Goal: Task Accomplishment & Management: Use online tool/utility

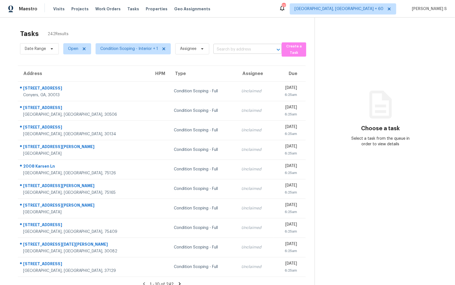
click at [220, 46] on input "text" at bounding box center [239, 49] width 53 height 9
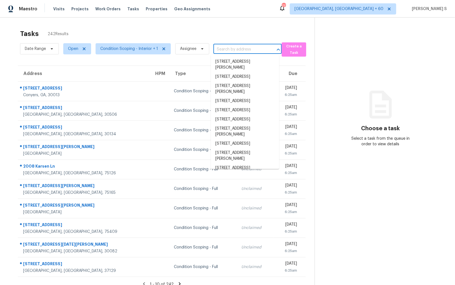
paste input "3937 Fieldstone Dr, Gainesville, GA, 30506"
type input "3937 Fieldstone Dr, Gainesville, GA, 30506"
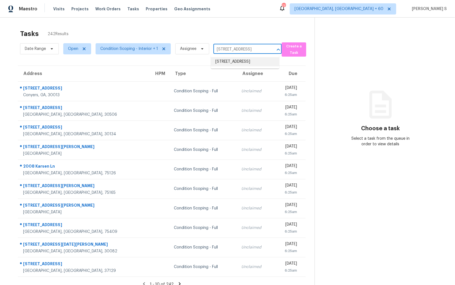
click at [230, 62] on li "3937 Fieldstone Dr, Gainesville, GA 30506" at bounding box center [245, 61] width 68 height 9
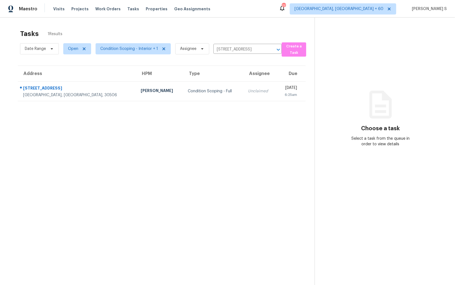
click at [244, 93] on td "Unclaimed" at bounding box center [260, 91] width 33 height 20
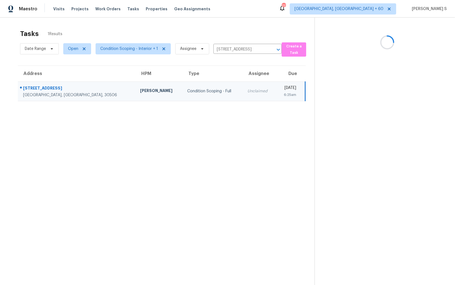
click at [243, 93] on td "Unclaimed" at bounding box center [259, 91] width 33 height 20
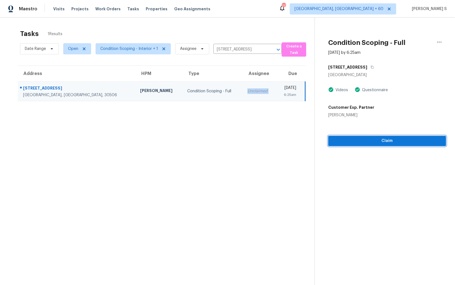
click at [370, 141] on span "Claim" at bounding box center [387, 140] width 109 height 7
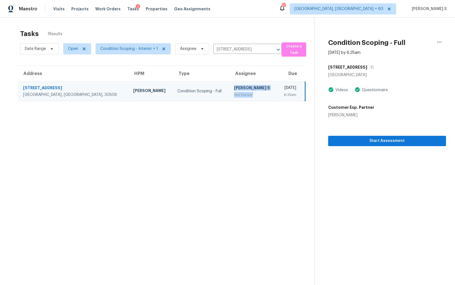
click at [234, 96] on div "Not Started" at bounding box center [253, 95] width 39 height 6
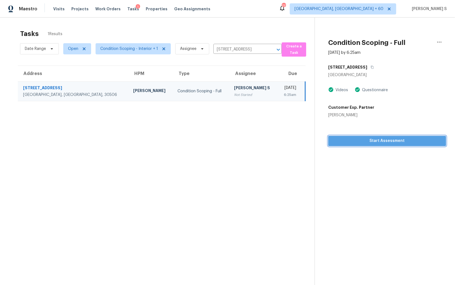
click at [335, 136] on button "Start Assessment" at bounding box center [387, 141] width 118 height 10
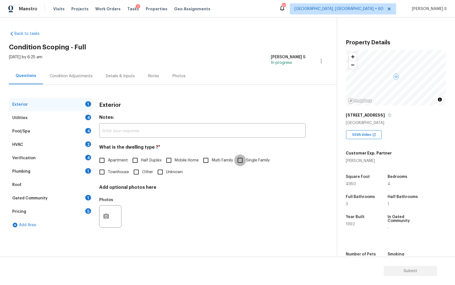
click at [239, 163] on input "Single Family" at bounding box center [240, 160] width 12 height 12
checkbox input "true"
click at [86, 118] on div "4" at bounding box center [88, 118] width 6 height 6
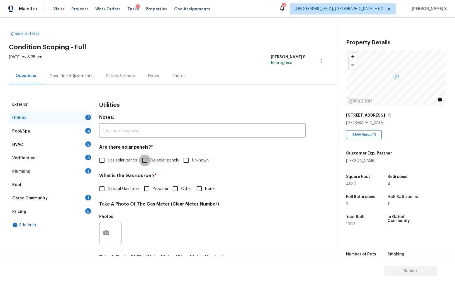
click at [141, 157] on input "No solar panels" at bounding box center [145, 160] width 12 height 12
checkbox input "true"
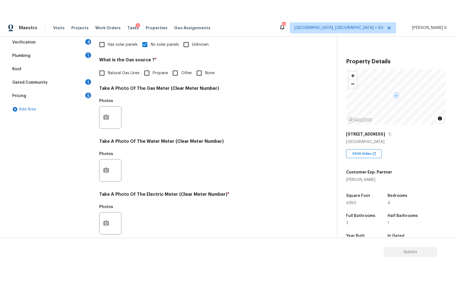
scroll to position [135, 0]
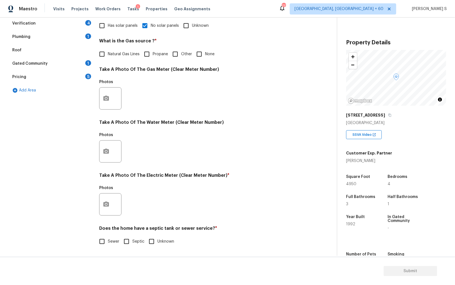
click at [128, 242] on input "Septic" at bounding box center [127, 241] width 12 height 12
checkbox input "true"
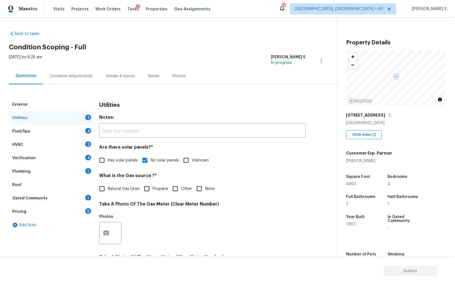
scroll to position [0, 0]
click at [86, 172] on div "1" at bounding box center [88, 171] width 6 height 6
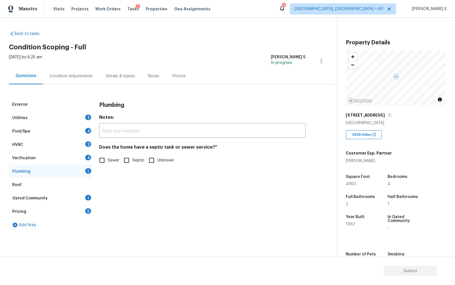
click at [122, 158] on input "Septic" at bounding box center [127, 160] width 12 height 12
checkbox input "true"
click at [78, 199] on div "Gated Community 1" at bounding box center [51, 197] width 84 height 13
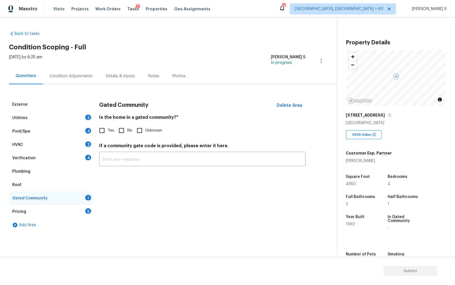
click at [119, 130] on input "No" at bounding box center [122, 131] width 12 height 12
checkbox input "true"
click at [76, 160] on div "Verification 4" at bounding box center [51, 157] width 84 height 13
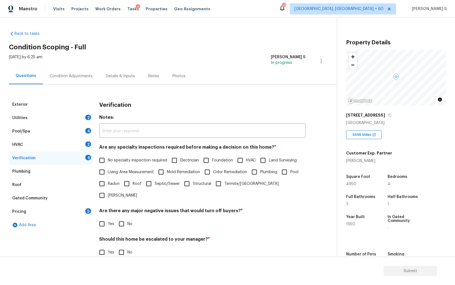
click at [108, 155] on label "No specialty inspection required" at bounding box center [131, 160] width 71 height 12
click at [108, 155] on input "No specialty inspection required" at bounding box center [102, 160] width 12 height 12
checkbox input "true"
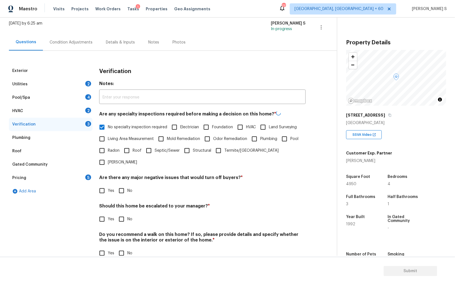
scroll to position [33, 0]
click at [123, 185] on input "No" at bounding box center [122, 191] width 12 height 12
checkbox input "true"
click at [122, 248] on input "No" at bounding box center [122, 254] width 12 height 12
checkbox input "true"
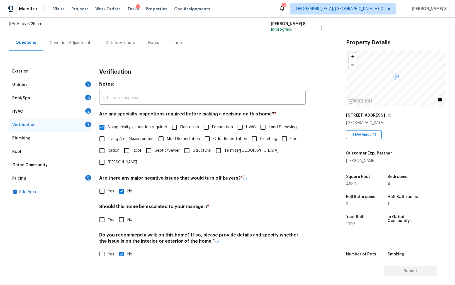
scroll to position [0, 0]
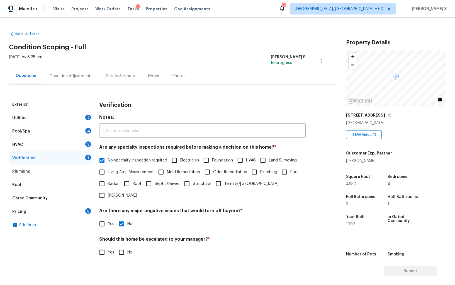
click at [88, 145] on div "2" at bounding box center [88, 144] width 6 height 6
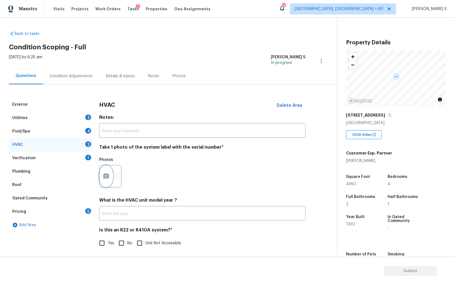
click at [111, 174] on button "button" at bounding box center [105, 176] width 13 height 22
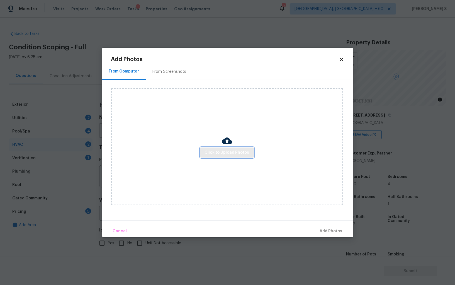
click at [231, 150] on span "Click to Upload Photos" at bounding box center [227, 152] width 45 height 7
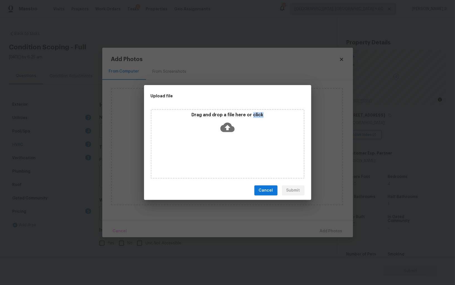
click at [231, 150] on div "Drag and drop a file here or click" at bounding box center [228, 144] width 154 height 70
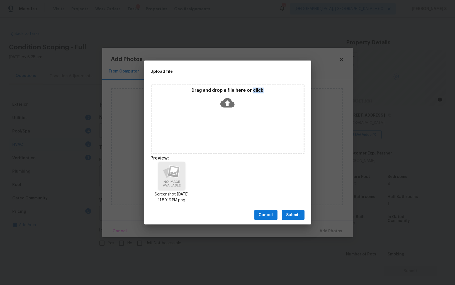
click at [299, 214] on span "Submit" at bounding box center [293, 215] width 14 height 7
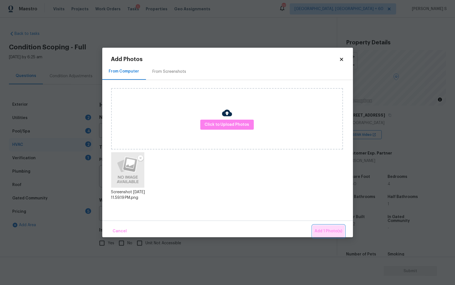
click at [329, 225] on button "Add 1 Photo(s)" at bounding box center [329, 231] width 32 height 12
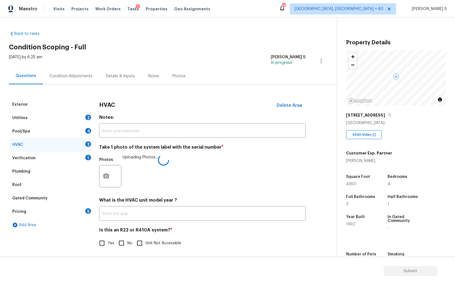
click at [128, 243] on span "No" at bounding box center [129, 243] width 5 height 6
click at [127, 243] on input "No" at bounding box center [122, 243] width 12 height 12
checkbox input "true"
click at [89, 127] on div "Pool/Spa 4" at bounding box center [51, 131] width 84 height 13
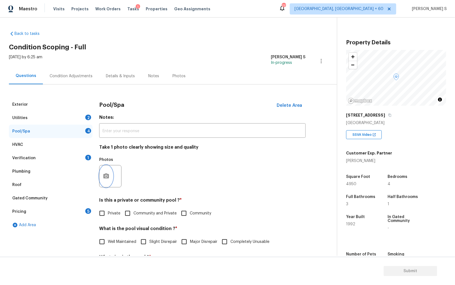
click at [110, 180] on button "button" at bounding box center [105, 176] width 13 height 22
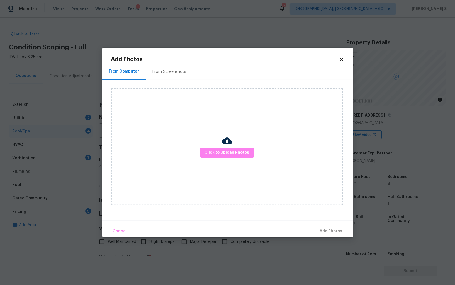
click at [86, 118] on body "Maestro Visits Projects Work Orders Tasks 1 Properties Geo Assignments 777 Albu…" at bounding box center [227, 142] width 455 height 285
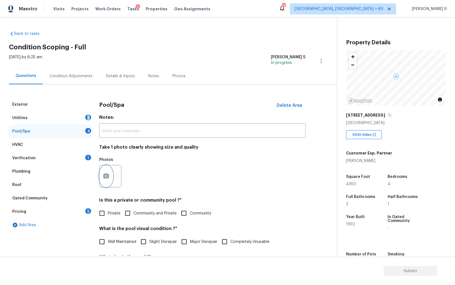
click at [86, 118] on div "2" at bounding box center [88, 118] width 6 height 6
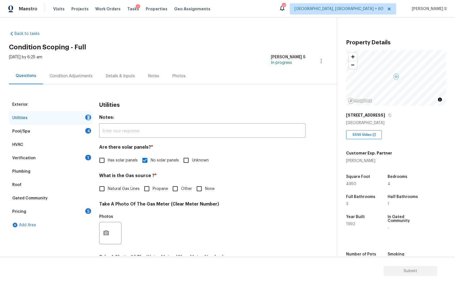
scroll to position [135, 0]
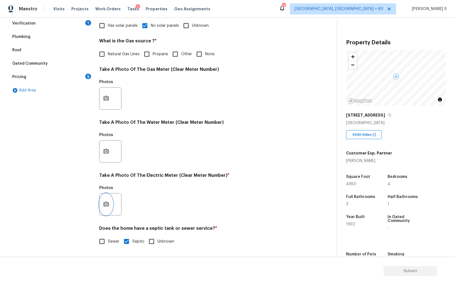
click at [106, 206] on icon "button" at bounding box center [106, 203] width 6 height 5
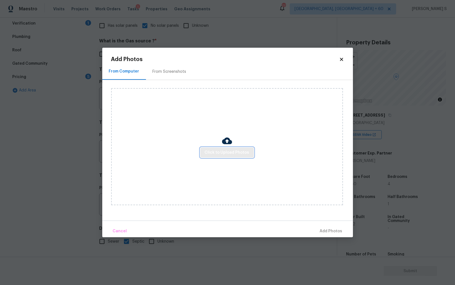
click at [229, 153] on span "Click to Upload Photos" at bounding box center [227, 152] width 45 height 7
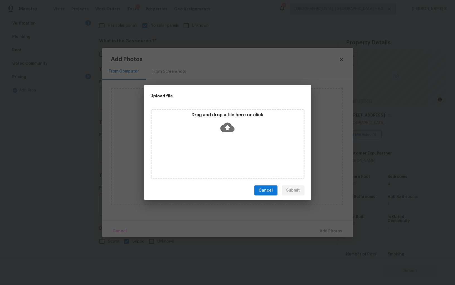
click at [229, 153] on div "Drag and drop a file here or click" at bounding box center [228, 144] width 154 height 70
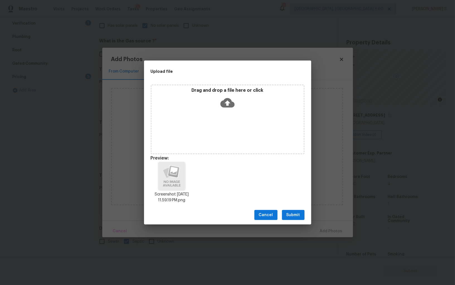
click at [299, 210] on button "Submit" at bounding box center [293, 215] width 23 height 10
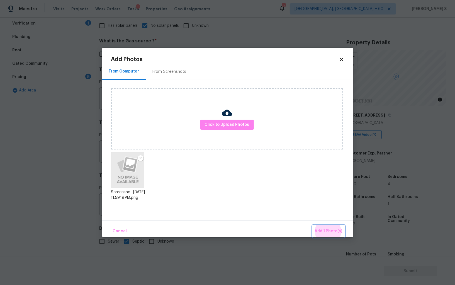
click at [313, 225] on button "Add 1 Photo(s)" at bounding box center [329, 231] width 32 height 12
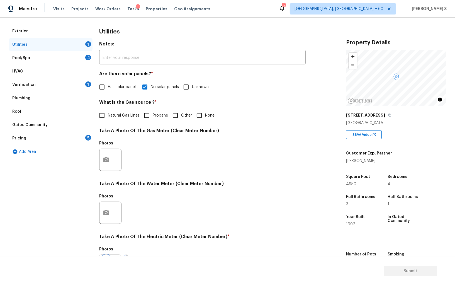
scroll to position [0, 0]
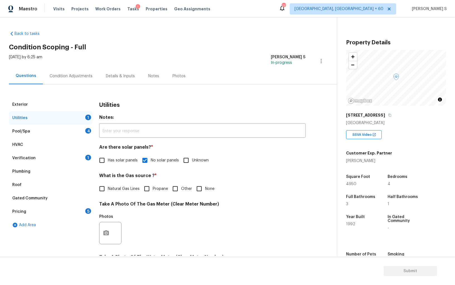
click at [84, 212] on div "Pricing 5" at bounding box center [51, 211] width 84 height 13
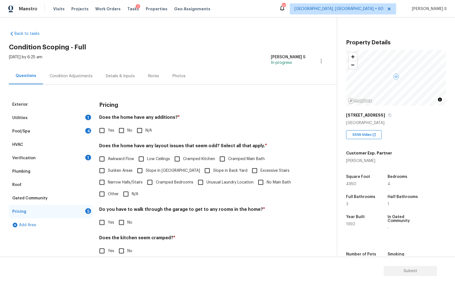
click at [162, 175] on label "Slope in [GEOGRAPHIC_DATA]" at bounding box center [167, 171] width 66 height 12
click at [146, 175] on input "Slope in [GEOGRAPHIC_DATA]" at bounding box center [140, 171] width 12 height 12
checkbox input "true"
click at [123, 129] on input "No" at bounding box center [122, 131] width 12 height 12
checkbox input "true"
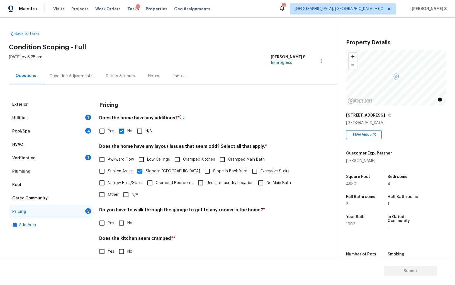
click at [154, 171] on span "Slope in [GEOGRAPHIC_DATA]" at bounding box center [173, 171] width 54 height 6
click at [146, 171] on input "Slope in [GEOGRAPHIC_DATA]" at bounding box center [140, 171] width 12 height 12
checkbox input "false"
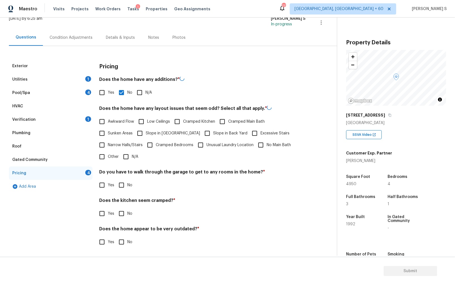
scroll to position [38, 0]
click at [117, 188] on input "No" at bounding box center [122, 185] width 12 height 12
checkbox input "true"
click at [116, 208] on input "No" at bounding box center [122, 214] width 12 height 12
checkbox input "true"
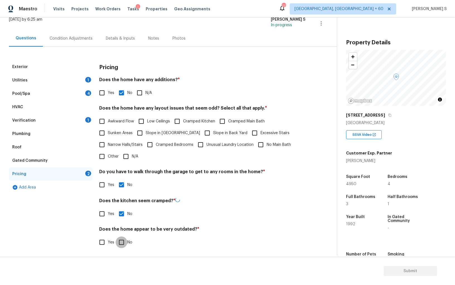
click at [116, 236] on input "No" at bounding box center [122, 242] width 12 height 12
checkbox input "true"
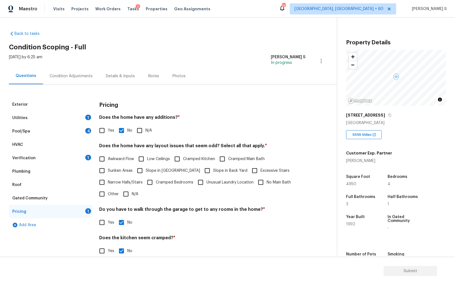
click at [70, 91] on div "Exterior Utilities 1 Pool/Spa 4 HVAC Verification 1 Plumbing Roof Gated Communi…" at bounding box center [166, 187] width 315 height 207
click at [72, 74] on div "Condition Adjustments" at bounding box center [71, 76] width 43 height 6
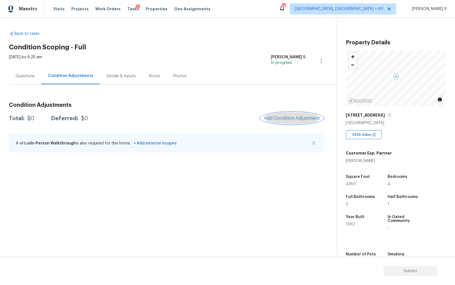
click at [294, 116] on span "Add Condition Adjustment" at bounding box center [292, 118] width 56 height 5
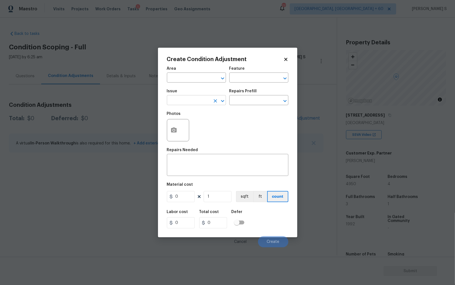
click at [206, 102] on input "text" at bounding box center [188, 100] width 43 height 9
type input "hvac"
type input "ACQ: HVAC"
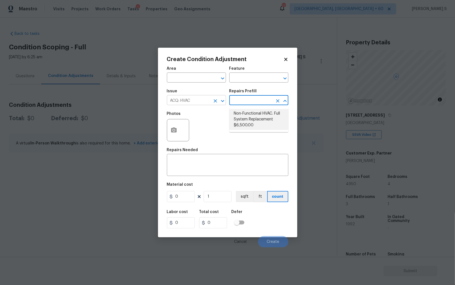
type input "Acquisition"
type textarea "Acquisition Scope: Full System Replacement"
type input "6500"
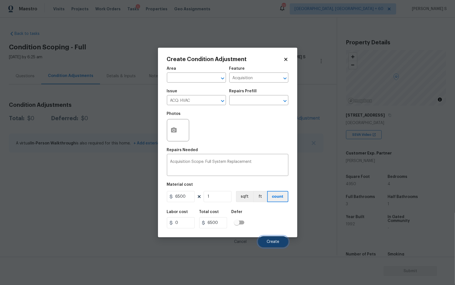
click at [275, 243] on span "Create" at bounding box center [273, 242] width 13 height 4
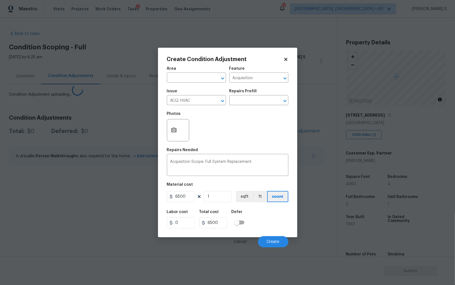
click at [67, 182] on section "Back to tasks Condition Scoping - Full Tue, Sep 09 2025 by 6:25 am Anbu Jebakum…" at bounding box center [173, 140] width 328 height 229
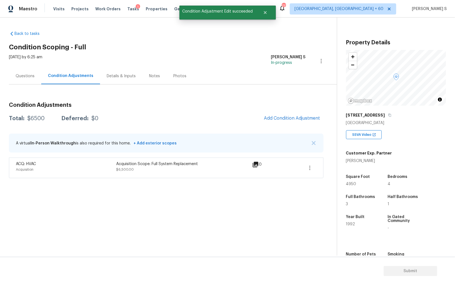
click at [264, 121] on span "Add Condition Adjustment" at bounding box center [292, 118] width 63 height 12
click at [289, 118] on span "Add Condition Adjustment" at bounding box center [292, 118] width 56 height 5
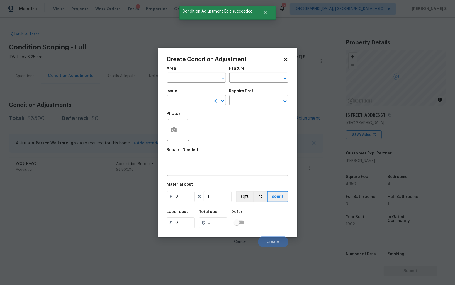
click at [177, 99] on input "text" at bounding box center [188, 100] width 43 height 9
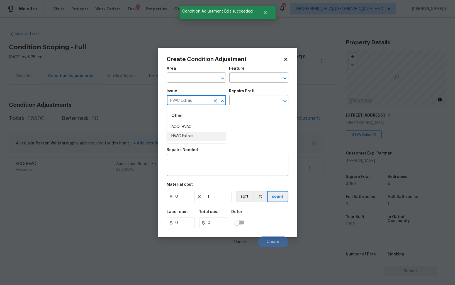
type input "HVAC Extras"
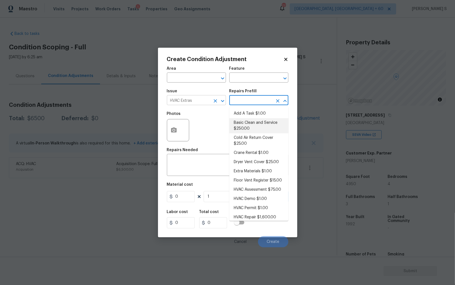
type input "HVAC"
type textarea "General Service HVAC system including: cleaning condenser and evaporator coils,…"
type input "250"
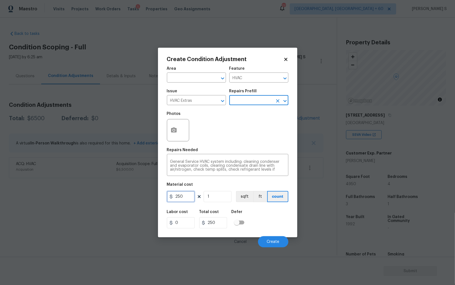
click at [186, 195] on input "250" at bounding box center [181, 196] width 28 height 11
type input "800"
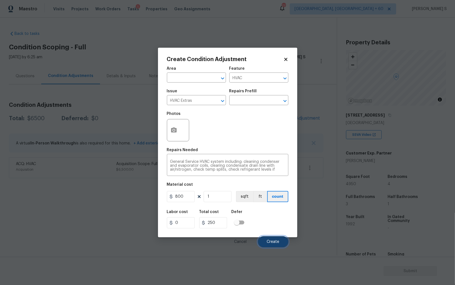
type input "800"
click at [278, 247] on button "Create" at bounding box center [273, 241] width 30 height 11
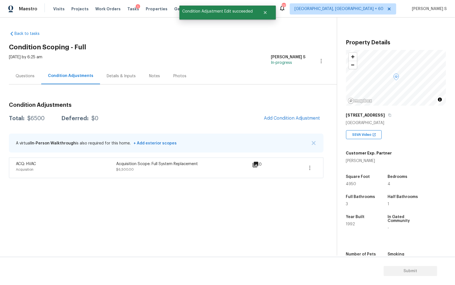
click at [138, 241] on section "Back to tasks Condition Scoping - Full Tue, Sep 09 2025 by 6:25 am Anbu Jebakum…" at bounding box center [173, 140] width 328 height 229
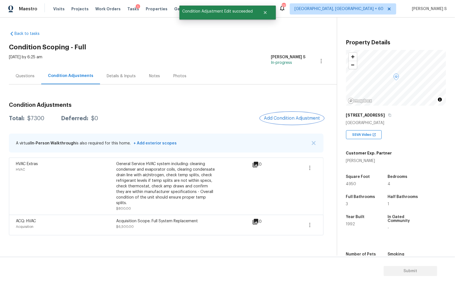
click at [296, 121] on button "Add Condition Adjustment" at bounding box center [292, 118] width 63 height 12
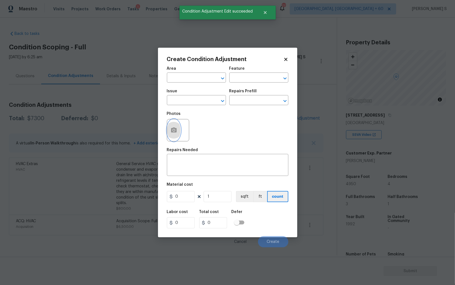
click at [171, 122] on button "button" at bounding box center [173, 130] width 13 height 22
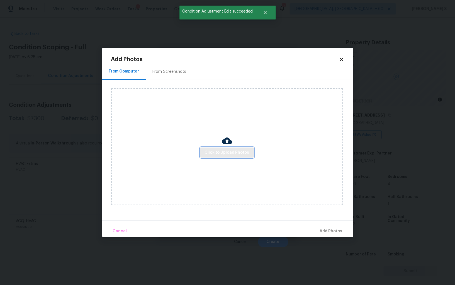
click at [239, 152] on span "Click to Upload Photos" at bounding box center [227, 152] width 45 height 7
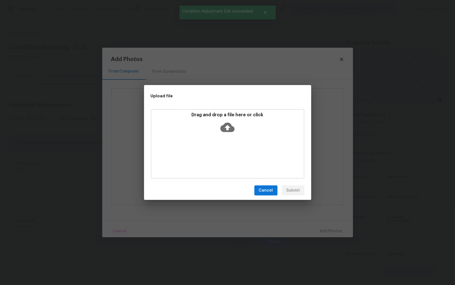
click at [239, 152] on div "Drag and drop a file here or click" at bounding box center [228, 144] width 154 height 70
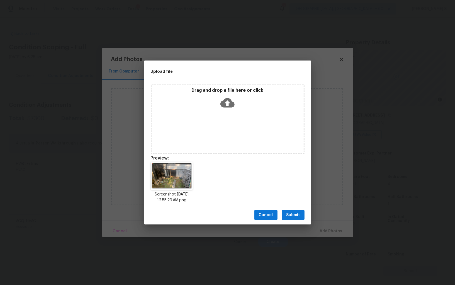
click at [295, 218] on span "Submit" at bounding box center [293, 215] width 14 height 7
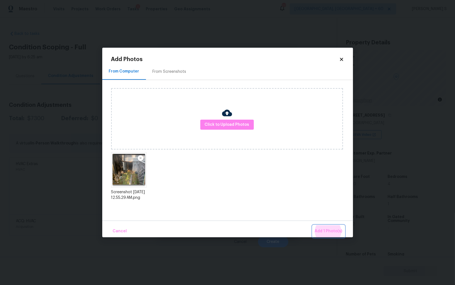
click at [313, 225] on button "Add 1 Photo(s)" at bounding box center [329, 231] width 32 height 12
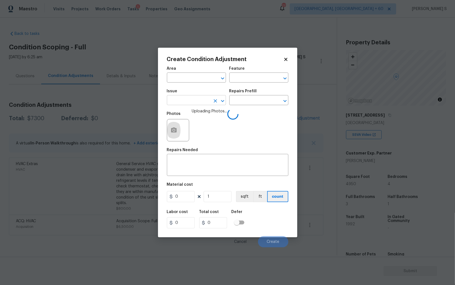
click at [194, 99] on input "text" at bounding box center [188, 100] width 43 height 9
type input "Foundation"
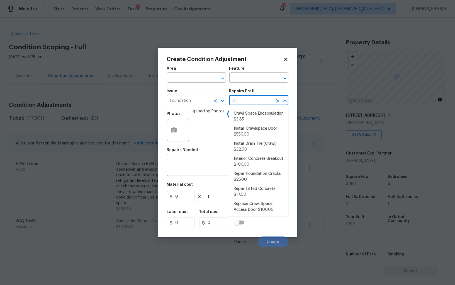
type input "cra"
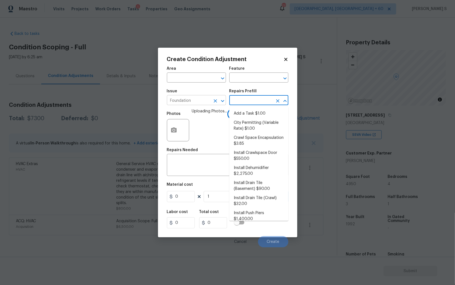
type input "c"
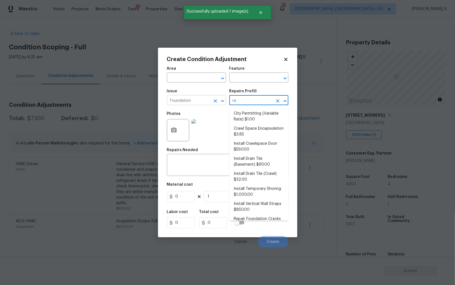
type input "raw"
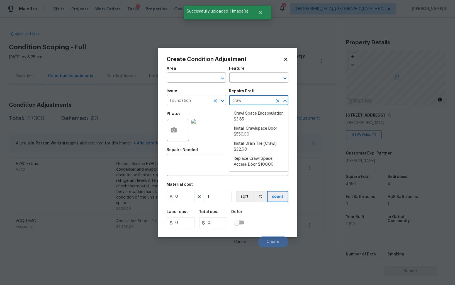
type input "crawl"
type input "Foundation"
type textarea "Measure, fabricate and install a custom waterproof crawl space door to prevent …"
type input "550"
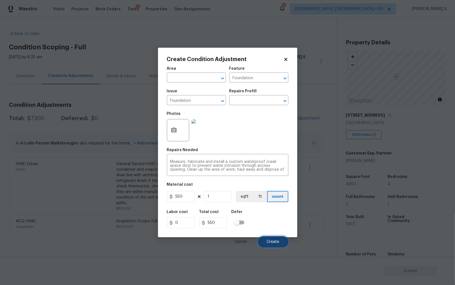
click at [273, 242] on span "Create" at bounding box center [273, 242] width 13 height 4
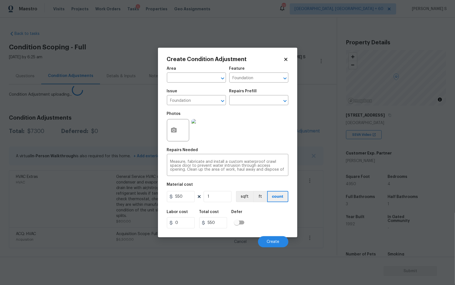
click at [97, 200] on body "Maestro Visits Projects Work Orders Tasks 1 Properties Geo Assignments 777 Albu…" at bounding box center [227, 142] width 455 height 285
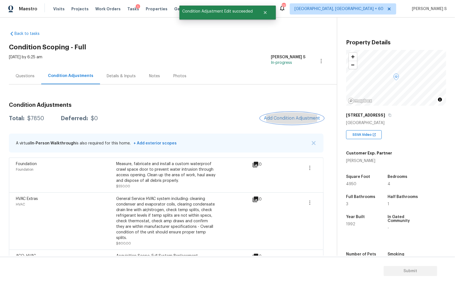
click at [278, 114] on button "Add Condition Adjustment" at bounding box center [292, 118] width 63 height 12
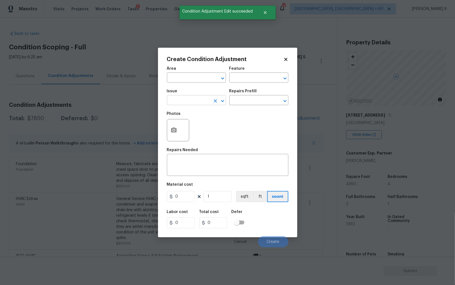
click at [178, 98] on input "text" at bounding box center [188, 100] width 43 height 9
type input "Pressure Washing"
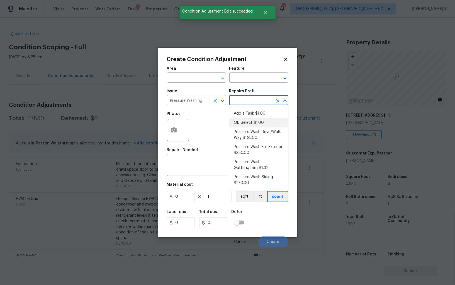
type input "Siding"
type textarea "Pressure wash the driveways/walkways as directed by the PM. Ensure that all deb…"
type input "125"
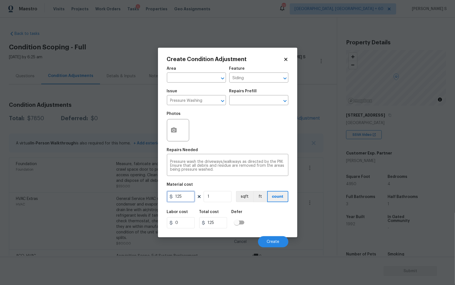
click at [191, 197] on input "125" at bounding box center [181, 196] width 28 height 11
type input "200"
click at [282, 242] on button "Create" at bounding box center [273, 241] width 30 height 11
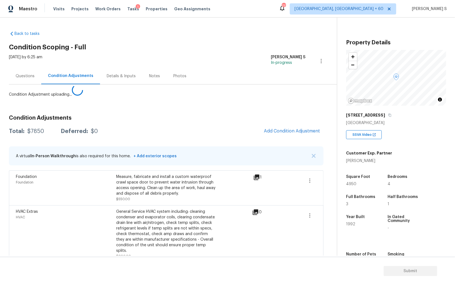
click at [111, 210] on body "Maestro Visits Projects Work Orders Tasks 1 Properties Geo Assignments 777 Albu…" at bounding box center [227, 142] width 455 height 285
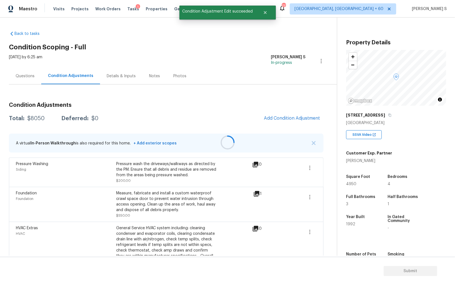
click at [292, 116] on div at bounding box center [227, 142] width 455 height 285
click at [296, 121] on button "Add Condition Adjustment" at bounding box center [292, 118] width 63 height 12
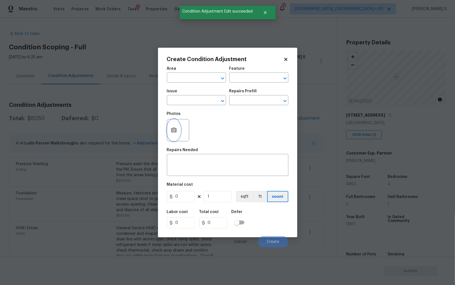
click at [167, 130] on button "button" at bounding box center [173, 130] width 13 height 22
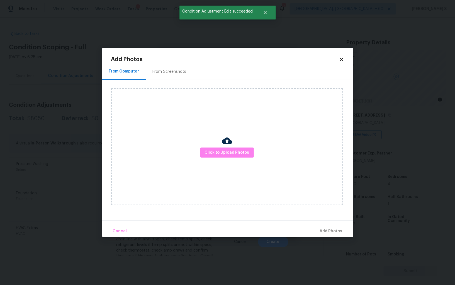
click at [174, 73] on div "From Screenshots" at bounding box center [170, 72] width 34 height 6
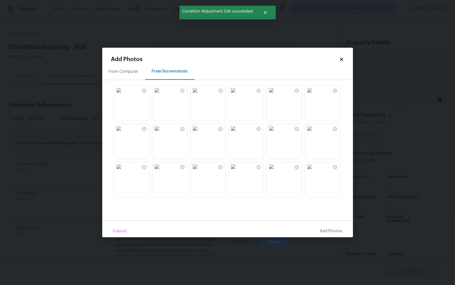
click at [276, 95] on img at bounding box center [271, 90] width 9 height 9
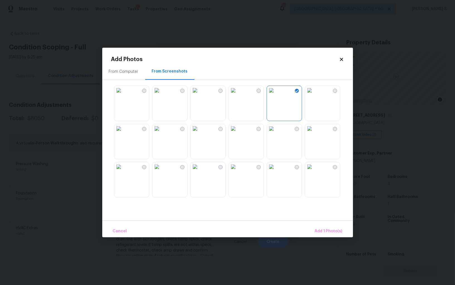
click at [238, 95] on img at bounding box center [233, 90] width 9 height 9
click at [238, 128] on img at bounding box center [233, 128] width 9 height 9
click at [276, 95] on img at bounding box center [271, 90] width 9 height 9
click at [161, 95] on img at bounding box center [156, 90] width 9 height 9
click at [161, 133] on img at bounding box center [156, 128] width 9 height 9
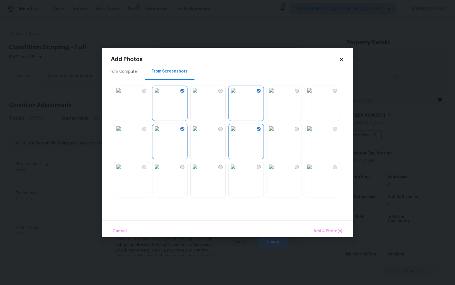
click at [161, 171] on img at bounding box center [156, 166] width 9 height 9
click at [121, 171] on img at bounding box center [118, 166] width 9 height 9
click at [314, 92] on img at bounding box center [309, 90] width 9 height 9
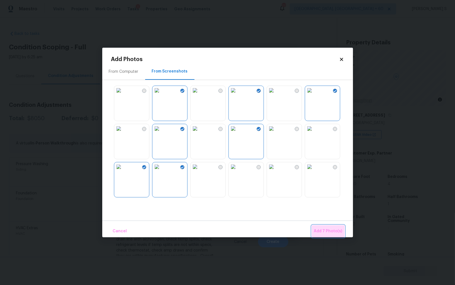
click at [332, 232] on span "Add 7 Photo(s)" at bounding box center [328, 231] width 28 height 7
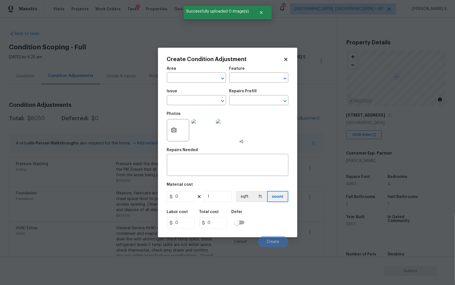
click at [192, 108] on span "Issue ​" at bounding box center [196, 97] width 59 height 23
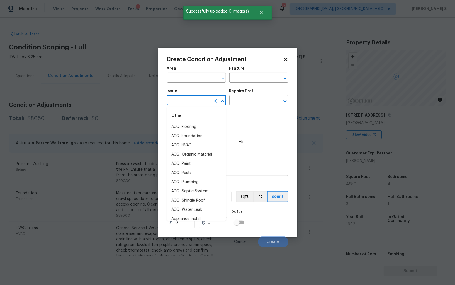
click at [191, 104] on input "text" at bounding box center [188, 100] width 43 height 9
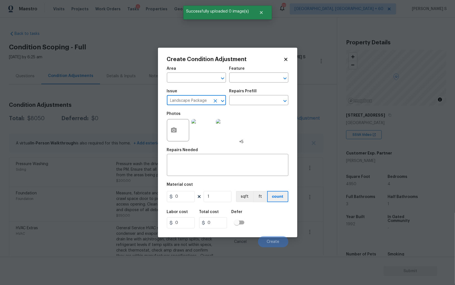
type input "Landscape Package"
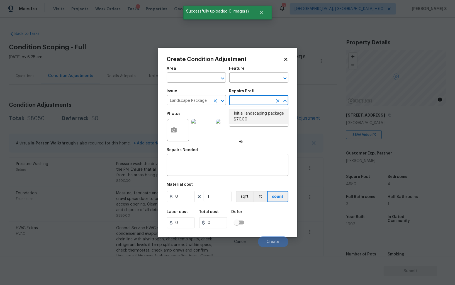
type input "Home Readiness Packages"
type textarea "Mowing of grass up to 6" in height. Mow, edge along driveways & sidewalks, trim…"
type input "70"
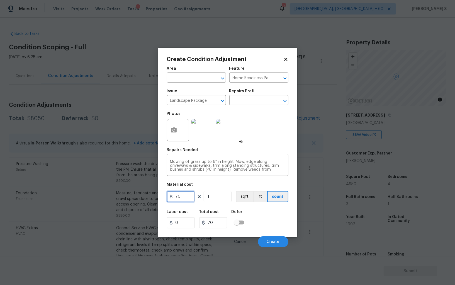
click at [188, 201] on input "70" at bounding box center [181, 196] width 28 height 11
type input "300"
click at [272, 244] on button "Create" at bounding box center [273, 241] width 30 height 11
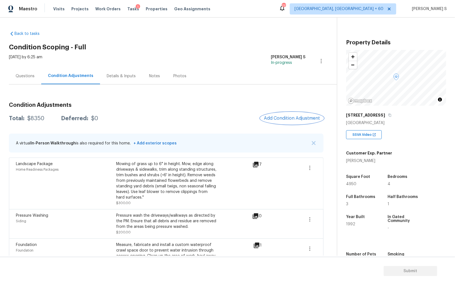
click at [298, 123] on button "Add Condition Adjustment" at bounding box center [292, 118] width 63 height 12
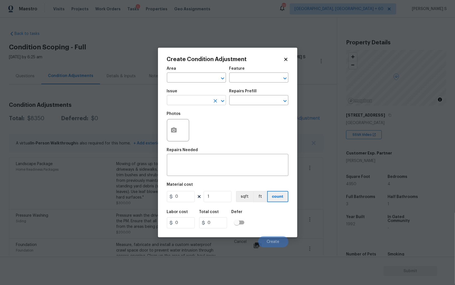
click at [181, 100] on input "text" at bounding box center [188, 100] width 43 height 9
type input "Utilities - Septic"
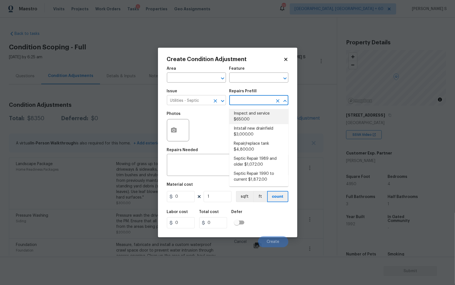
type textarea "Pump and inspect septic tank and provide clean bill of health from specialist c…"
type input "650"
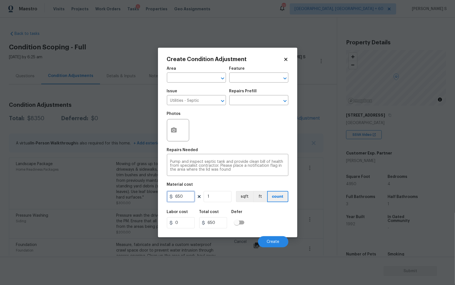
click at [186, 197] on input "650" at bounding box center [181, 196] width 28 height 11
type input "2000"
click at [286, 242] on button "Create" at bounding box center [273, 241] width 30 height 11
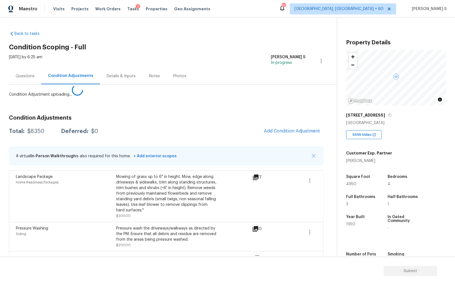
click at [71, 220] on body "Maestro Visits Projects Work Orders Tasks 1 Properties Geo Assignments 777 Albu…" at bounding box center [227, 142] width 455 height 285
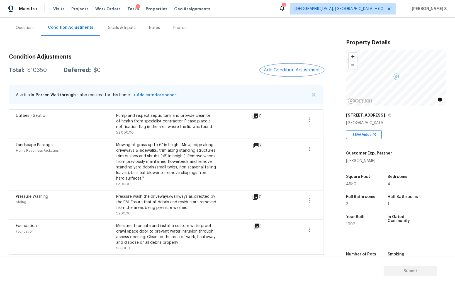
scroll to position [50, 0]
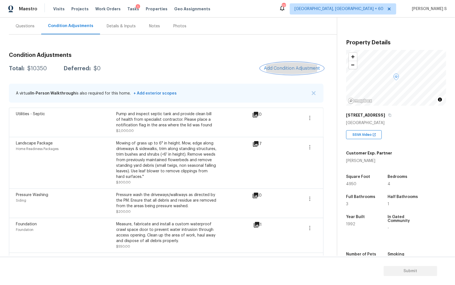
click at [292, 68] on span "Add Condition Adjustment" at bounding box center [292, 68] width 56 height 5
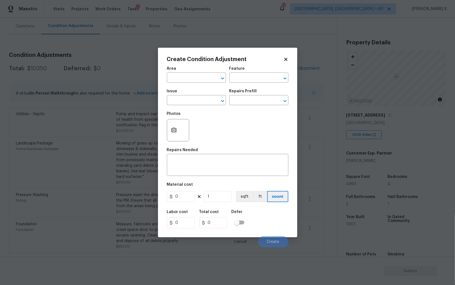
click at [190, 95] on div "Issue" at bounding box center [196, 92] width 59 height 7
click at [190, 102] on input "text" at bounding box center [188, 100] width 43 height 9
type input "Light Pet Odor"
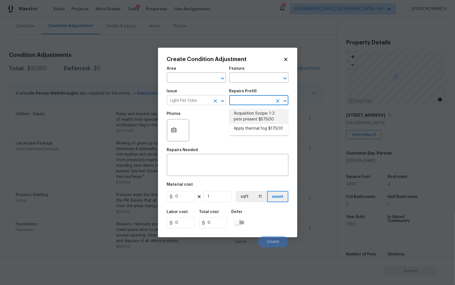
type textarea "Acquisition Scope: 1-2 pets present"
type input "575"
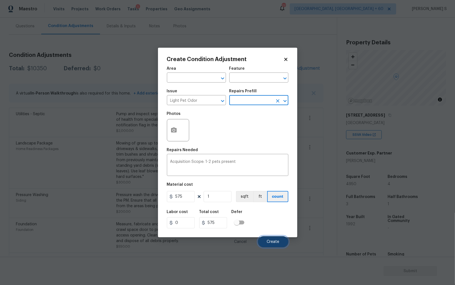
click at [276, 240] on button "Create" at bounding box center [273, 241] width 30 height 11
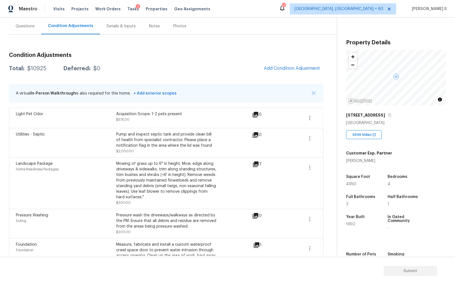
click at [31, 30] on div "Questions" at bounding box center [25, 26] width 32 height 16
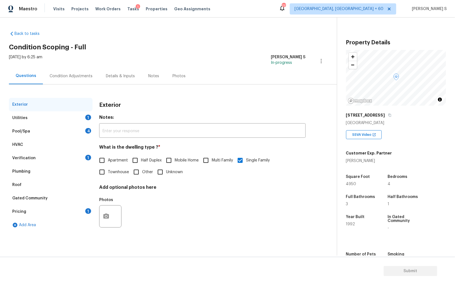
click at [26, 211] on div "Pricing 1" at bounding box center [51, 211] width 84 height 13
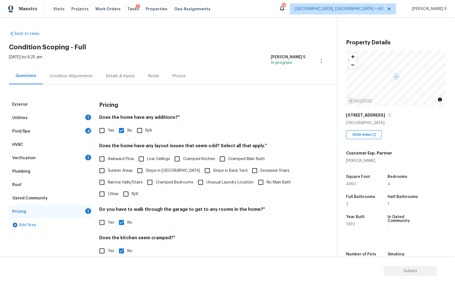
click at [161, 169] on span "Slope in [GEOGRAPHIC_DATA]" at bounding box center [173, 171] width 54 height 6
click at [146, 169] on input "Slope in [GEOGRAPHIC_DATA]" at bounding box center [140, 171] width 12 height 12
click at [179, 169] on span "Slope in [GEOGRAPHIC_DATA]" at bounding box center [173, 171] width 54 height 6
click at [146, 169] on input "Slope in [GEOGRAPHIC_DATA]" at bounding box center [140, 171] width 12 height 12
checkbox input "false"
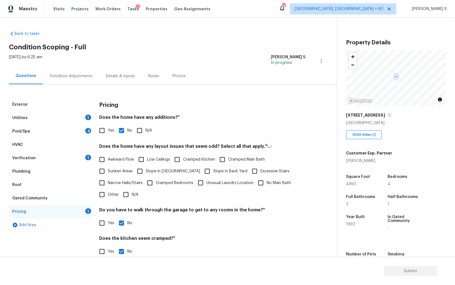
click at [201, 170] on input "Slope in Back Yard" at bounding box center [207, 171] width 12 height 12
checkbox input "true"
click at [173, 170] on span "Slope in [GEOGRAPHIC_DATA]" at bounding box center [173, 171] width 54 height 6
click at [146, 170] on input "Slope in [GEOGRAPHIC_DATA]" at bounding box center [140, 171] width 12 height 12
checkbox input "true"
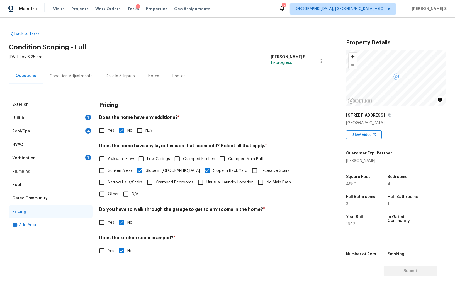
click at [76, 74] on div "Condition Adjustments" at bounding box center [71, 76] width 43 height 6
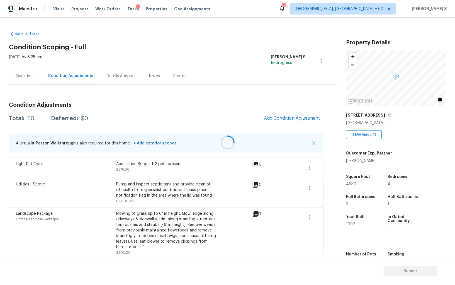
click at [279, 133] on div at bounding box center [227, 142] width 455 height 285
click at [281, 120] on span "Add Condition Adjustment" at bounding box center [292, 118] width 56 height 5
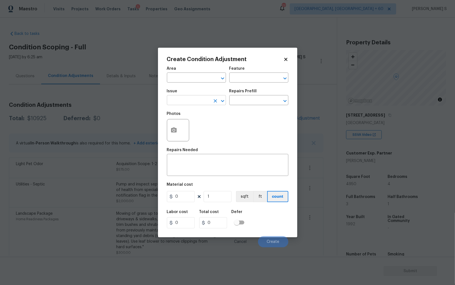
click at [197, 103] on input "text" at bounding box center [188, 100] width 43 height 9
type input "Pool Repair"
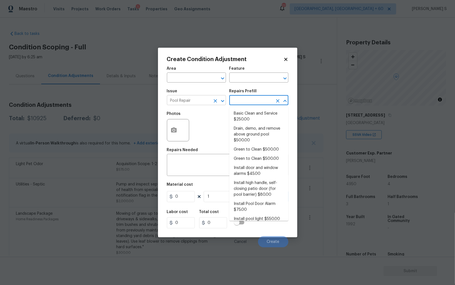
scroll to position [132, 0]
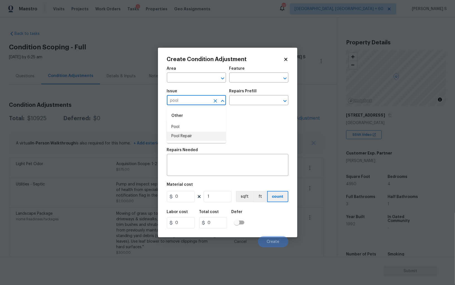
type input "Pool Repair"
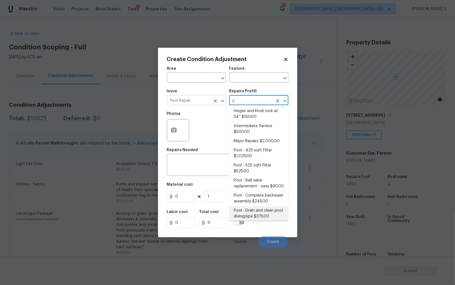
scroll to position [0, 0]
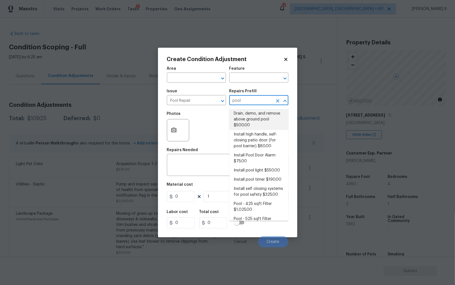
type input "pool"
click at [212, 127] on div "Photos" at bounding box center [228, 126] width 122 height 36
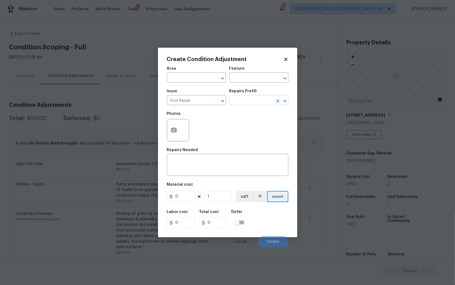
click at [250, 98] on input "text" at bounding box center [250, 100] width 43 height 9
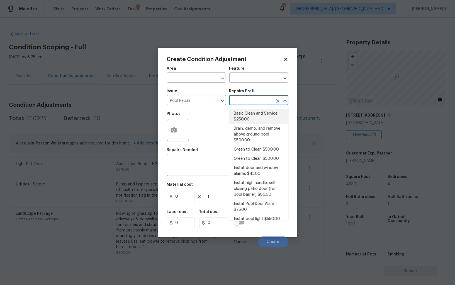
click at [249, 120] on li "Basic Clean and Service $250.00" at bounding box center [258, 116] width 59 height 15
type input "Pool"
type textarea "basic clean and service, balance chems, repair minor leaks at equipment, etc"
type input "250"
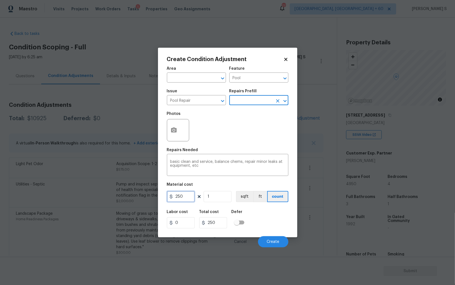
click at [187, 198] on input "250" at bounding box center [181, 196] width 28 height 11
type input "600"
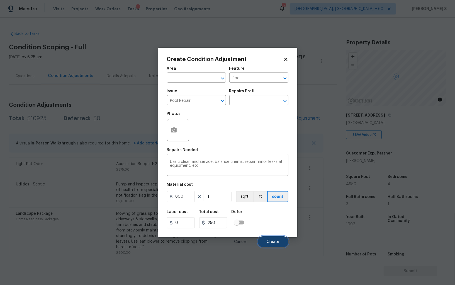
type input "600"
click at [269, 241] on span "Create" at bounding box center [273, 242] width 13 height 4
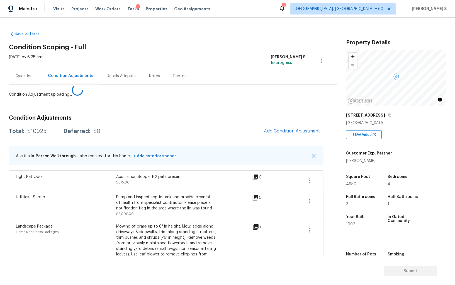
click at [54, 232] on body "Maestro Visits Projects Work Orders Tasks 1 Properties Geo Assignments 777 Albu…" at bounding box center [227, 142] width 455 height 285
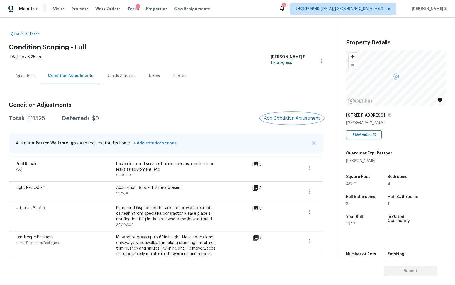
click at [288, 116] on span "Add Condition Adjustment" at bounding box center [292, 118] width 56 height 5
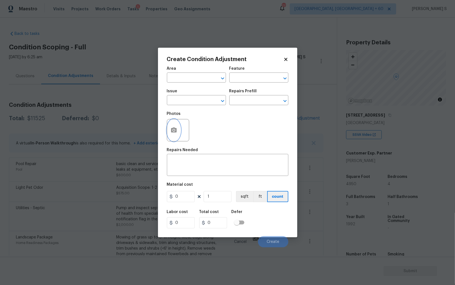
click at [167, 132] on button "button" at bounding box center [173, 130] width 13 height 22
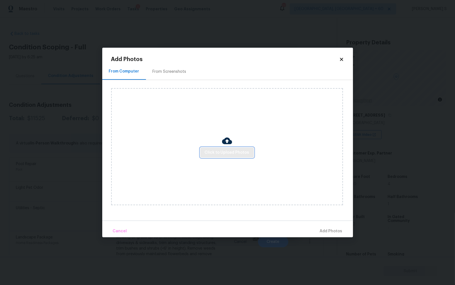
click at [241, 149] on span "Click to Upload Photos" at bounding box center [227, 152] width 45 height 7
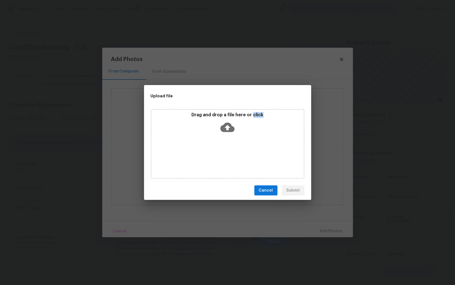
click at [241, 149] on div "Drag and drop a file here or click" at bounding box center [228, 144] width 154 height 70
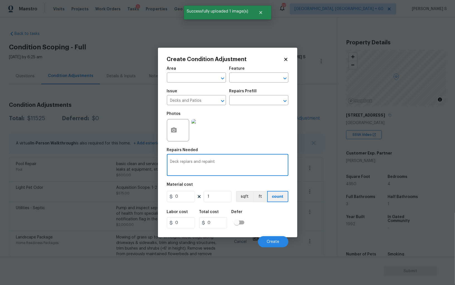
type textarea "Deck repiars and repaint"
click at [187, 197] on input "0" at bounding box center [181, 196] width 28 height 11
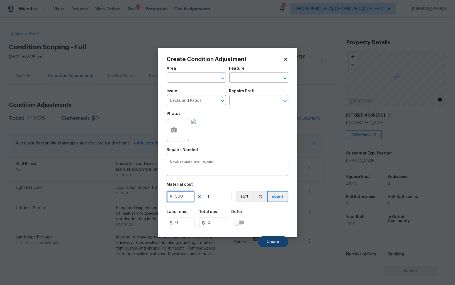
type input "500"
click at [276, 245] on button "Create" at bounding box center [273, 241] width 30 height 11
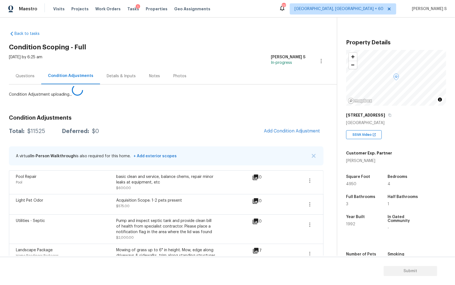
click at [17, 225] on body "Maestro Visits Projects Work Orders Tasks 1 Properties Geo Assignments 777 Albu…" at bounding box center [227, 142] width 455 height 285
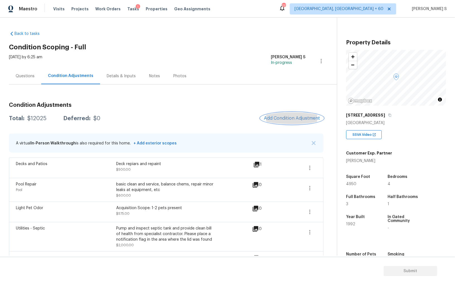
click at [288, 114] on button "Add Condition Adjustment" at bounding box center [292, 118] width 63 height 12
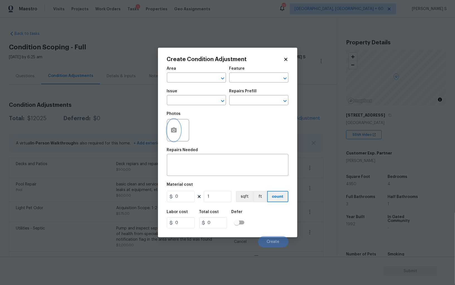
click at [171, 130] on icon "button" at bounding box center [174, 129] width 6 height 5
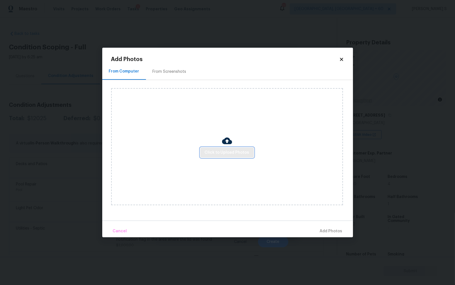
click at [233, 153] on span "Click to Upload Photos" at bounding box center [227, 152] width 45 height 7
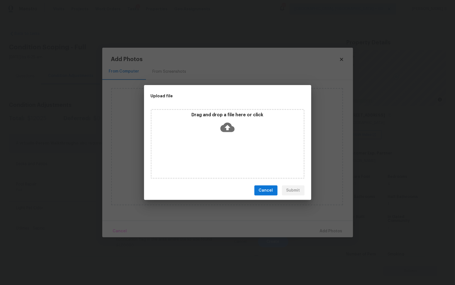
click at [233, 153] on div "Drag and drop a file here or click" at bounding box center [228, 144] width 154 height 70
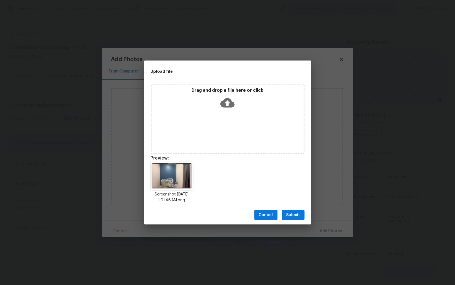
click at [288, 213] on span "Submit" at bounding box center [293, 215] width 14 height 7
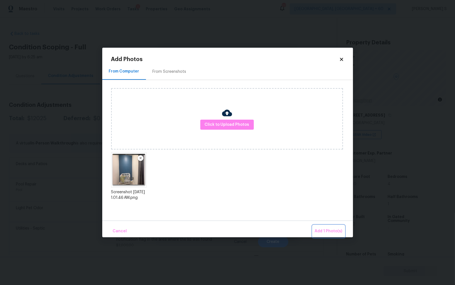
click at [325, 232] on span "Add 1 Photo(s)" at bounding box center [329, 231] width 28 height 7
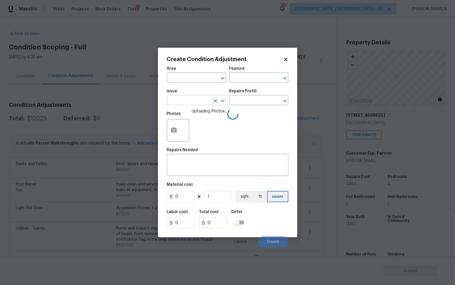
click at [188, 101] on input "text" at bounding box center [188, 100] width 43 height 9
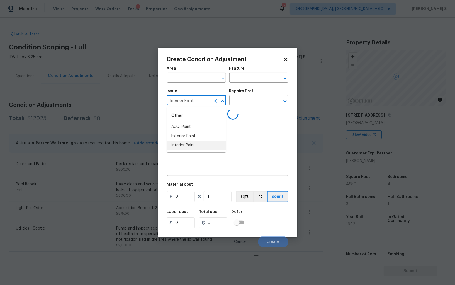
type input "Interior Paint"
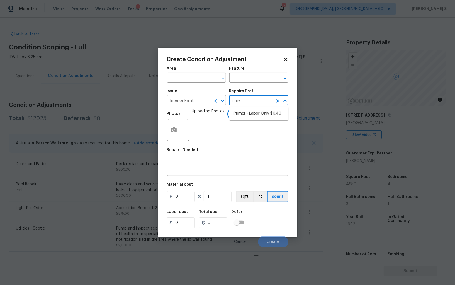
type input "rimer"
type input "Overall Paint"
type textarea "Interior primer - PRIMER PROVIDED BY OPENDOOR - All nails, screws, drywall anch…"
type input "0.4"
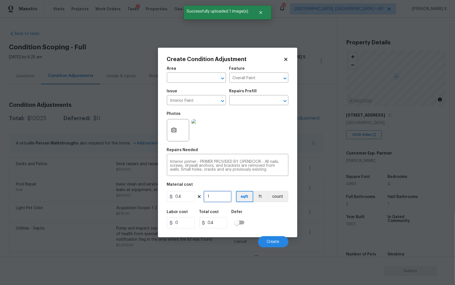
click at [208, 193] on input "1" at bounding box center [218, 196] width 28 height 11
type input "3"
type input "1.2"
type input "30"
type input "12"
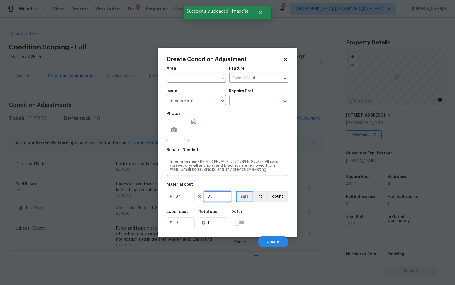
type input "300"
type input "120"
type input "2"
type input "0.8"
type input "20"
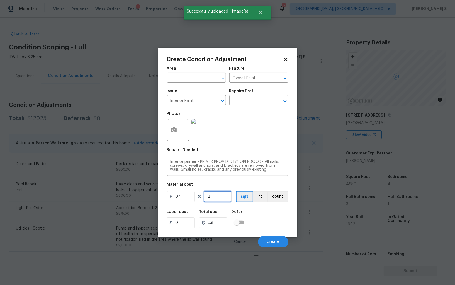
type input "8"
type input "200"
type input "80"
type input "200"
click at [276, 245] on button "Create" at bounding box center [273, 241] width 30 height 11
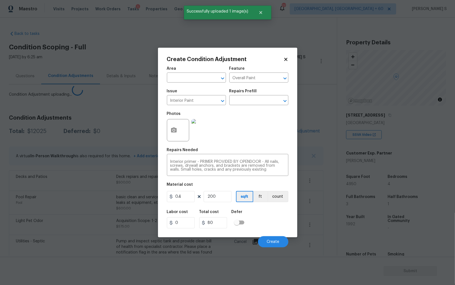
click at [40, 217] on body "Maestro Visits Projects Work Orders Tasks 1 Properties Geo Assignments 777 Albu…" at bounding box center [227, 142] width 455 height 285
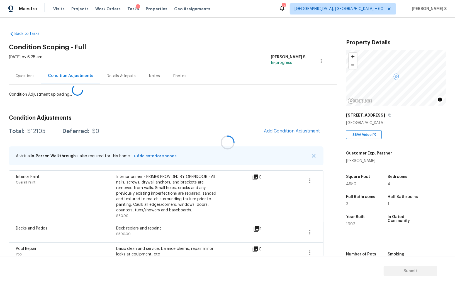
click at [300, 124] on div at bounding box center [227, 142] width 455 height 285
click at [300, 126] on div at bounding box center [227, 142] width 455 height 285
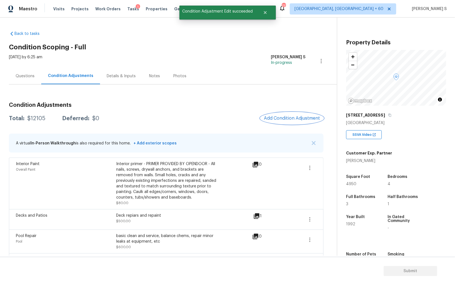
click at [299, 120] on span "Add Condition Adjustment" at bounding box center [292, 118] width 56 height 5
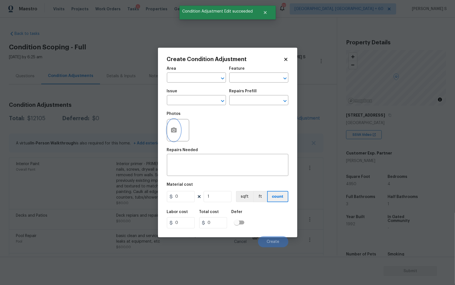
click at [178, 130] on button "button" at bounding box center [173, 130] width 13 height 22
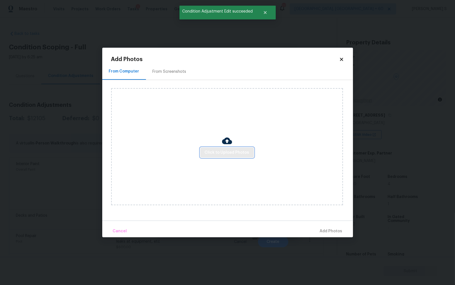
click at [215, 149] on span "Click to Upload Photos" at bounding box center [227, 152] width 45 height 7
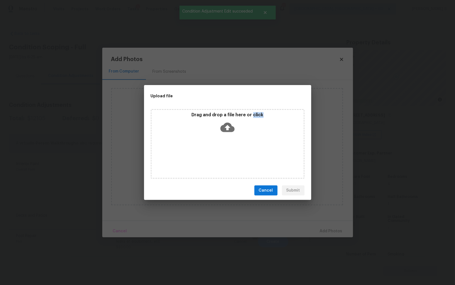
click at [215, 149] on div "Drag and drop a file here or click" at bounding box center [228, 144] width 154 height 70
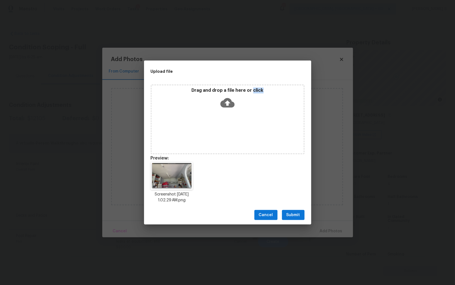
click at [299, 214] on span "Submit" at bounding box center [293, 215] width 14 height 7
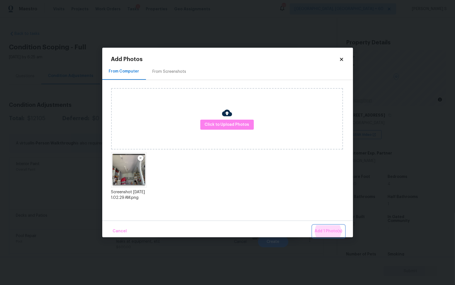
click at [313, 225] on button "Add 1 Photo(s)" at bounding box center [329, 231] width 32 height 12
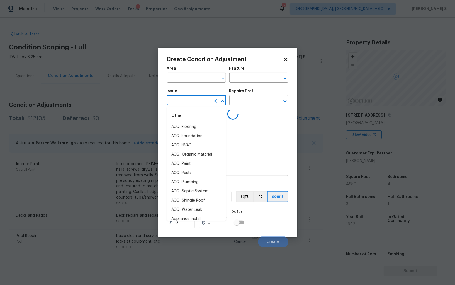
click at [198, 99] on input "text" at bounding box center [188, 100] width 43 height 9
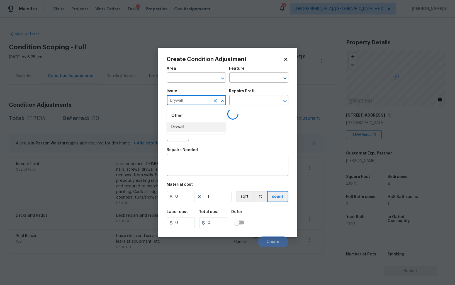
type input "Drywall"
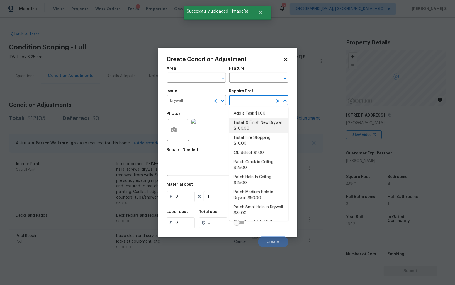
type input "Walls and Ceiling"
type textarea "Remove the existing damaged drywall and replace with new. Ensure that the new d…"
type input "100"
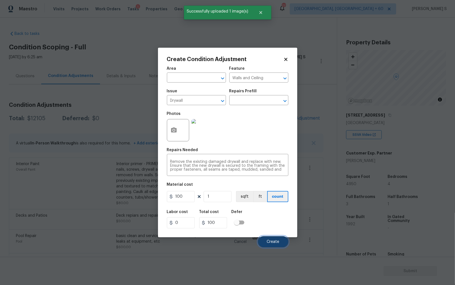
click at [273, 239] on button "Create" at bounding box center [273, 241] width 30 height 11
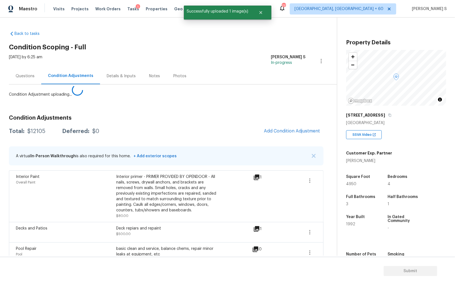
click at [113, 232] on body "Maestro Visits Projects Work Orders Tasks 1 Properties Geo Assignments 777 Albu…" at bounding box center [227, 142] width 455 height 285
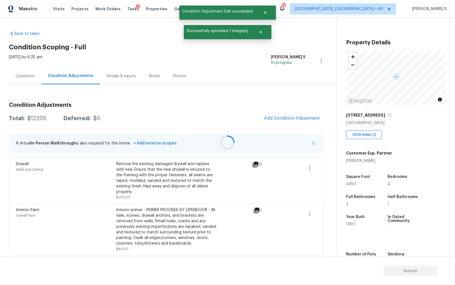
click at [300, 114] on div at bounding box center [227, 142] width 455 height 285
click at [284, 116] on span "Add Condition Adjustment" at bounding box center [292, 118] width 56 height 5
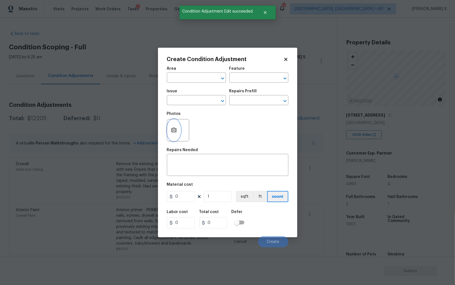
click at [174, 128] on icon "button" at bounding box center [174, 129] width 6 height 5
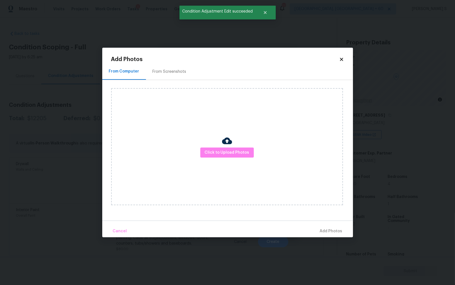
click at [226, 145] on img at bounding box center [227, 141] width 10 height 10
click at [226, 149] on button "Click to Upload Photos" at bounding box center [227, 152] width 54 height 10
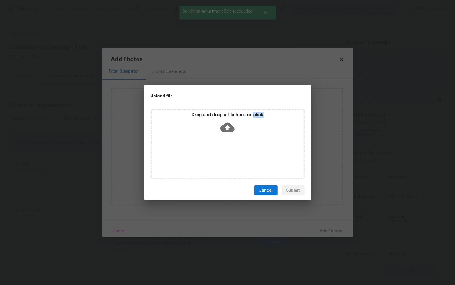
click at [226, 149] on div "Drag and drop a file here or click" at bounding box center [228, 144] width 154 height 70
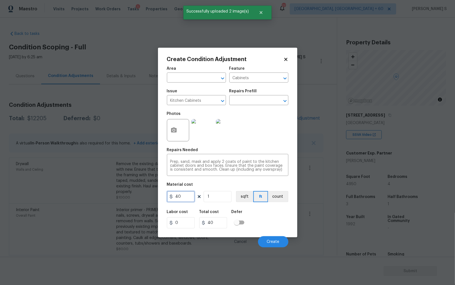
click at [183, 199] on input "40" at bounding box center [181, 196] width 28 height 11
type input "1200"
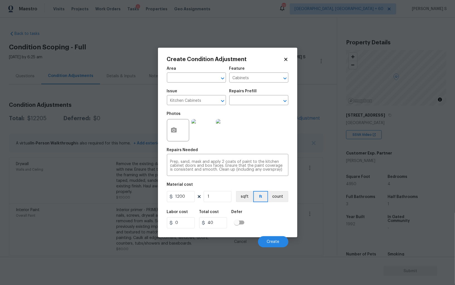
type input "1200"
click at [261, 226] on div "Labor cost 0 Total cost 1200 Defer" at bounding box center [228, 219] width 122 height 25
click at [209, 160] on div "Prep, sand, mask and apply 2 coats of paint to the kitchen cabinet doors and bo…" at bounding box center [228, 165] width 122 height 21
click at [190, 106] on span "Issue Kitchen Cabinets ​" at bounding box center [196, 97] width 59 height 23
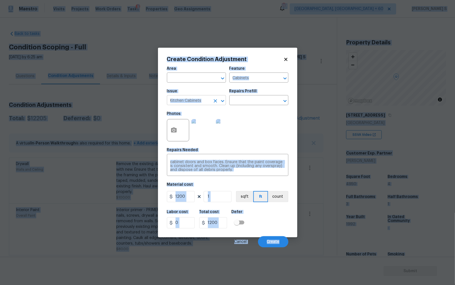
click at [191, 99] on input "Kitchen Cabinets" at bounding box center [188, 100] width 43 height 9
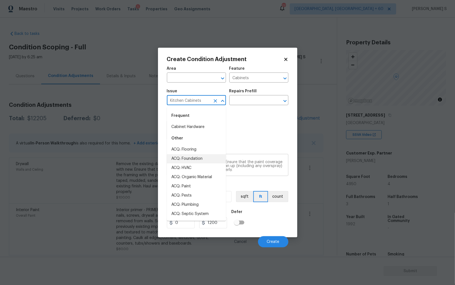
click at [252, 163] on textarea "Prep, sand, mask and apply 2 coats of paint to the kitchen cabinet doors and bo…" at bounding box center [227, 166] width 115 height 12
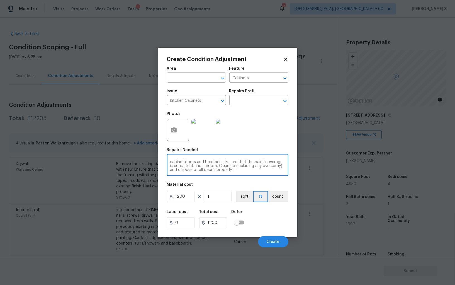
paste textarea "Kitchen Cabinets"
type textarea "Kitchen Cabinets repairs repaint."
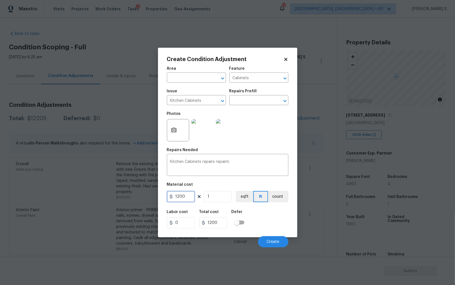
click at [188, 198] on input "1200" at bounding box center [181, 196] width 28 height 11
type input "1500"
click at [272, 241] on span "Create" at bounding box center [273, 242] width 13 height 4
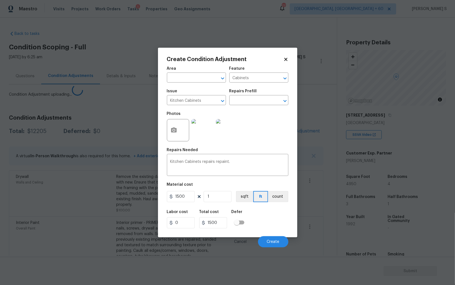
click at [91, 198] on body "Maestro Visits Projects Work Orders Tasks 1 Properties Geo Assignments 777 Albu…" at bounding box center [227, 142] width 455 height 285
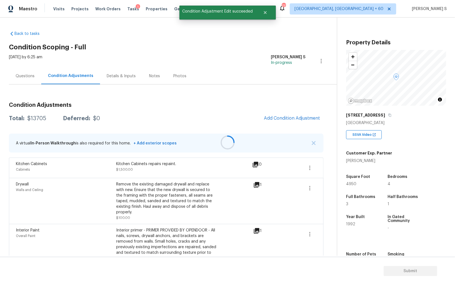
click at [298, 118] on div at bounding box center [227, 142] width 455 height 285
click at [295, 118] on span "Add Condition Adjustment" at bounding box center [292, 118] width 56 height 5
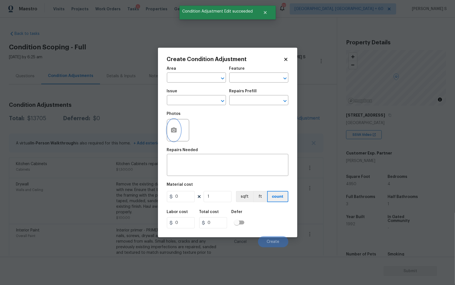
click at [171, 133] on icon "button" at bounding box center [174, 130] width 7 height 7
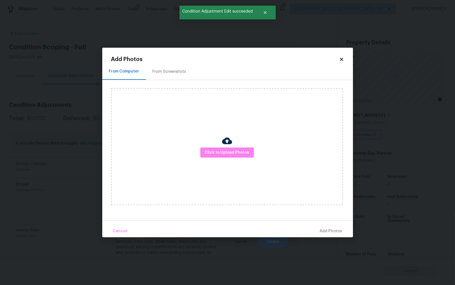
click at [236, 145] on div "Click to Upload Photos" at bounding box center [227, 146] width 232 height 117
click at [236, 148] on button "Click to Upload Photos" at bounding box center [227, 152] width 54 height 10
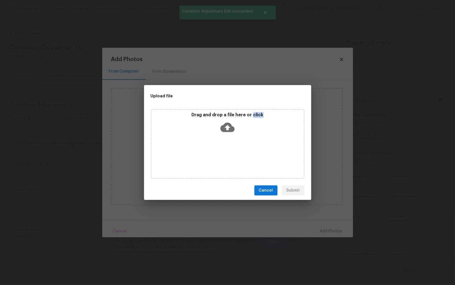
click at [236, 148] on div "Drag and drop a file here or click" at bounding box center [228, 144] width 154 height 70
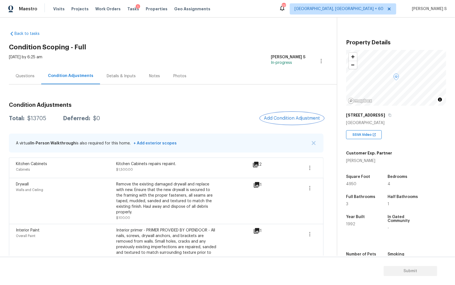
click at [108, 162] on div "Kitchen Cabinets" at bounding box center [66, 164] width 100 height 6
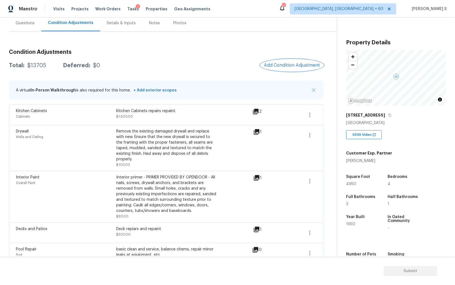
scroll to position [27, 0]
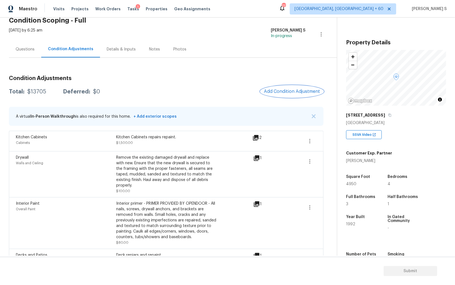
click at [287, 93] on span "Add Condition Adjustment" at bounding box center [292, 91] width 56 height 5
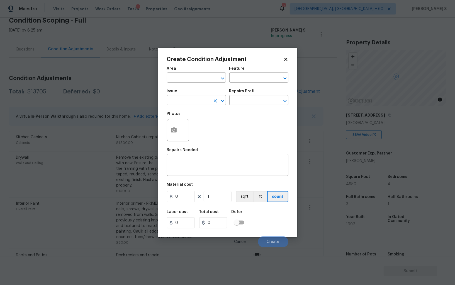
click at [178, 103] on input "text" at bounding box center [188, 100] width 43 height 9
type input "ACQ: Paint"
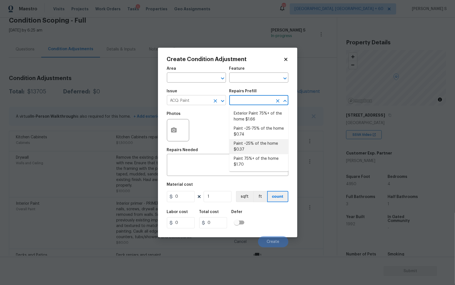
type input "Acquisition"
type textarea "Acquisition Scope: ~25% of the home needs interior paint"
type input "0.37"
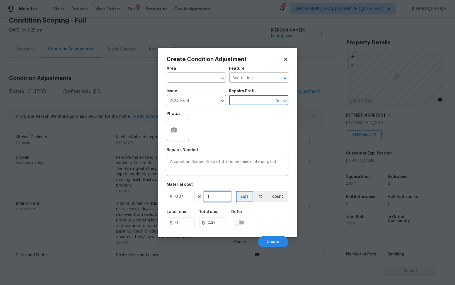
click at [224, 197] on input "1" at bounding box center [218, 196] width 28 height 11
type input "4"
type input "1.48"
type input "49"
type input "18.13"
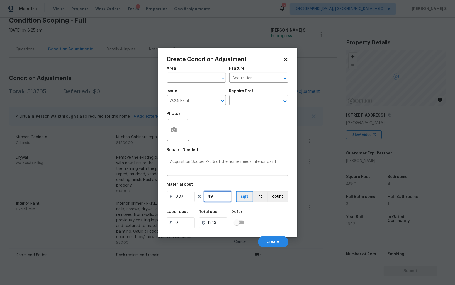
type input "495"
type input "183.15"
type input "4950"
type input "1831.5"
type input "4950"
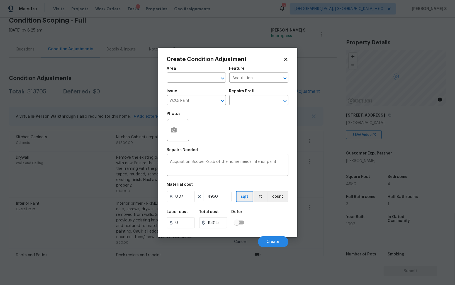
click at [269, 221] on div "Labor cost 0 Total cost 1831.5 Defer" at bounding box center [228, 219] width 122 height 25
click at [271, 239] on button "Create" at bounding box center [273, 241] width 30 height 11
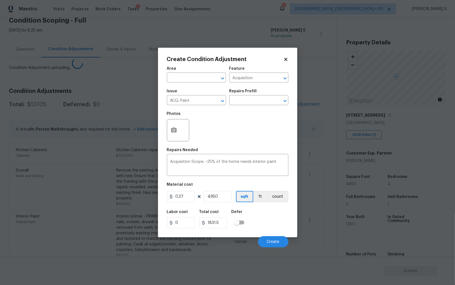
click at [47, 228] on body "Maestro Visits Projects Work Orders Tasks 1 Properties Geo Assignments 777 Albu…" at bounding box center [227, 142] width 455 height 285
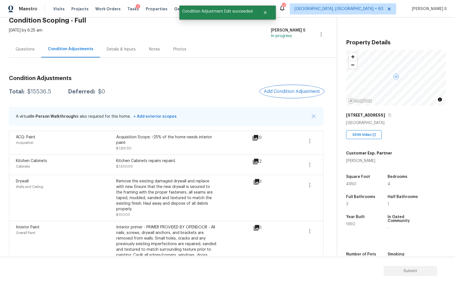
click at [288, 91] on span "Add Condition Adjustment" at bounding box center [292, 91] width 56 height 5
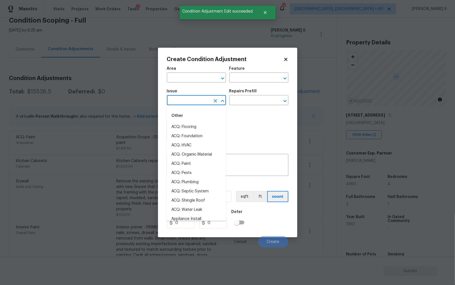
click at [189, 104] on input "text" at bounding box center [188, 100] width 43 height 9
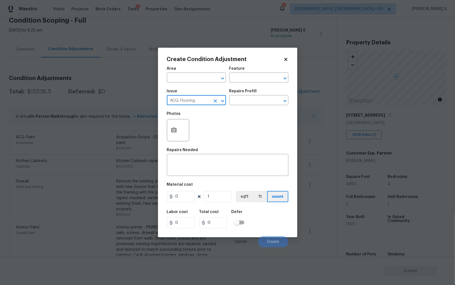
type input "ACQ: Flooring"
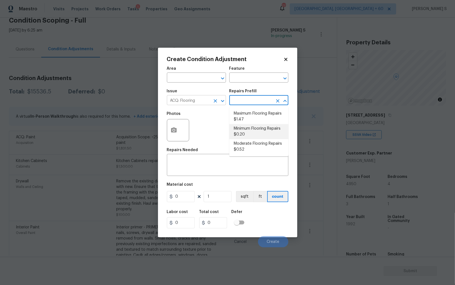
type input "Acquisition"
type textarea "Acquisition Scope: Minimum flooring repairs"
type input "0.2"
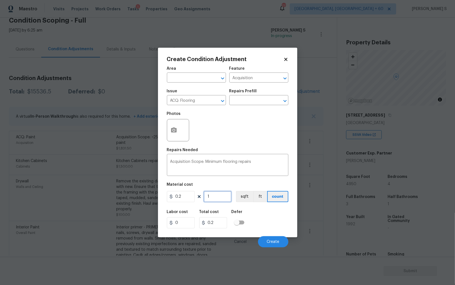
click at [221, 192] on input "1" at bounding box center [218, 196] width 28 height 11
paste input "4950"
type input "4950"
type input "990"
type input "4950"
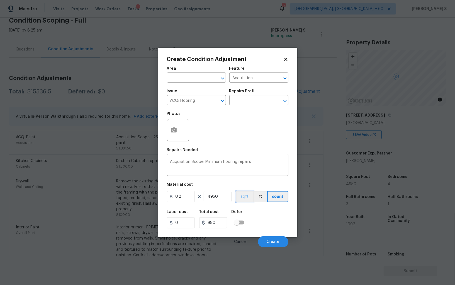
click at [246, 198] on button "sqft" at bounding box center [244, 196] width 17 height 11
click at [250, 215] on div "Labor cost 0 Total cost 990 Defer" at bounding box center [228, 219] width 122 height 25
click at [273, 241] on span "Create" at bounding box center [273, 242] width 13 height 4
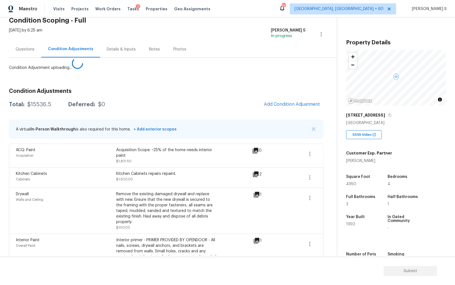
click at [22, 188] on body "Maestro Visits Projects Work Orders Tasks 1 Properties Geo Assignments 777 Albu…" at bounding box center [227, 142] width 455 height 285
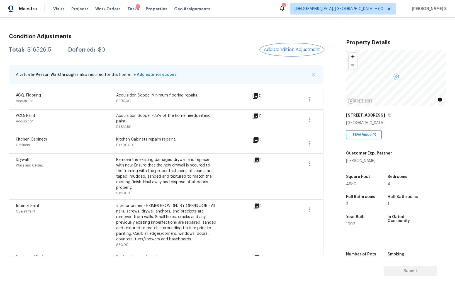
scroll to position [0, 0]
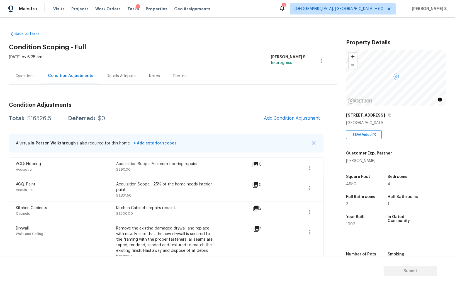
click at [40, 116] on div "$16526.5" at bounding box center [39, 119] width 24 height 6
copy div "16526.5"
click at [25, 76] on div "Questions" at bounding box center [25, 76] width 19 height 6
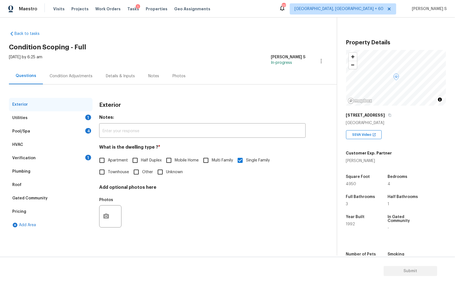
click at [76, 125] on div "Pool/Spa 4" at bounding box center [51, 131] width 84 height 13
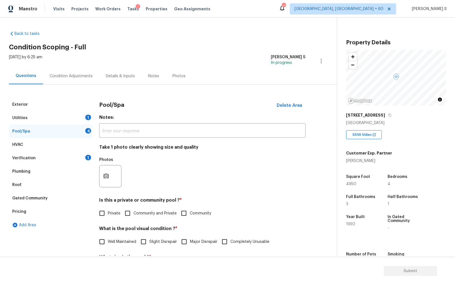
scroll to position [57, 0]
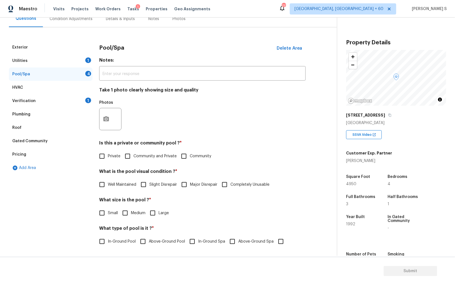
click at [102, 157] on input "Private" at bounding box center [102, 156] width 12 height 12
checkbox input "true"
click at [185, 183] on input "Major Disrepair" at bounding box center [184, 185] width 12 height 12
checkbox input "true"
click at [131, 213] on span "Medium" at bounding box center [138, 213] width 14 height 6
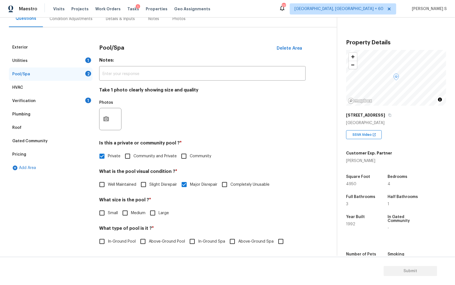
click at [131, 213] on input "Medium" at bounding box center [125, 213] width 12 height 12
checkbox input "true"
click at [124, 242] on span "In-Ground Pool" at bounding box center [122, 242] width 28 height 6
click at [108, 242] on input "In-Ground Pool" at bounding box center [102, 241] width 12 height 12
checkbox input "true"
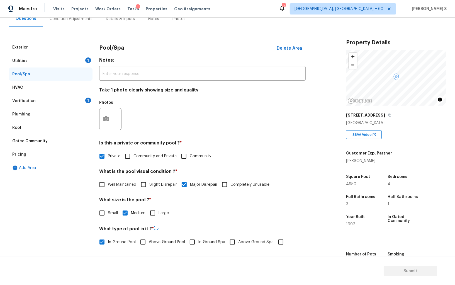
scroll to position [0, 0]
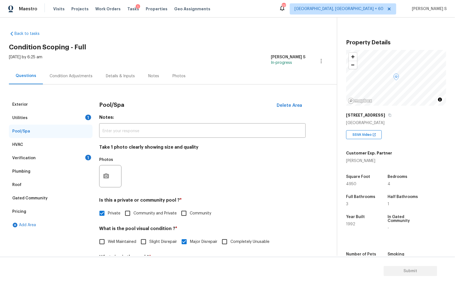
click at [89, 158] on div "1" at bounding box center [88, 158] width 6 height 6
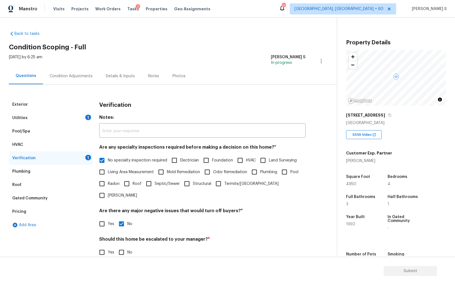
scroll to position [33, 0]
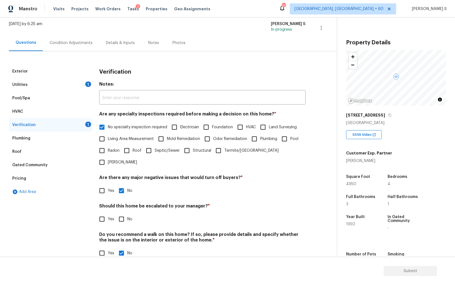
click at [123, 213] on input "No" at bounding box center [122, 219] width 12 height 12
checkbox input "true"
click at [81, 81] on div "Utilities 1" at bounding box center [51, 84] width 84 height 13
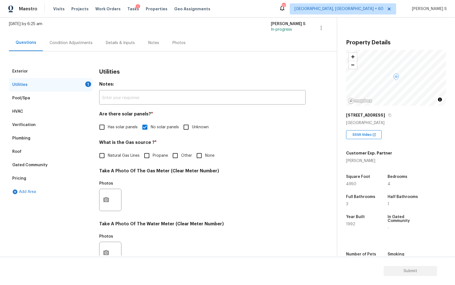
scroll to position [135, 0]
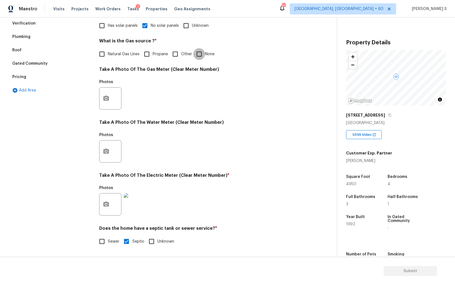
click at [204, 54] on input "None" at bounding box center [199, 54] width 12 height 12
checkbox input "true"
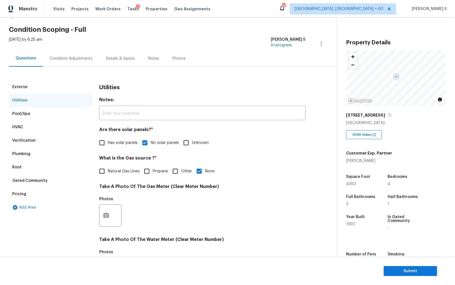
click at [64, 62] on div "Condition Adjustments" at bounding box center [71, 58] width 56 height 16
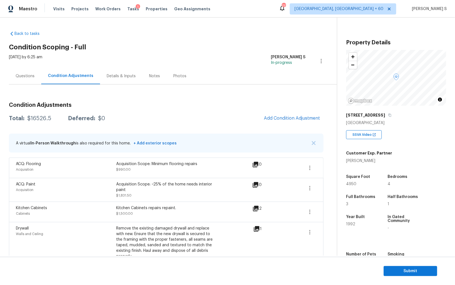
click at [29, 68] on div "Questions" at bounding box center [25, 76] width 32 height 16
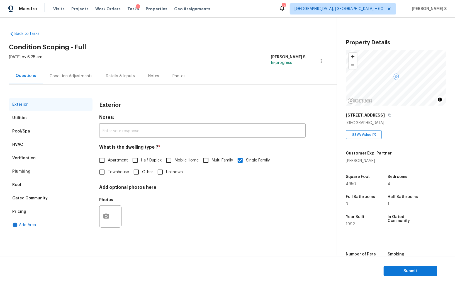
click at [34, 153] on div "Verification" at bounding box center [51, 157] width 84 height 13
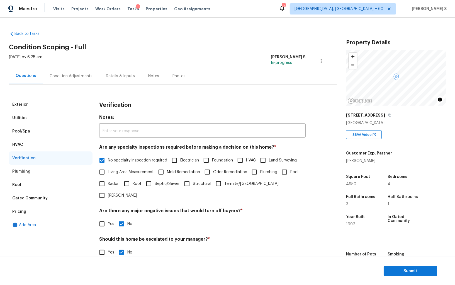
scroll to position [33, 0]
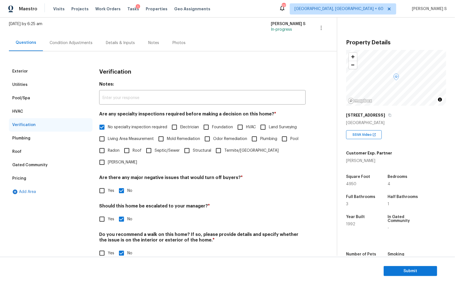
click at [23, 173] on div "Pricing" at bounding box center [51, 178] width 84 height 13
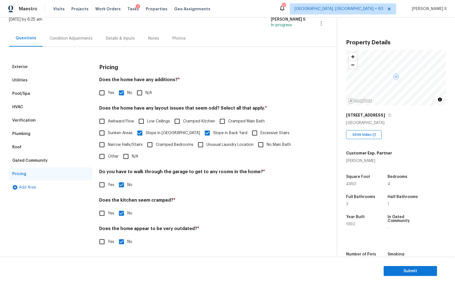
scroll to position [0, 0]
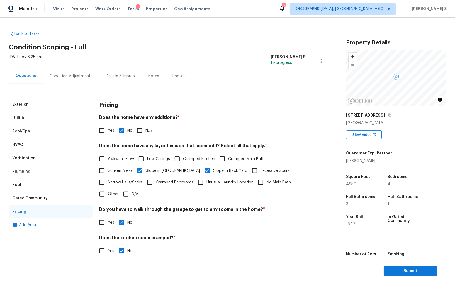
click at [84, 81] on div "Condition Adjustments" at bounding box center [71, 76] width 56 height 16
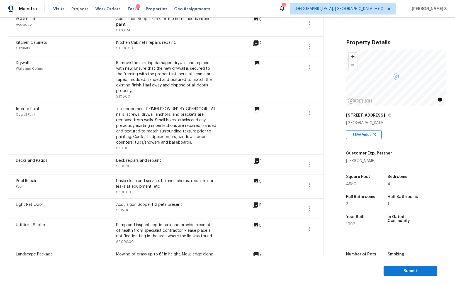
scroll to position [165, 0]
click at [144, 223] on div "Pump and inspect septic tank and provide clean bill of health from specialist c…" at bounding box center [166, 231] width 100 height 17
click at [157, 223] on div "Pump and inspect septic tank and provide clean bill of health from specialist c…" at bounding box center [166, 231] width 100 height 17
copy div "inspect septic"
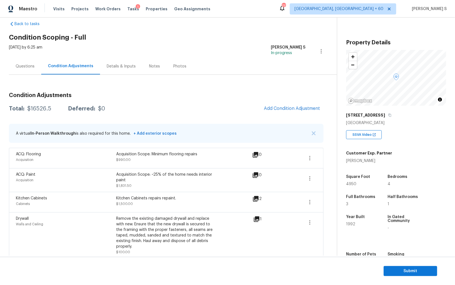
scroll to position [0, 0]
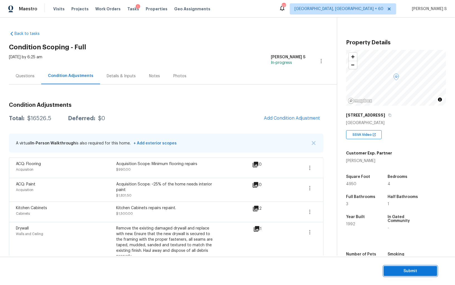
click at [405, 269] on span "Submit" at bounding box center [410, 271] width 45 height 7
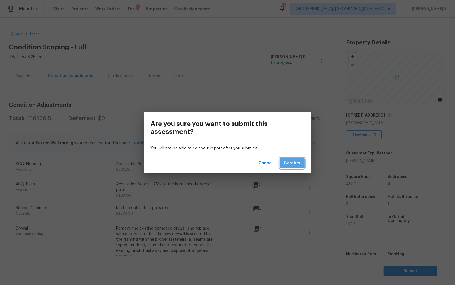
click at [295, 162] on span "Confirm" at bounding box center [292, 163] width 16 height 7
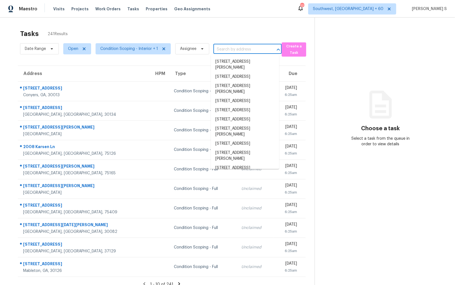
click at [235, 49] on input "text" at bounding box center [239, 49] width 53 height 9
paste input "[STREET_ADDRESS][PERSON_NAME]"
type input "[STREET_ADDRESS][PERSON_NAME]"
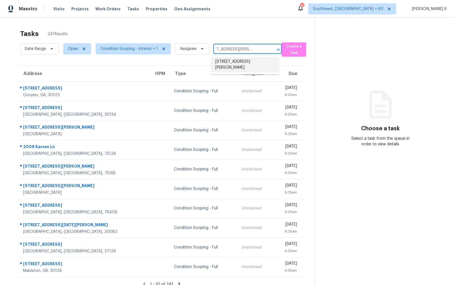
click at [235, 64] on li "[STREET_ADDRESS][PERSON_NAME]" at bounding box center [245, 64] width 68 height 15
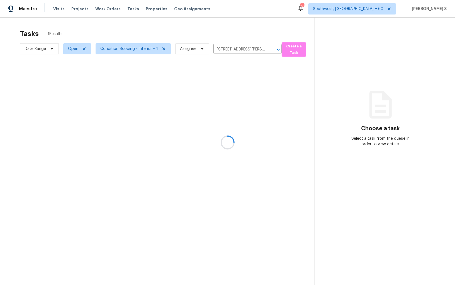
click at [239, 88] on div at bounding box center [227, 142] width 455 height 285
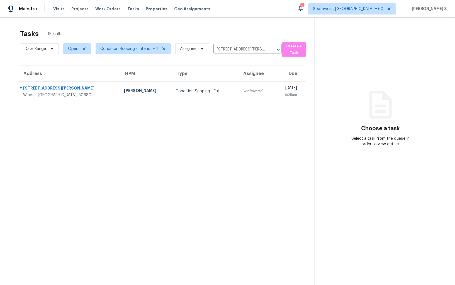
click at [242, 97] on td "Unclaimed" at bounding box center [256, 91] width 36 height 20
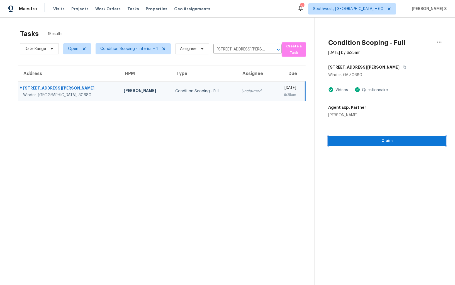
click at [391, 140] on span "Claim" at bounding box center [387, 140] width 109 height 7
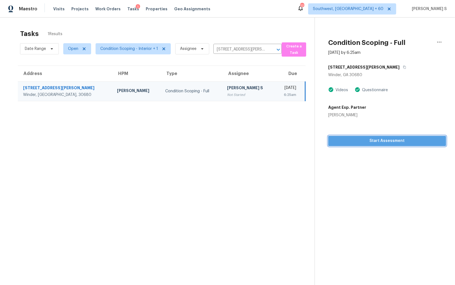
click at [355, 136] on button "Start Assessment" at bounding box center [387, 141] width 118 height 10
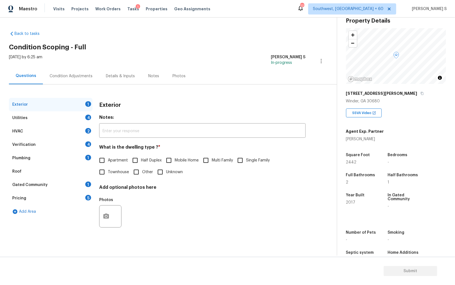
scroll to position [25, 0]
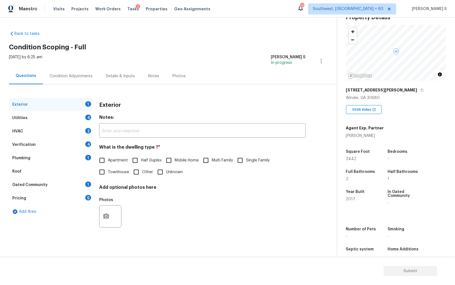
click at [89, 142] on div "4" at bounding box center [88, 144] width 6 height 6
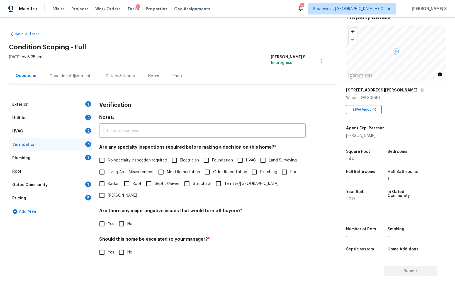
click at [105, 154] on div "Are any specialty inspections required before making a decision on this home? *…" at bounding box center [202, 172] width 207 height 57
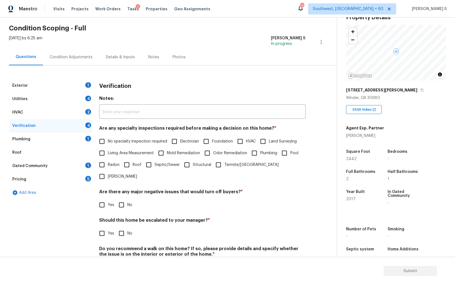
scroll to position [26, 0]
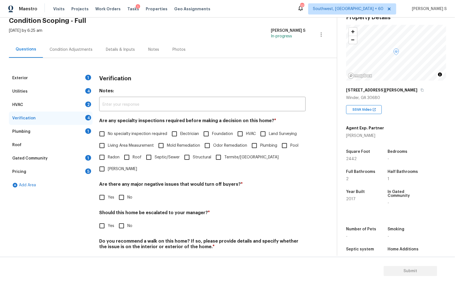
click at [101, 138] on input "No specialty inspection required" at bounding box center [102, 134] width 12 height 12
checkbox input "true"
click at [122, 192] on input "No" at bounding box center [122, 198] width 12 height 12
checkbox input "true"
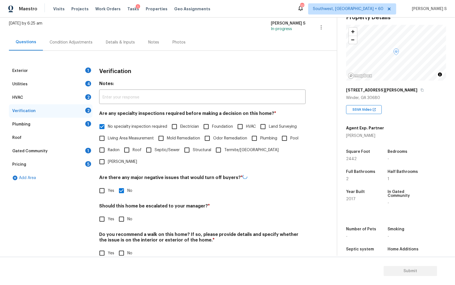
click at [124, 235] on div "Do you recommend a walk on this home? If so, please provide details and specify…" at bounding box center [202, 245] width 207 height 27
click at [124, 247] on input "No" at bounding box center [122, 253] width 12 height 12
checkbox input "true"
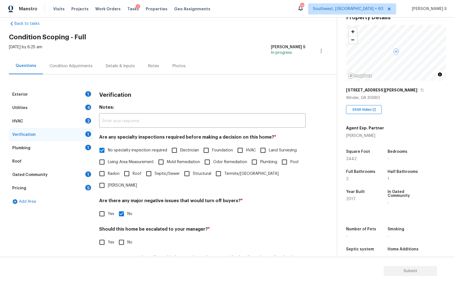
scroll to position [0, 0]
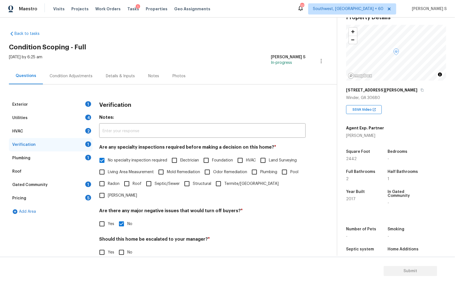
click at [85, 129] on div "HVAC 2" at bounding box center [51, 131] width 84 height 13
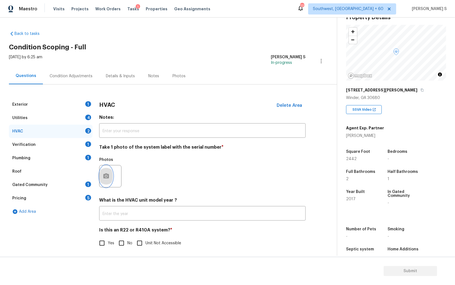
click at [111, 169] on button "button" at bounding box center [105, 176] width 13 height 22
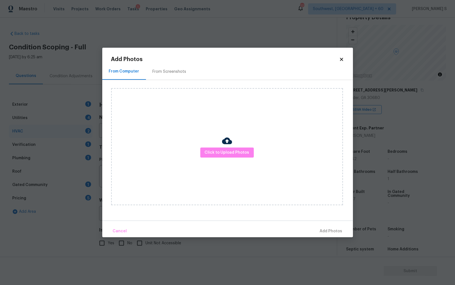
click at [229, 147] on div at bounding box center [227, 142] width 10 height 12
click at [229, 149] on span "Click to Upload Photos" at bounding box center [227, 152] width 45 height 7
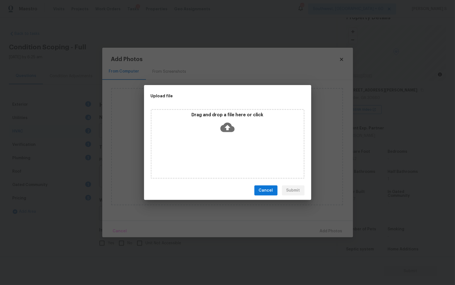
click at [229, 149] on div "Drag and drop a file here or click" at bounding box center [228, 144] width 154 height 70
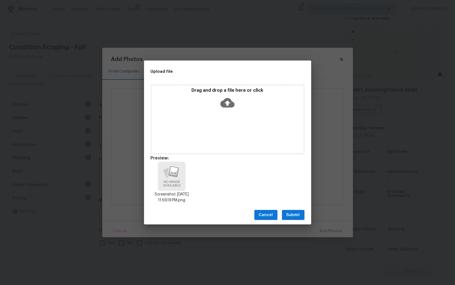
click at [302, 215] on button "Submit" at bounding box center [293, 215] width 23 height 10
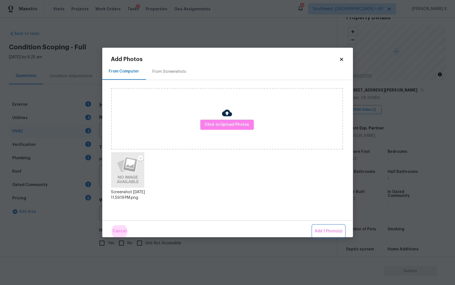
click at [313, 225] on button "Add 1 Photo(s)" at bounding box center [329, 231] width 32 height 12
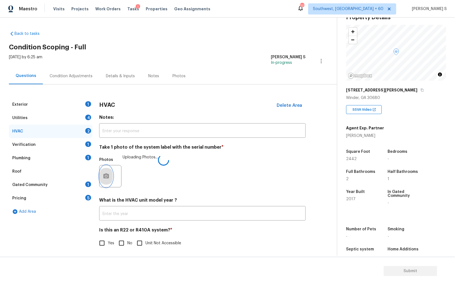
scroll to position [2, 0]
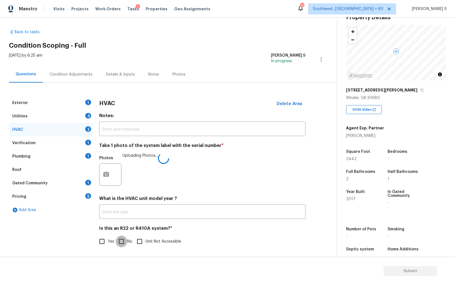
click at [119, 242] on input "No" at bounding box center [122, 241] width 12 height 12
checkbox input "true"
click at [83, 115] on div "Utilities 4" at bounding box center [51, 116] width 84 height 13
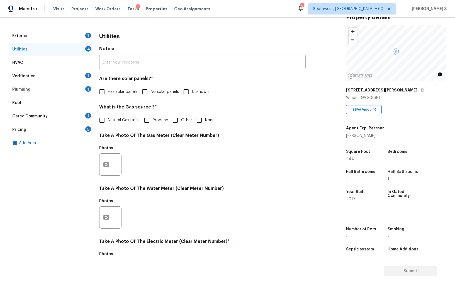
scroll to position [82, 0]
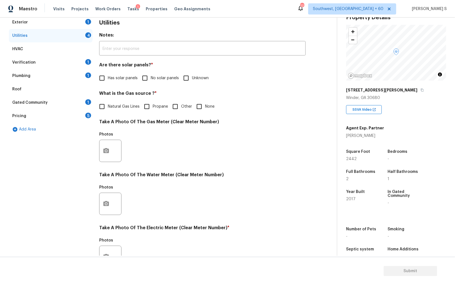
click at [143, 79] on input "No solar panels" at bounding box center [145, 78] width 12 height 12
checkbox input "true"
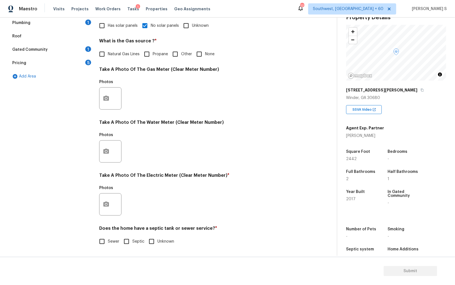
scroll to position [135, 0]
click at [100, 210] on div at bounding box center [110, 205] width 22 height 22
click at [105, 203] on icon "button" at bounding box center [106, 203] width 6 height 5
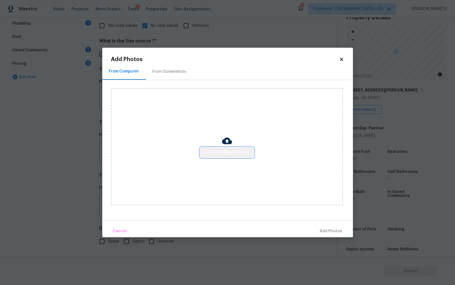
click at [230, 152] on span "Click to Upload Photos" at bounding box center [227, 152] width 45 height 7
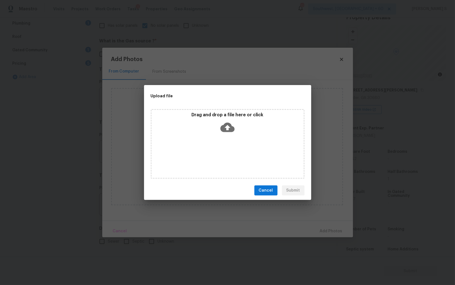
click at [230, 152] on div "Drag and drop a file here or click" at bounding box center [228, 144] width 154 height 70
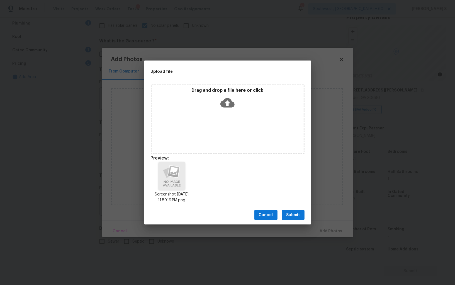
click at [299, 210] on button "Submit" at bounding box center [293, 215] width 23 height 10
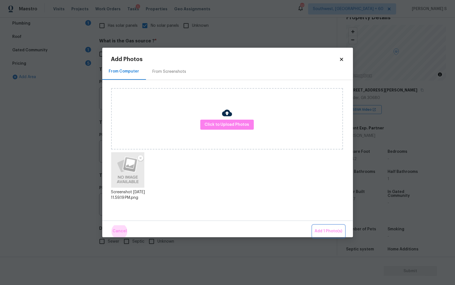
click at [313, 225] on button "Add 1 Photo(s)" at bounding box center [329, 231] width 32 height 12
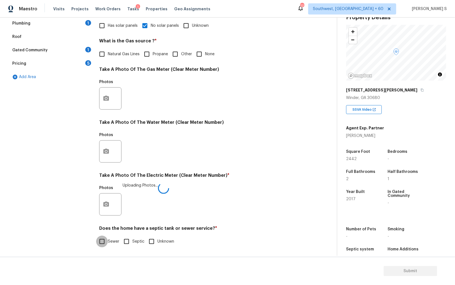
click at [103, 243] on input "Sewer" at bounding box center [102, 241] width 12 height 12
checkbox input "true"
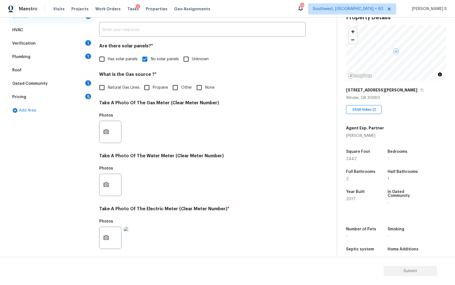
scroll to position [38, 0]
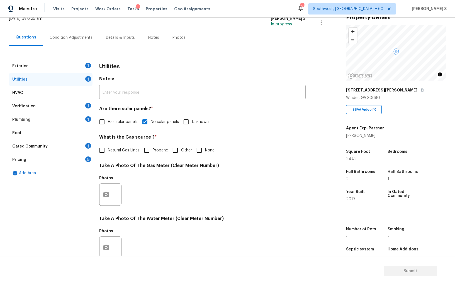
click at [83, 117] on div "Plumbing 1" at bounding box center [51, 119] width 84 height 13
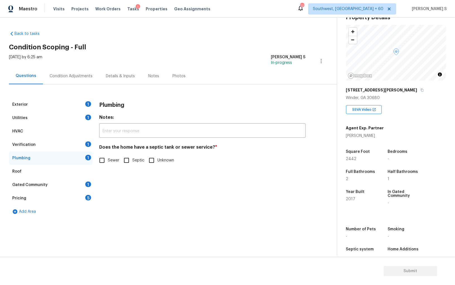
scroll to position [0, 0]
click at [103, 160] on input "Sewer" at bounding box center [102, 160] width 12 height 12
checkbox input "true"
click at [84, 182] on div "Gated Community 1" at bounding box center [51, 184] width 84 height 13
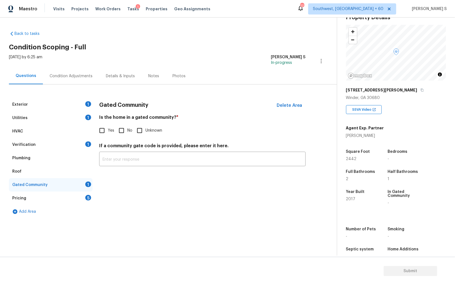
click at [122, 132] on input "No" at bounding box center [122, 131] width 12 height 12
checkbox input "true"
click at [81, 107] on div "Exterior 1" at bounding box center [51, 104] width 84 height 13
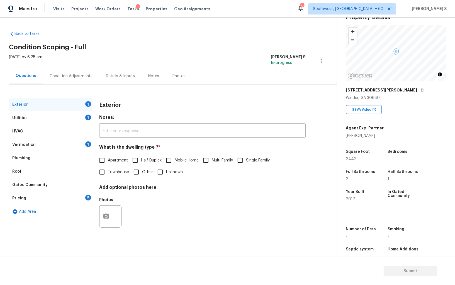
click at [251, 158] on span "Single Family" at bounding box center [258, 160] width 24 height 6
click at [246, 158] on input "Single Family" at bounding box center [240, 160] width 12 height 12
checkbox input "true"
click at [86, 146] on div "Verification 1" at bounding box center [51, 144] width 84 height 13
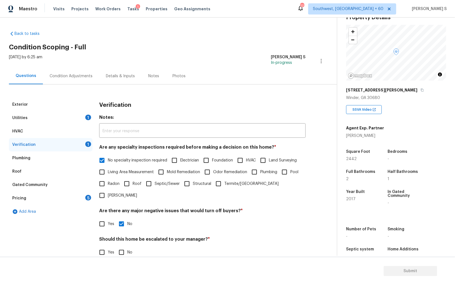
scroll to position [33, 0]
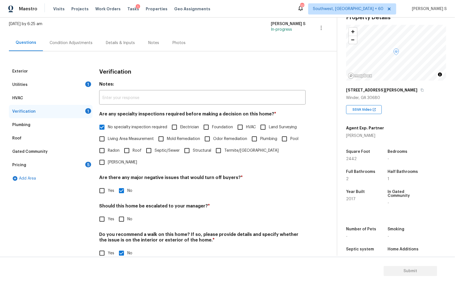
click at [86, 85] on div "Utilities 1" at bounding box center [51, 84] width 84 height 13
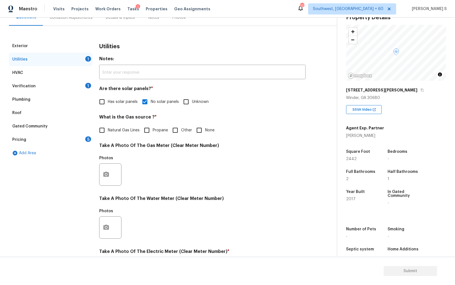
click at [80, 145] on div "Pricing 5" at bounding box center [51, 139] width 84 height 13
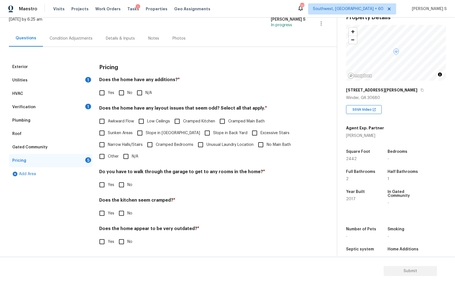
click at [126, 91] on input "No" at bounding box center [122, 93] width 12 height 12
checkbox input "true"
click at [122, 189] on input "No" at bounding box center [122, 185] width 12 height 12
checkbox input "true"
click at [96, 207] on input "Yes" at bounding box center [102, 213] width 12 height 12
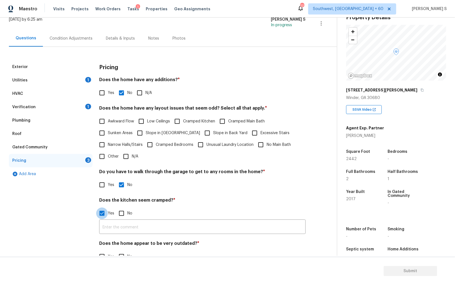
click at [96, 207] on input "Yes" at bounding box center [102, 213] width 12 height 12
checkbox input "false"
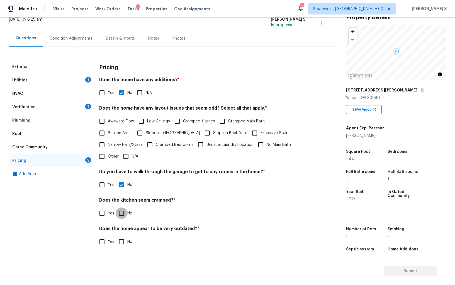
click at [116, 207] on input "No" at bounding box center [122, 213] width 12 height 12
checkbox input "true"
click at [116, 236] on input "No" at bounding box center [122, 242] width 12 height 12
checkbox input "true"
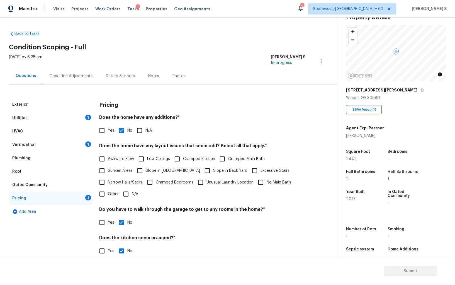
click at [65, 79] on div "Condition Adjustments" at bounding box center [71, 76] width 56 height 16
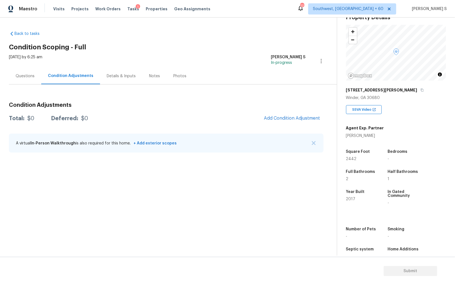
click at [300, 172] on section "Back to tasks Condition Scoping - Full Tue, Sep 09 2025 by 6:25 am Anbu Jebakum…" at bounding box center [173, 140] width 328 height 229
click at [288, 117] on span "Add Condition Adjustment" at bounding box center [292, 118] width 56 height 5
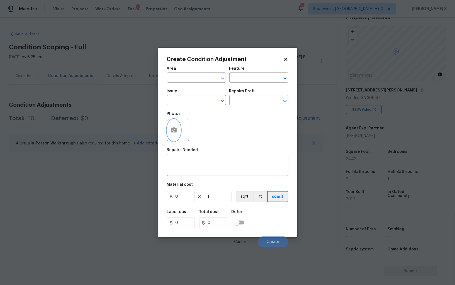
click at [176, 136] on button "button" at bounding box center [173, 130] width 13 height 22
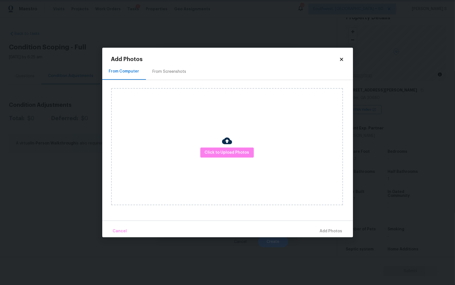
click at [24, 137] on body "Maestro Visits Projects Work Orders Tasks 1 Properties Geo Assignments 777 Sout…" at bounding box center [227, 142] width 455 height 285
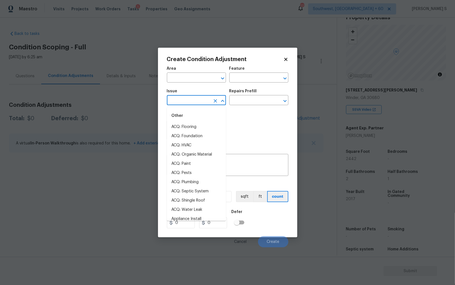
click at [182, 99] on input "text" at bounding box center [188, 100] width 43 height 9
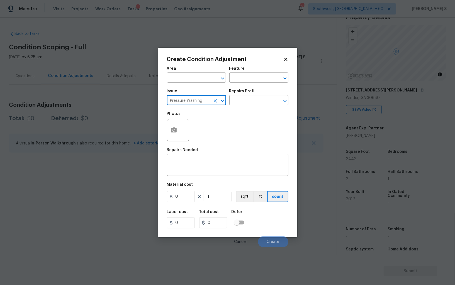
type input "Pressure Washing"
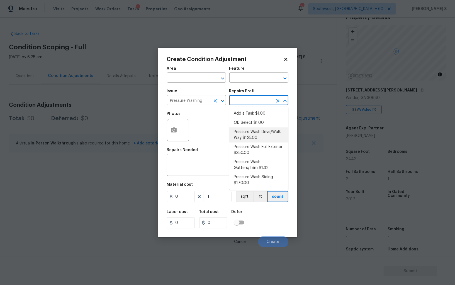
type input "Siding"
type textarea "Pressure wash the driveways/walkways as directed by the PM. Ensure that all deb…"
type input "125"
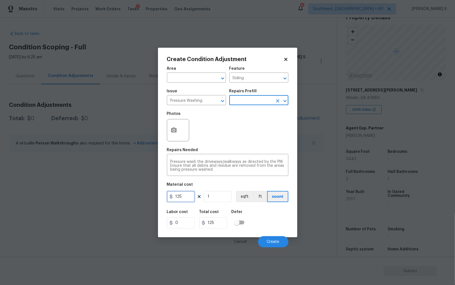
click at [186, 197] on input "125" at bounding box center [181, 196] width 28 height 11
type input "200"
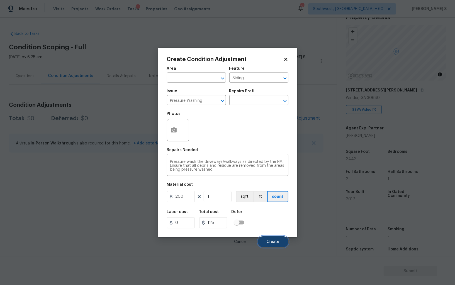
type input "200"
click at [283, 243] on button "Create" at bounding box center [273, 241] width 30 height 11
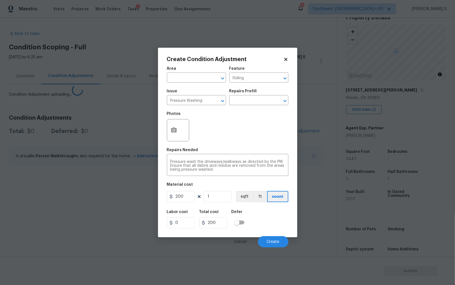
click at [86, 185] on body "Maestro Visits Projects Work Orders Tasks 1 Properties Geo Assignments 777 Sout…" at bounding box center [227, 142] width 455 height 285
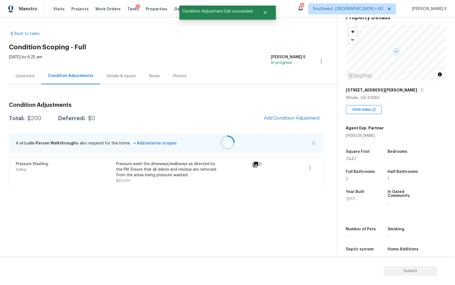
click at [271, 115] on div at bounding box center [227, 142] width 455 height 285
click at [276, 116] on span "Add Condition Adjustment" at bounding box center [292, 118] width 56 height 5
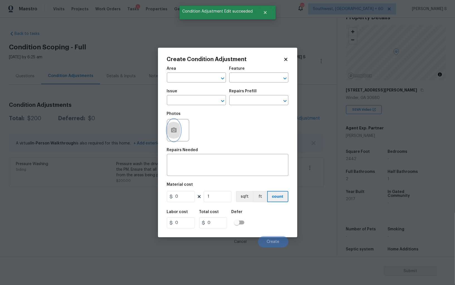
click at [173, 131] on circle "button" at bounding box center [174, 130] width 2 height 2
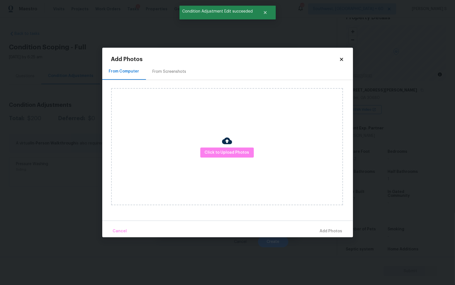
click at [184, 70] on div "From Screenshots" at bounding box center [170, 72] width 34 height 6
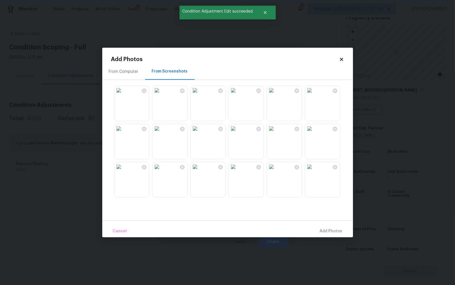
click at [238, 133] on img at bounding box center [233, 128] width 9 height 9
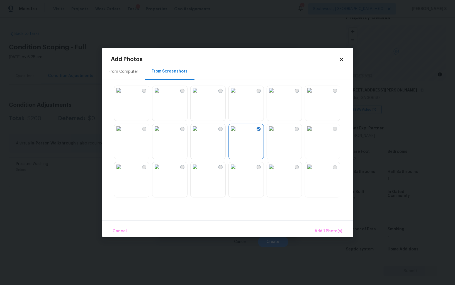
click at [238, 171] on img at bounding box center [233, 166] width 9 height 9
click at [123, 95] on img at bounding box center [118, 90] width 9 height 9
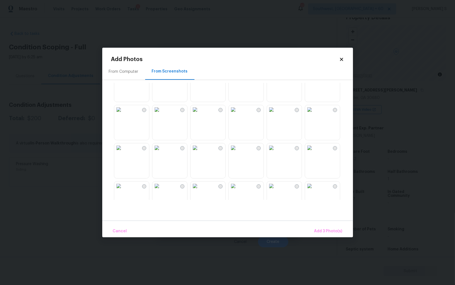
scroll to position [532, 0]
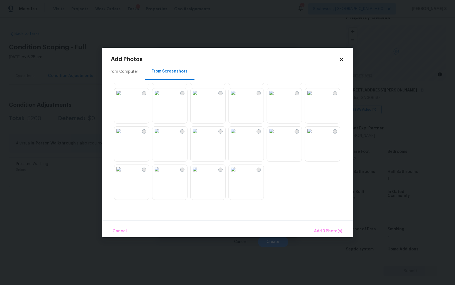
click at [238, 97] on img at bounding box center [233, 92] width 9 height 9
click at [200, 97] on img at bounding box center [195, 92] width 9 height 9
click at [328, 235] on button "Add 5 Photo(s)" at bounding box center [328, 231] width 33 height 12
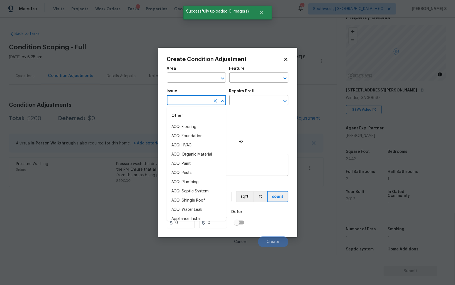
click at [198, 98] on input "text" at bounding box center [188, 100] width 43 height 9
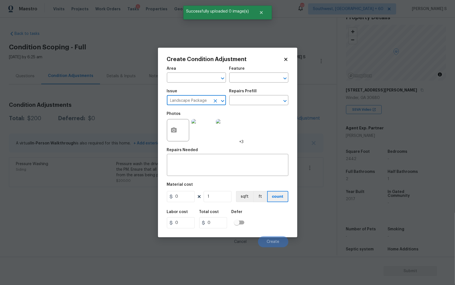
type input "Landscape Package"
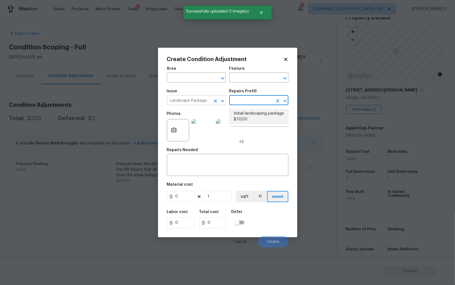
type input "Home Readiness Packages"
type textarea "Mowing of grass up to 6" in height. Mow, edge along driveways & sidewalks, trim…"
type input "70"
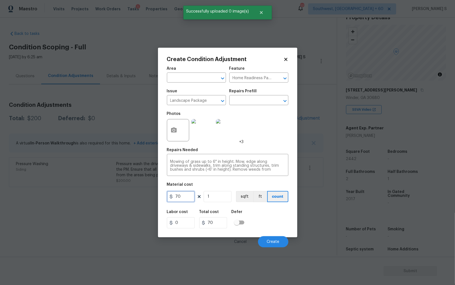
click at [190, 194] on input "70" at bounding box center [181, 196] width 28 height 11
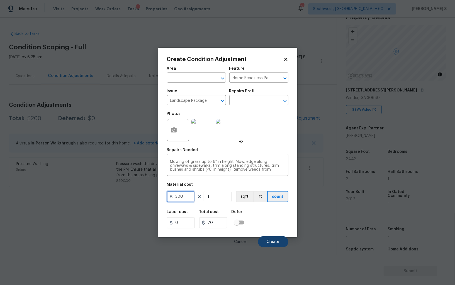
type input "300"
click at [272, 242] on span "Create" at bounding box center [273, 242] width 13 height 4
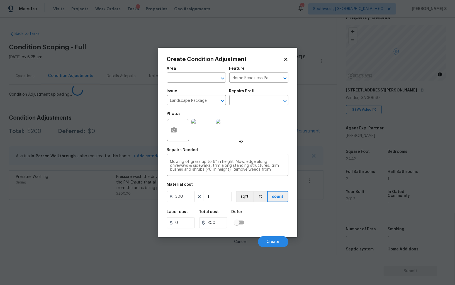
click at [96, 217] on body "Maestro Visits Projects Work Orders Tasks 1 Properties Geo Assignments 777 Sout…" at bounding box center [227, 142] width 455 height 285
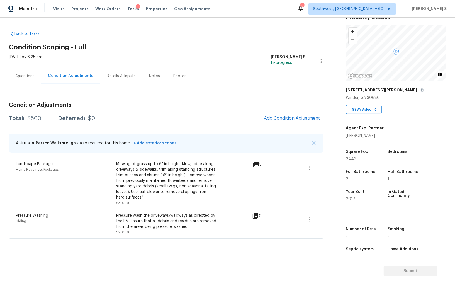
click at [208, 135] on div "A virtual In-Person Walkthrough is also required for this home. + Add exterior …" at bounding box center [166, 142] width 315 height 19
click at [23, 73] on div "Questions" at bounding box center [25, 76] width 19 height 6
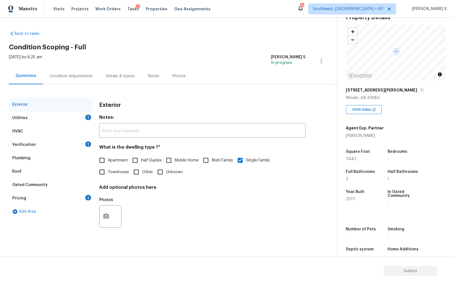
click at [42, 192] on div "Pricing 1" at bounding box center [51, 197] width 84 height 13
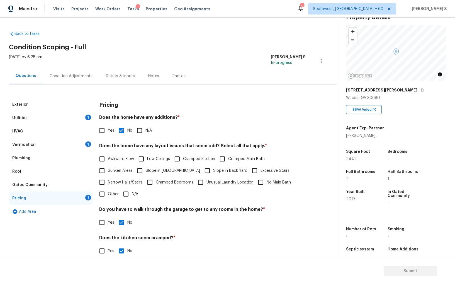
scroll to position [38, 0]
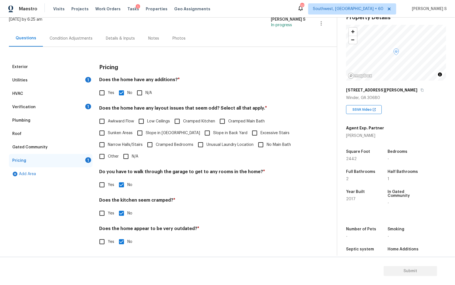
click at [76, 82] on div "Utilities 1" at bounding box center [51, 80] width 84 height 13
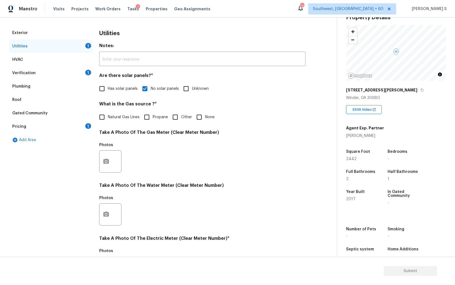
scroll to position [108, 0]
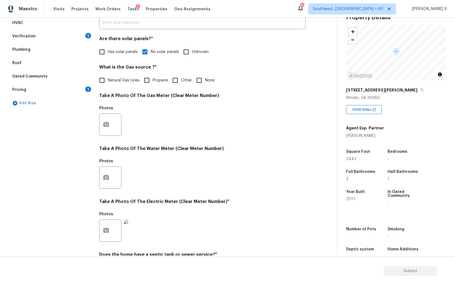
click at [111, 82] on span "Natural Gas Lines" at bounding box center [124, 80] width 32 height 6
click at [108, 82] on input "Natural Gas Lines" at bounding box center [102, 80] width 12 height 12
checkbox input "true"
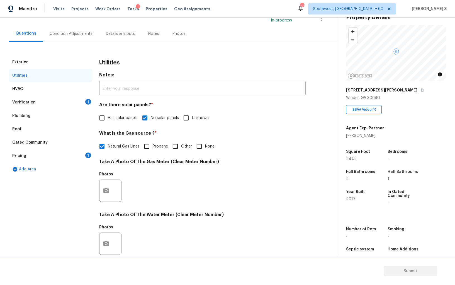
scroll to position [0, 0]
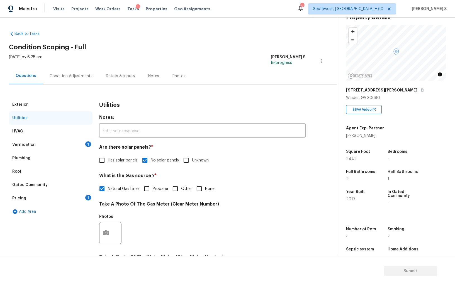
click at [92, 74] on div "Condition Adjustments" at bounding box center [71, 76] width 56 height 16
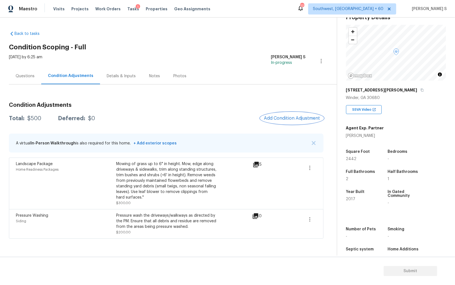
click at [290, 121] on button "Add Condition Adjustment" at bounding box center [292, 118] width 63 height 12
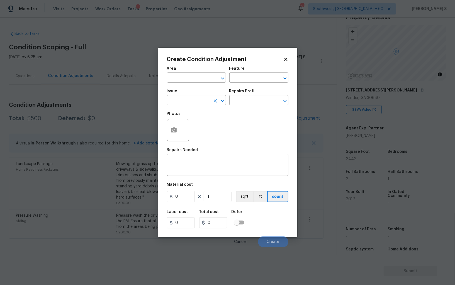
click at [196, 104] on input "text" at bounding box center [188, 100] width 43 height 9
type input "Light Pet Odor"
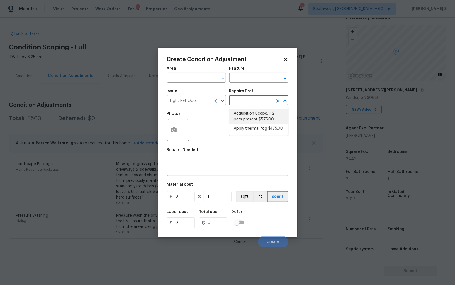
type textarea "Acquisition Scope: 1-2 pets present"
type input "575"
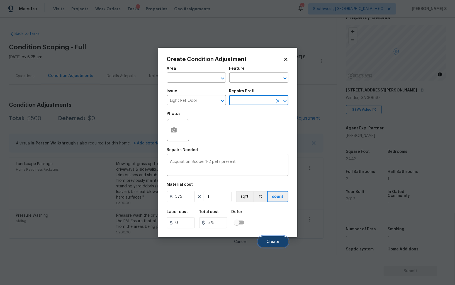
click at [266, 241] on button "Create" at bounding box center [273, 241] width 30 height 11
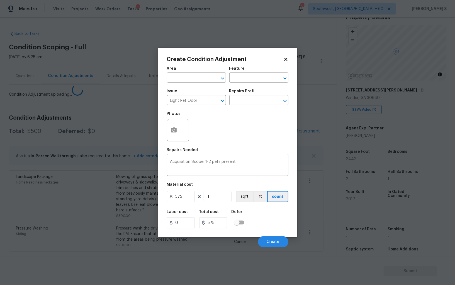
click at [128, 189] on body "Maestro Visits Projects Work Orders Tasks 1 Properties Geo Assignments 777 Sout…" at bounding box center [227, 142] width 455 height 285
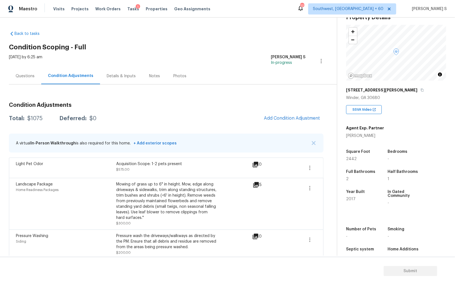
click at [34, 80] on div "Questions" at bounding box center [25, 76] width 32 height 16
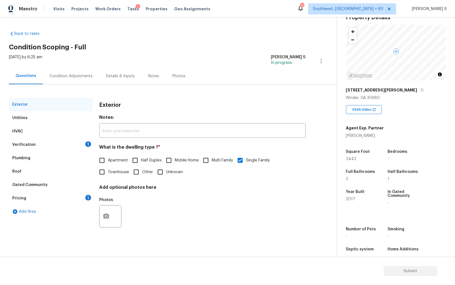
click at [31, 145] on div "Verification" at bounding box center [23, 145] width 23 height 6
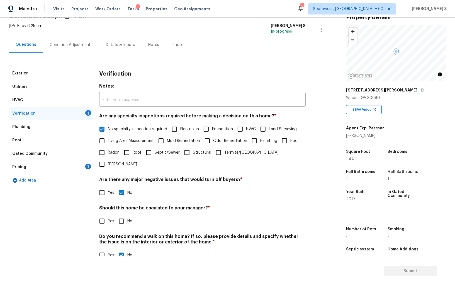
scroll to position [33, 0]
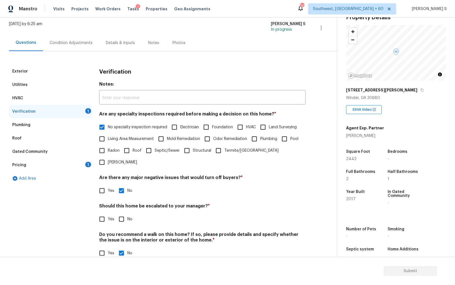
click at [80, 164] on div "Pricing 1" at bounding box center [51, 164] width 84 height 13
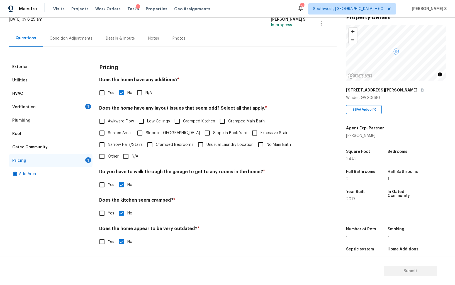
scroll to position [0, 0]
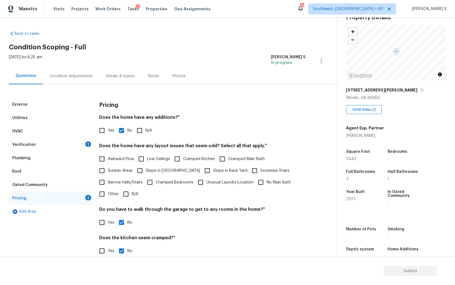
click at [163, 170] on span "Slope in [GEOGRAPHIC_DATA]" at bounding box center [173, 171] width 54 height 6
click at [146, 170] on input "Slope in [GEOGRAPHIC_DATA]" at bounding box center [140, 171] width 12 height 12
checkbox input "true"
click at [201, 171] on input "Slope in Back Yard" at bounding box center [207, 171] width 12 height 12
checkbox input "true"
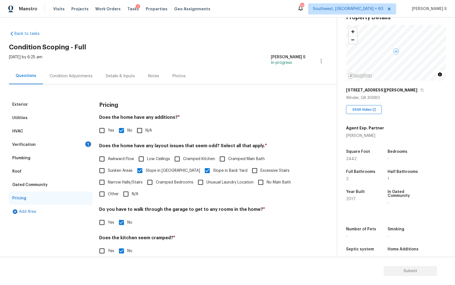
click at [80, 145] on div "Verification 1" at bounding box center [51, 144] width 84 height 13
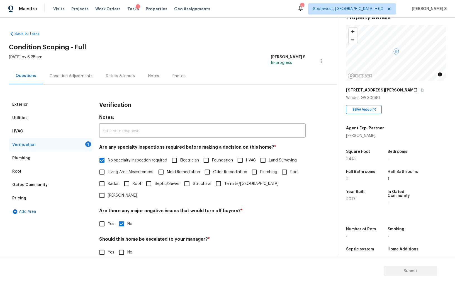
scroll to position [33, 0]
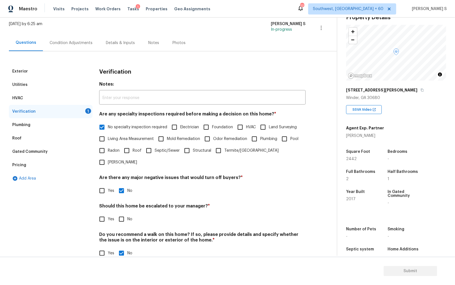
click at [120, 213] on input "No" at bounding box center [122, 219] width 12 height 12
checkbox input "true"
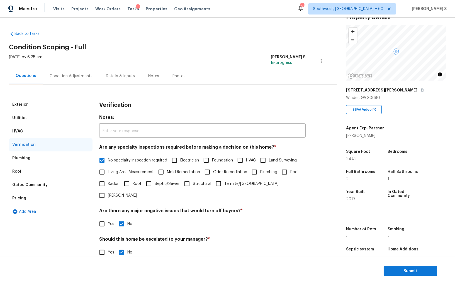
click at [76, 71] on div "Condition Adjustments" at bounding box center [71, 76] width 56 height 16
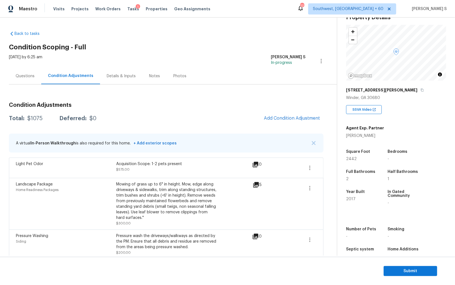
click at [282, 111] on div "Condition Adjustments Total: $1075 Deferred: $0 Add Condition Adjustment A virt…" at bounding box center [166, 178] width 315 height 161
click at [285, 130] on div "Condition Adjustments Total: $1075 Deferred: $0 Add Condition Adjustment A virt…" at bounding box center [166, 178] width 315 height 161
click at [284, 115] on button "Add Condition Adjustment" at bounding box center [292, 118] width 63 height 12
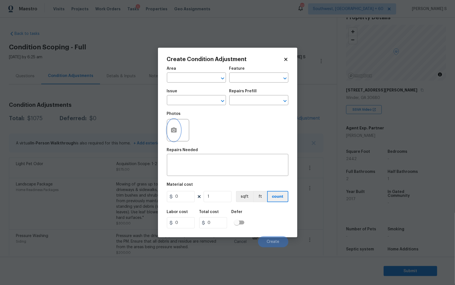
click at [180, 134] on button "button" at bounding box center [173, 130] width 13 height 22
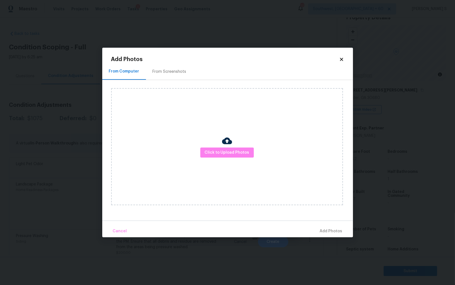
click at [170, 75] on div "From Screenshots" at bounding box center [169, 71] width 47 height 16
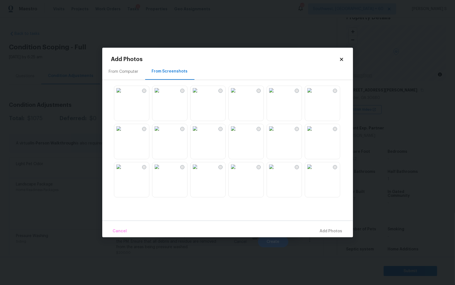
click at [200, 95] on img at bounding box center [195, 90] width 9 height 9
click at [161, 95] on img at bounding box center [156, 90] width 9 height 9
click at [161, 132] on img at bounding box center [156, 128] width 9 height 9
click at [200, 132] on img at bounding box center [195, 128] width 9 height 9
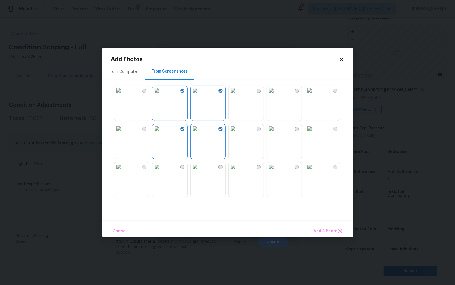
click at [161, 171] on img at bounding box center [156, 166] width 9 height 9
click at [123, 171] on img at bounding box center [118, 166] width 9 height 9
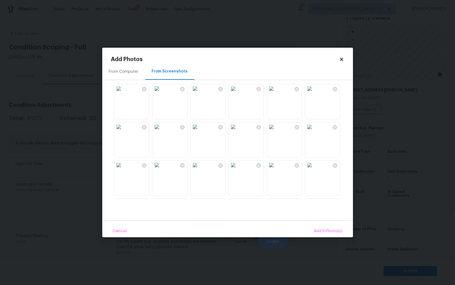
scroll to position [207, 0]
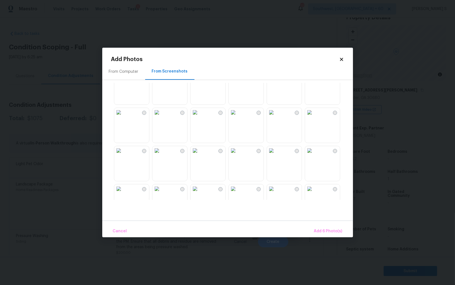
click at [276, 117] on img at bounding box center [271, 112] width 9 height 9
click at [238, 155] on img at bounding box center [233, 150] width 9 height 9
click at [200, 155] on img at bounding box center [195, 150] width 9 height 9
drag, startPoint x: 172, startPoint y: 157, endPoint x: 174, endPoint y: 173, distance: 15.9
click at [161, 155] on img at bounding box center [156, 150] width 9 height 9
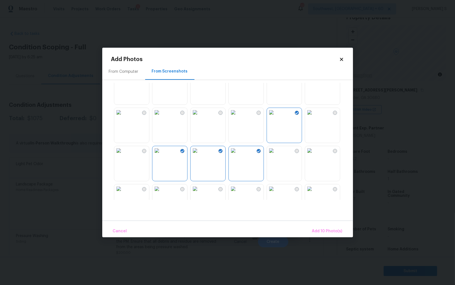
click at [161, 155] on img at bounding box center [156, 150] width 9 height 9
click at [161, 113] on img at bounding box center [156, 112] width 9 height 9
click at [123, 153] on img at bounding box center [118, 150] width 9 height 9
click at [317, 230] on span "Add 12 Photo(s)" at bounding box center [327, 231] width 30 height 7
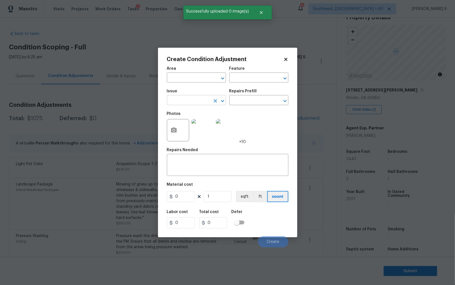
click at [195, 105] on input "text" at bounding box center [188, 100] width 43 height 9
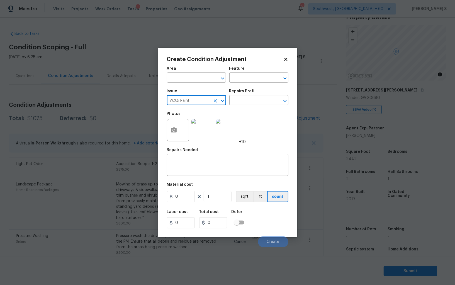
type input "ACQ: Paint"
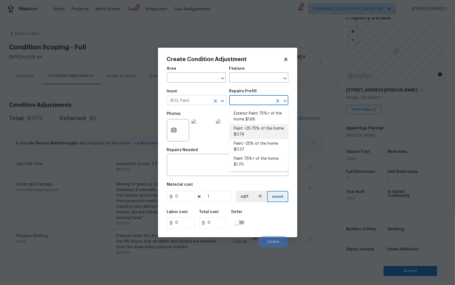
type input "Acquisition"
type textarea "Acquisition Scope: ~25 - 75% of the home needs interior paint"
type input "0.74"
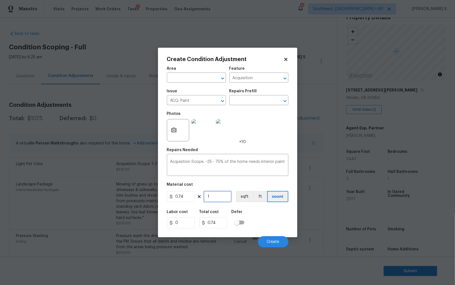
click at [220, 197] on input "1" at bounding box center [218, 196] width 28 height 11
type input "2"
type input "1.48"
type input "24"
type input "17.76"
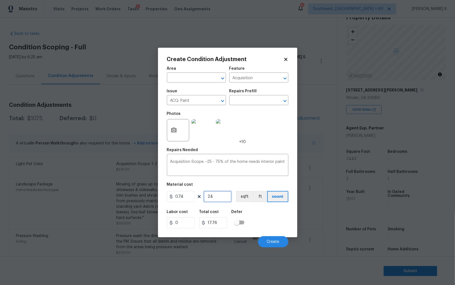
type input "244"
type input "180.56"
type input "2442"
type input "1807.08"
type input "2442"
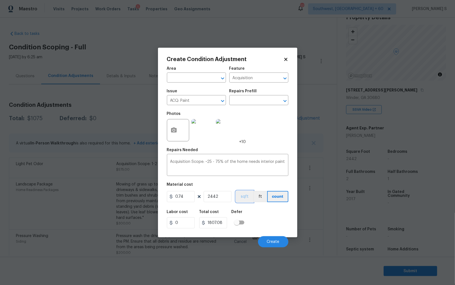
click at [244, 198] on button "sqft" at bounding box center [244, 196] width 17 height 11
click at [262, 218] on div "Labor cost 0 Total cost 1807.08 Defer" at bounding box center [228, 219] width 122 height 25
click at [269, 241] on span "Create" at bounding box center [273, 242] width 13 height 4
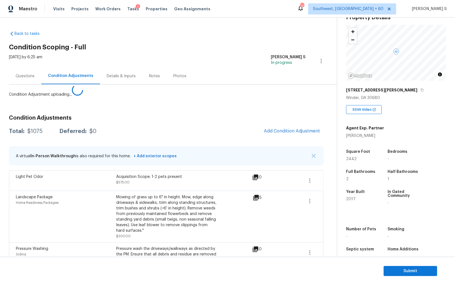
click at [153, 232] on body "Maestro Visits Projects Work Orders Tasks 1 Properties Geo Assignments 777 Sout…" at bounding box center [227, 142] width 455 height 285
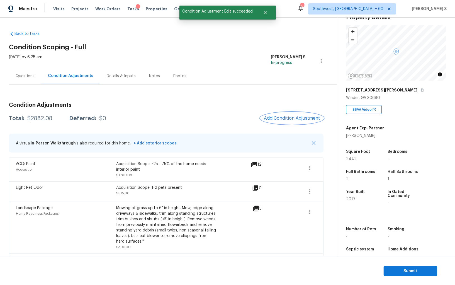
click at [289, 120] on span "Add Condition Adjustment" at bounding box center [292, 118] width 56 height 5
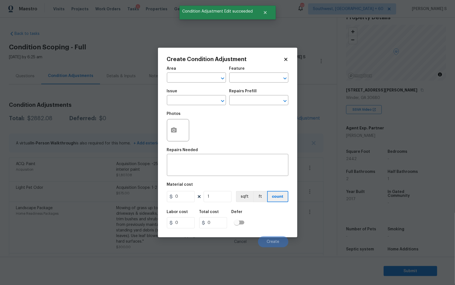
click at [166, 125] on div "Create Condition Adjustment Area ​ Feature ​ Issue ​ Repairs Prefill ​ Photos R…" at bounding box center [227, 143] width 139 height 190
click at [173, 125] on button "button" at bounding box center [173, 130] width 13 height 22
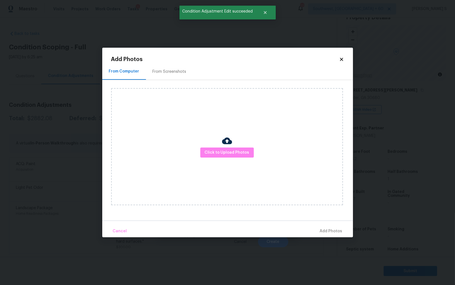
click at [167, 72] on div "From Screenshots" at bounding box center [170, 72] width 34 height 6
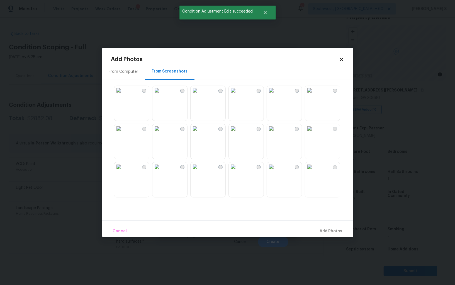
drag, startPoint x: 232, startPoint y: 100, endPoint x: 210, endPoint y: 100, distance: 22.3
click at [232, 95] on img at bounding box center [233, 90] width 9 height 9
click at [200, 95] on img at bounding box center [195, 90] width 9 height 9
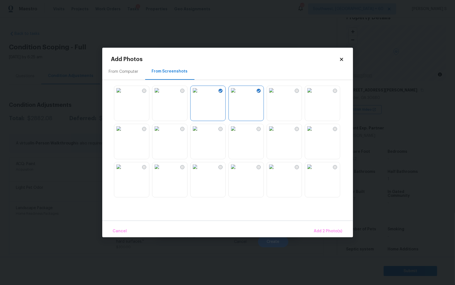
click at [161, 95] on img at bounding box center [156, 90] width 9 height 9
click at [276, 95] on img at bounding box center [271, 90] width 9 height 9
click at [314, 95] on img at bounding box center [309, 90] width 9 height 9
click at [309, 133] on img at bounding box center [309, 128] width 9 height 9
click at [272, 133] on img at bounding box center [271, 128] width 9 height 9
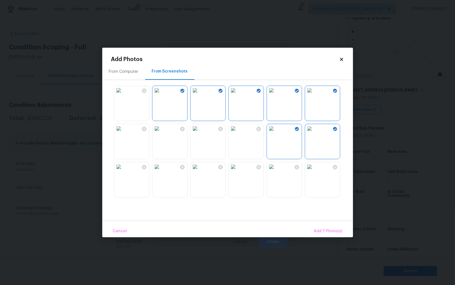
click at [274, 171] on img at bounding box center [271, 166] width 9 height 9
click at [161, 171] on img at bounding box center [156, 166] width 9 height 9
click at [123, 171] on img at bounding box center [118, 166] width 9 height 9
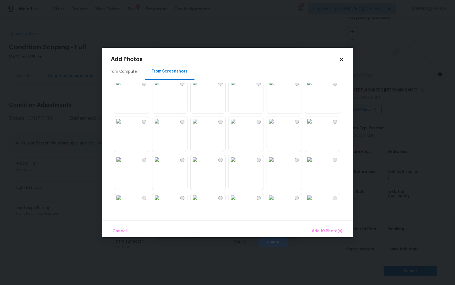
scroll to position [197, 0]
click at [161, 127] on img at bounding box center [156, 122] width 9 height 9
click at [161, 165] on img at bounding box center [156, 160] width 9 height 9
click at [123, 165] on img at bounding box center [118, 160] width 9 height 9
click at [197, 165] on img at bounding box center [195, 160] width 9 height 9
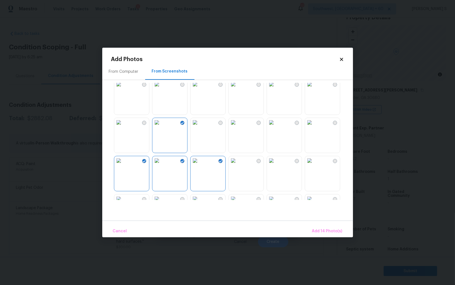
click at [238, 165] on img at bounding box center [233, 160] width 9 height 9
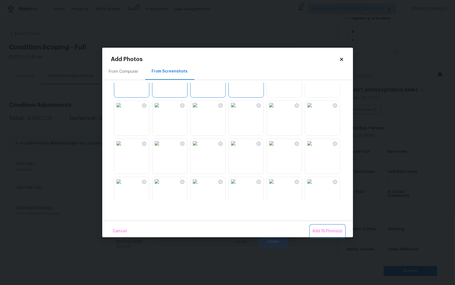
click at [327, 233] on span "Add 15 Photo(s)" at bounding box center [328, 231] width 30 height 7
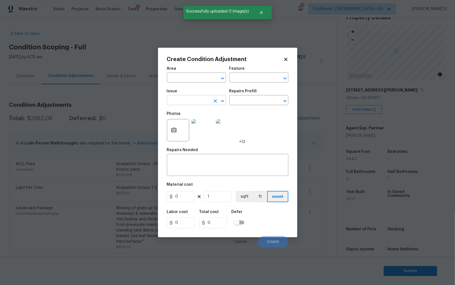
click at [187, 103] on input "text" at bounding box center [188, 100] width 43 height 9
type input "ACQ: Flooring"
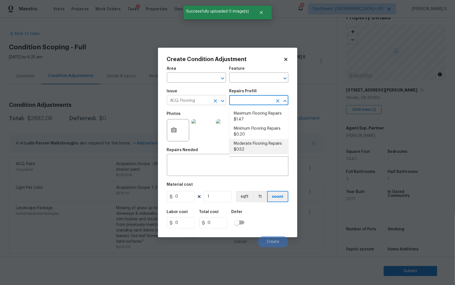
type input "Acquisition"
type textarea "Acquisition Scope: Moderate flooring repairs"
type input "0.52"
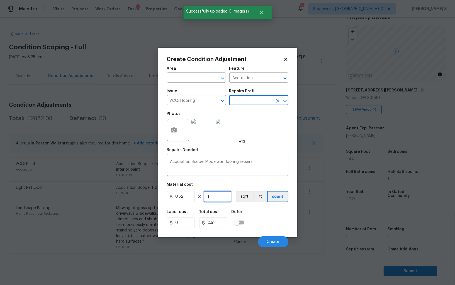
click at [221, 194] on input "1" at bounding box center [218, 196] width 28 height 11
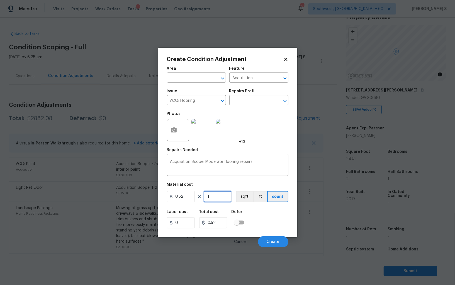
paste input "2442"
type input "2442"
type input "1269.84"
type input "2442"
click at [249, 196] on button "sqft" at bounding box center [244, 196] width 17 height 11
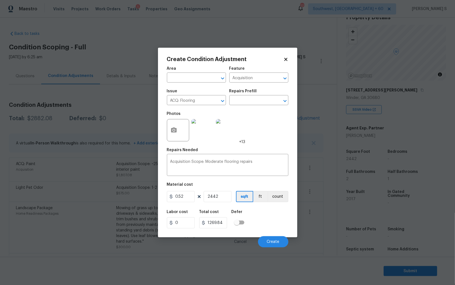
click at [257, 225] on div "Labor cost 0 Total cost 1269.84 Defer" at bounding box center [228, 219] width 122 height 25
click at [275, 243] on span "Create" at bounding box center [273, 242] width 13 height 4
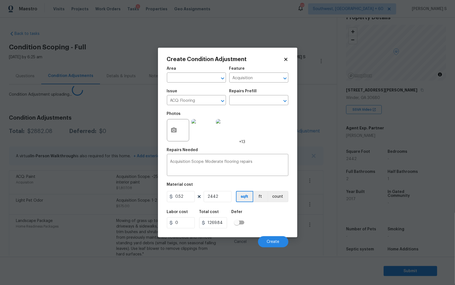
click at [150, 207] on body "Maestro Visits Projects Work Orders Tasks 1 Properties Geo Assignments 777 Sout…" at bounding box center [227, 142] width 455 height 285
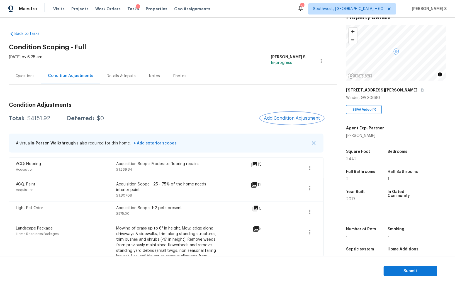
scroll to position [48, 0]
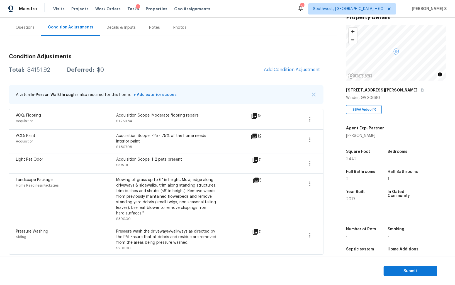
click at [21, 37] on div "Condition Adjustments Total: $4151.92 Deferred: $0 Add Condition Adjustment A v…" at bounding box center [166, 145] width 315 height 218
click at [21, 29] on div "Questions" at bounding box center [25, 28] width 19 height 6
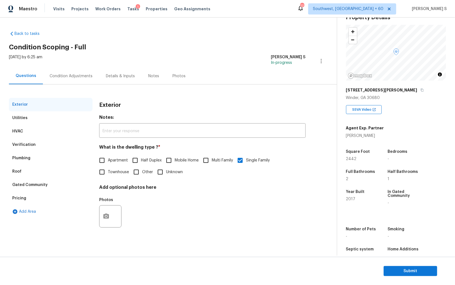
click at [21, 197] on div "Pricing" at bounding box center [19, 198] width 14 height 6
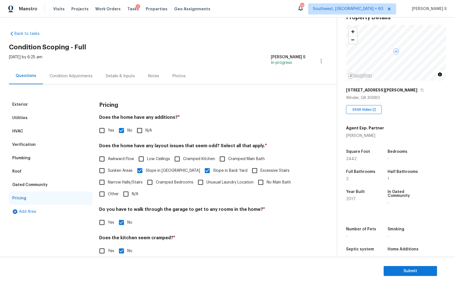
click at [73, 74] on div "Condition Adjustments" at bounding box center [71, 76] width 43 height 6
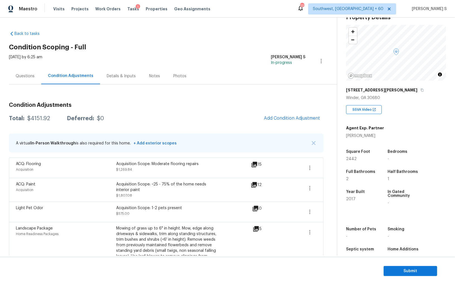
click at [41, 116] on div "$4151.92" at bounding box center [38, 119] width 23 height 6
copy div "4151.92"
click at [27, 69] on div "Questions" at bounding box center [25, 76] width 32 height 16
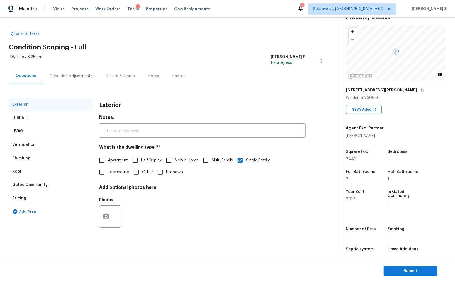
click at [29, 146] on div "Verification" at bounding box center [23, 145] width 23 height 6
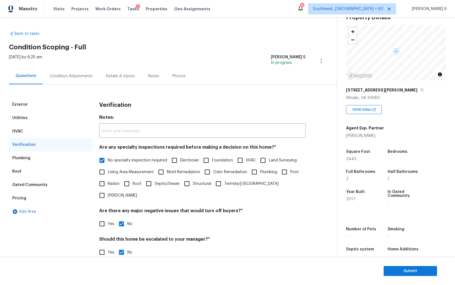
scroll to position [33, 0]
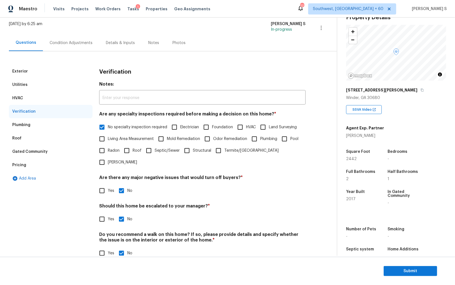
click at [32, 162] on div "Pricing" at bounding box center [51, 164] width 84 height 13
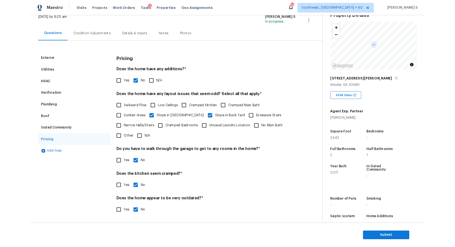
scroll to position [0, 0]
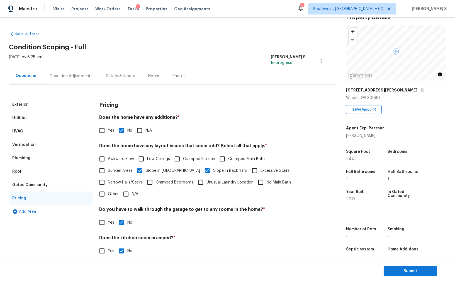
click at [87, 78] on div "Condition Adjustments" at bounding box center [71, 76] width 43 height 6
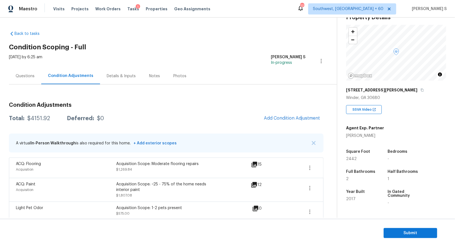
click at [25, 76] on div "Questions" at bounding box center [25, 76] width 19 height 6
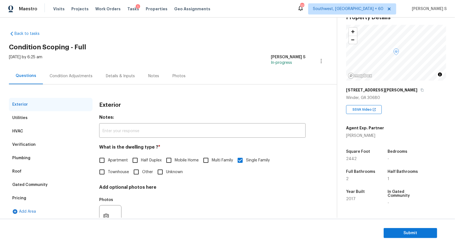
scroll to position [21, 0]
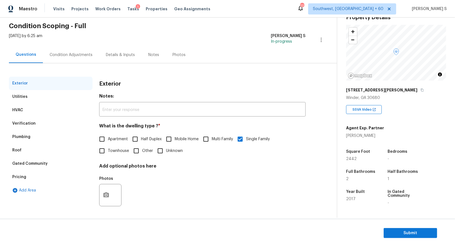
click at [31, 125] on div "Verification" at bounding box center [23, 124] width 23 height 6
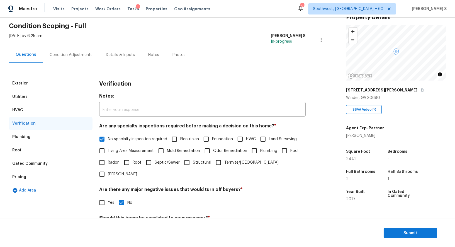
scroll to position [71, 0]
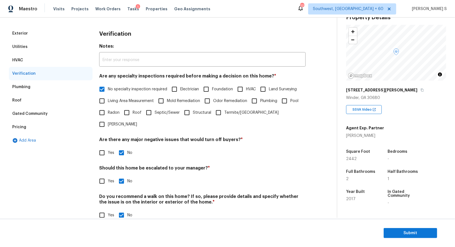
click at [30, 125] on div "Pricing" at bounding box center [51, 126] width 84 height 13
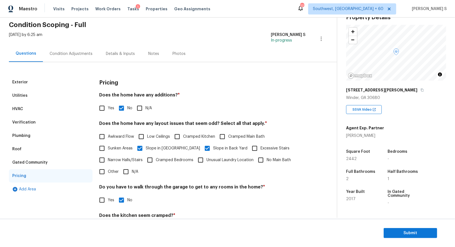
scroll to position [0, 0]
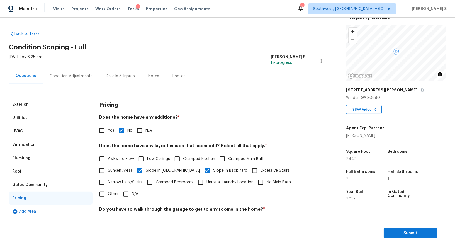
click at [70, 74] on div "Condition Adjustments" at bounding box center [71, 76] width 43 height 6
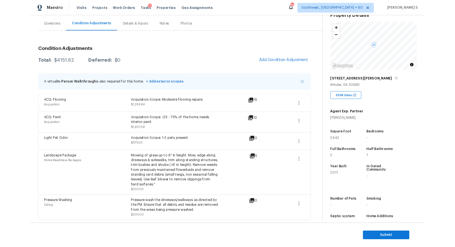
scroll to position [86, 0]
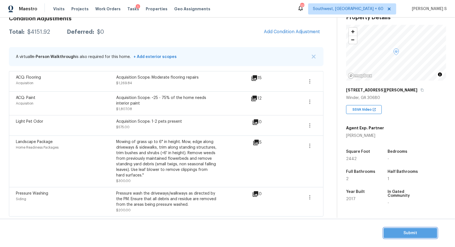
click at [400, 229] on button "Submit" at bounding box center [411, 233] width 54 height 10
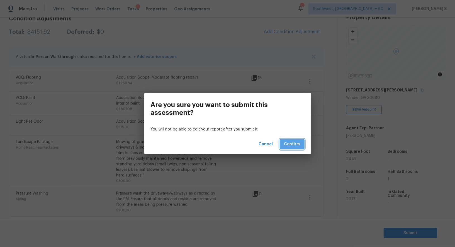
click at [290, 145] on span "Confirm" at bounding box center [292, 144] width 16 height 7
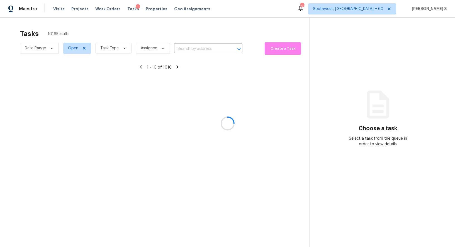
click at [200, 48] on div at bounding box center [227, 123] width 455 height 247
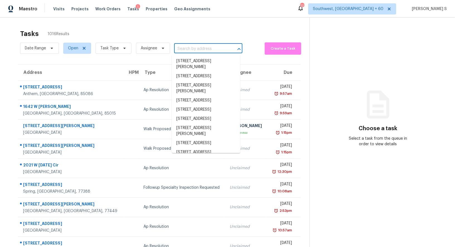
click at [200, 48] on input "text" at bounding box center [200, 49] width 53 height 9
paste input "547 Michael Cir, Monroe, GA, 30655"
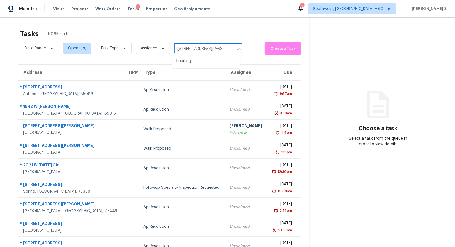
scroll to position [0, 16]
type input "547 Michael Cir, Monroe, GA, 30655"
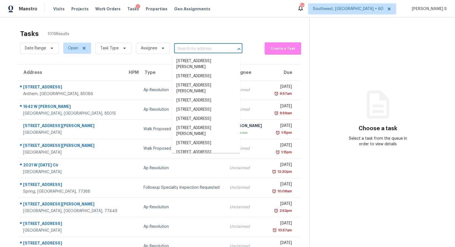
scroll to position [0, 0]
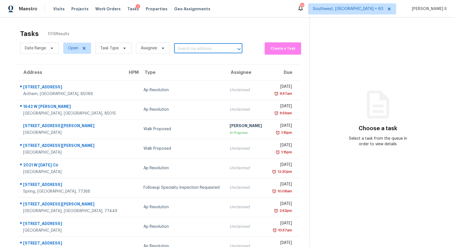
click at [190, 45] on input "text" at bounding box center [200, 49] width 53 height 9
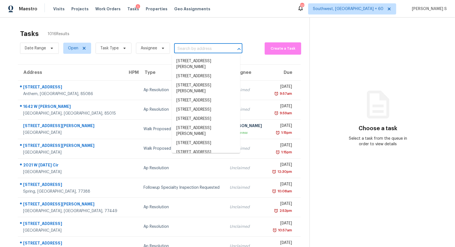
paste input "547 Michael Cir, Monroe, GA, 30655"
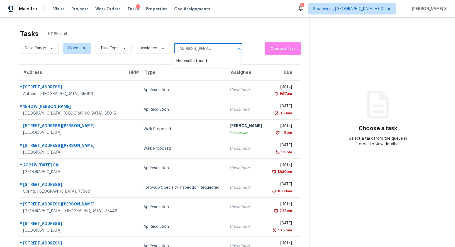
click at [181, 47] on input "547 Michael Cir, Monroe, GA, 30655" at bounding box center [200, 49] width 53 height 9
type input "547 Michael"
click at [200, 60] on li "547 Michael Cir, Monroe, GA 30655" at bounding box center [206, 64] width 68 height 15
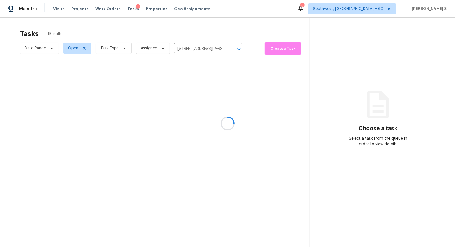
click at [200, 75] on div at bounding box center [227, 123] width 455 height 247
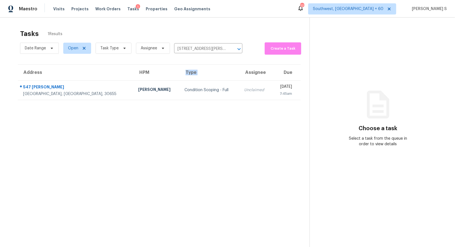
click at [200, 75] on th "Type" at bounding box center [210, 73] width 60 height 16
click at [240, 79] on th "Assignee" at bounding box center [256, 73] width 33 height 16
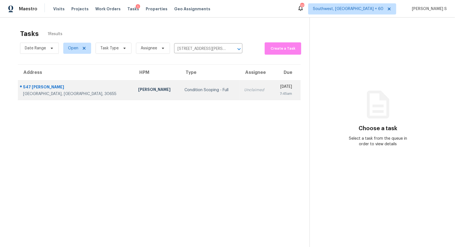
click at [240, 92] on td "Unclaimed" at bounding box center [256, 90] width 33 height 20
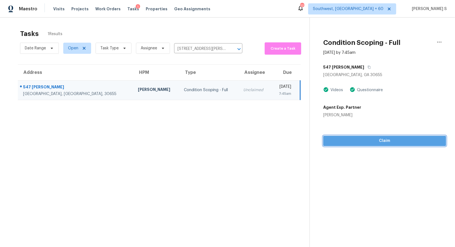
click at [376, 144] on button "Claim" at bounding box center [384, 141] width 123 height 10
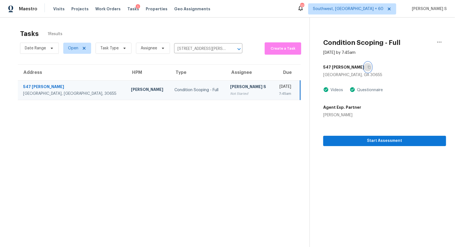
click at [364, 67] on button "button" at bounding box center [368, 67] width 8 height 10
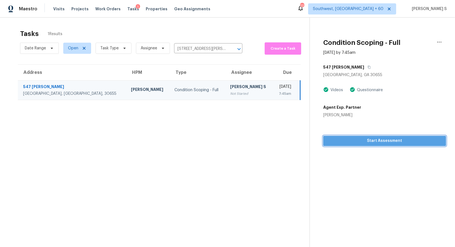
click at [364, 139] on span "Start Assessment" at bounding box center [385, 140] width 114 height 7
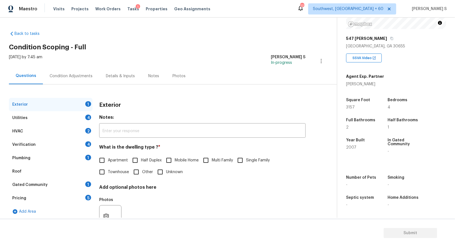
scroll to position [21, 0]
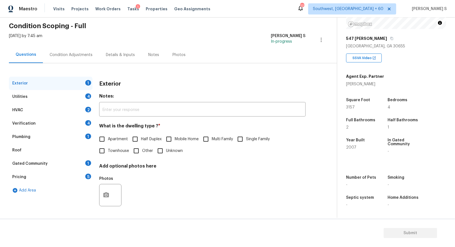
click at [247, 135] on label "Single Family" at bounding box center [251, 139] width 35 height 12
click at [246, 135] on input "Single Family" at bounding box center [240, 139] width 12 height 12
checkbox input "true"
drag, startPoint x: 86, startPoint y: 96, endPoint x: 92, endPoint y: 96, distance: 6.4
click at [86, 96] on div "4" at bounding box center [88, 96] width 6 height 6
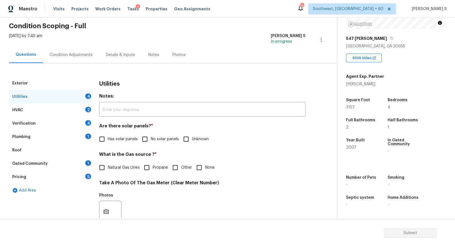
click at [144, 136] on input "No solar panels" at bounding box center [145, 139] width 12 height 12
checkbox input "true"
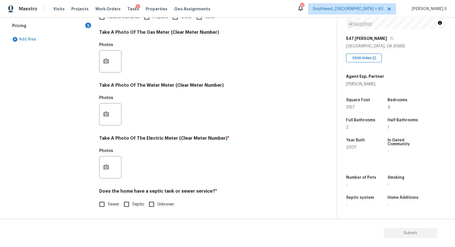
click at [105, 196] on div "Does the home have a septic tank or sewer service? * Sewer Septic Unknown" at bounding box center [202, 199] width 207 height 22
click at [106, 205] on input "Sewer" at bounding box center [102, 204] width 12 height 12
checkbox input "true"
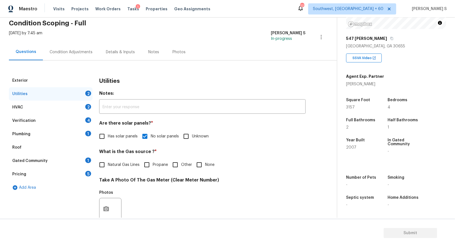
click at [86, 132] on div "1" at bounding box center [88, 134] width 6 height 6
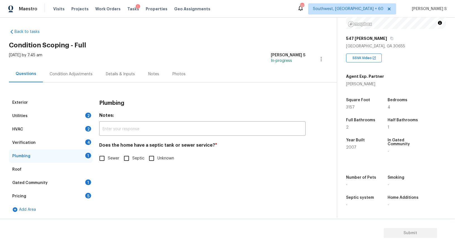
click at [107, 155] on input "Sewer" at bounding box center [102, 158] width 12 height 12
checkbox input "true"
click at [91, 181] on div "1" at bounding box center [88, 182] width 6 height 6
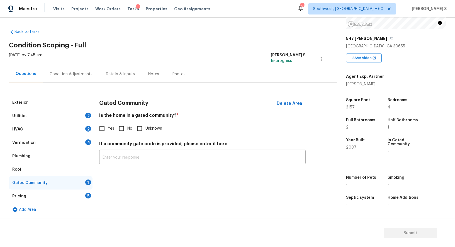
click at [128, 123] on label "No" at bounding box center [124, 129] width 17 height 12
click at [127, 123] on input "No" at bounding box center [122, 129] width 12 height 12
checkbox input "true"
click at [80, 142] on div "Verification 4" at bounding box center [51, 142] width 84 height 13
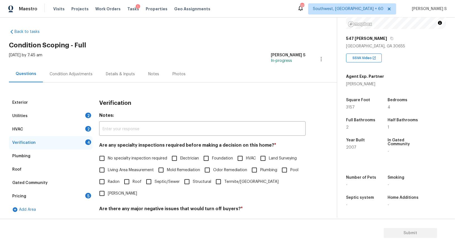
click at [105, 154] on input "No specialty inspection required" at bounding box center [102, 158] width 12 height 12
checkbox input "true"
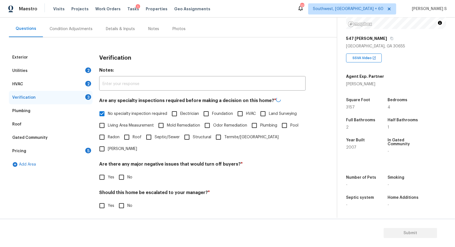
scroll to position [71, 0]
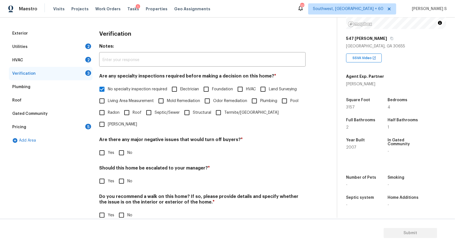
click at [127, 147] on input "No" at bounding box center [122, 153] width 12 height 12
checkbox input "true"
click at [116, 209] on input "No" at bounding box center [122, 215] width 12 height 12
checkbox input "true"
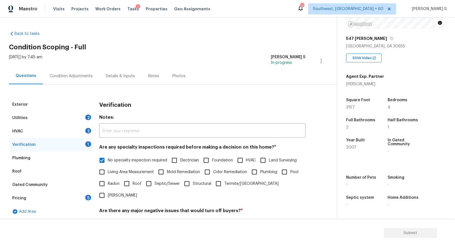
click at [83, 130] on div "HVAC 2" at bounding box center [51, 131] width 84 height 13
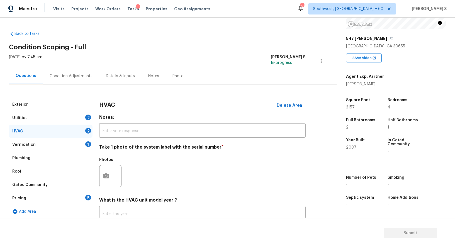
click at [111, 186] on div at bounding box center [110, 176] width 22 height 22
click at [100, 171] on button "button" at bounding box center [105, 176] width 13 height 22
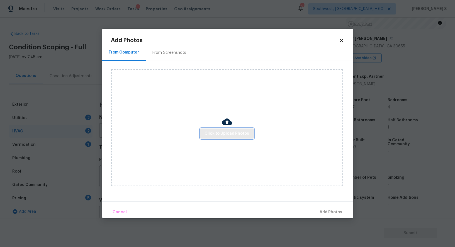
click at [212, 128] on button "Click to Upload Photos" at bounding box center [227, 133] width 54 height 10
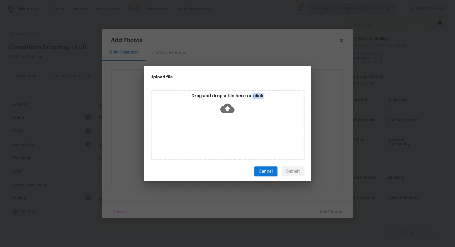
click at [212, 128] on div "Drag and drop a file here or click" at bounding box center [228, 125] width 154 height 70
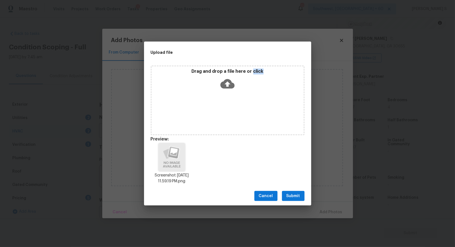
click at [301, 198] on button "Submit" at bounding box center [293, 196] width 23 height 10
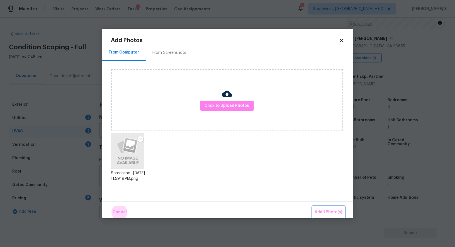
click at [313, 206] on button "Add 1 Photo(s)" at bounding box center [329, 212] width 32 height 12
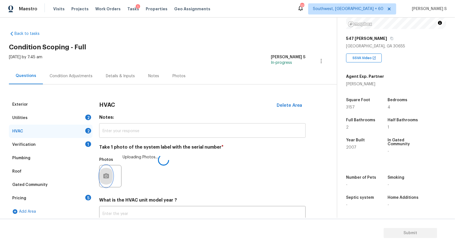
scroll to position [40, 0]
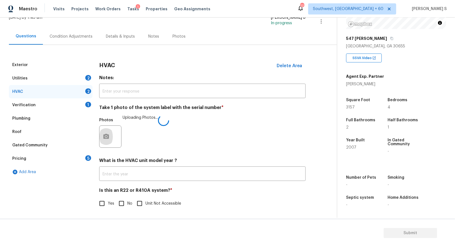
click at [118, 205] on input "No" at bounding box center [122, 204] width 12 height 12
checkbox input "true"
click at [86, 158] on div "5" at bounding box center [88, 158] width 6 height 6
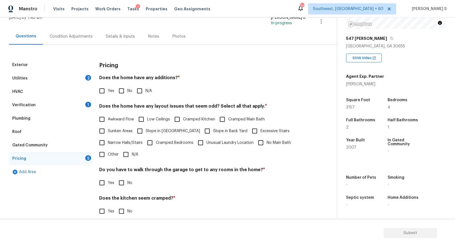
drag, startPoint x: 117, startPoint y: 87, endPoint x: 122, endPoint y: 97, distance: 10.6
click at [117, 87] on input "No" at bounding box center [122, 91] width 12 height 12
checkbox input "true"
click at [122, 179] on input "No" at bounding box center [122, 184] width 12 height 12
checkbox input "true"
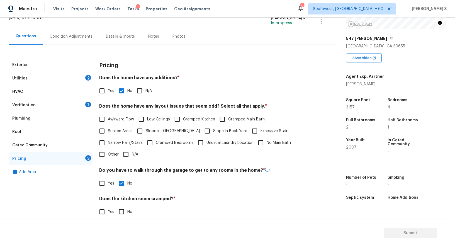
scroll to position [75, 0]
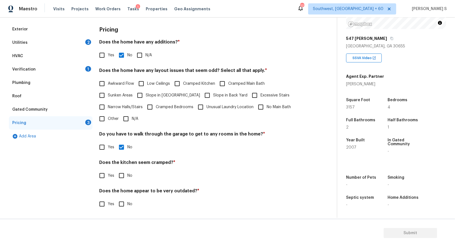
click at [122, 179] on input "No" at bounding box center [122, 176] width 12 height 12
checkbox input "true"
click at [122, 205] on input "No" at bounding box center [122, 204] width 12 height 12
checkbox input "true"
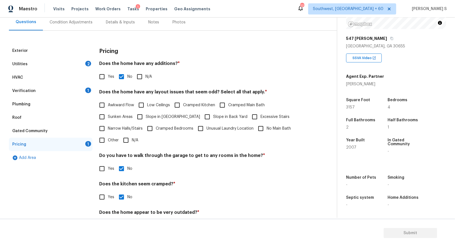
scroll to position [5, 0]
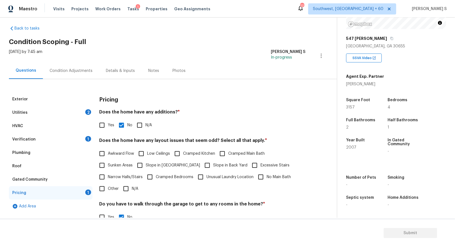
click at [86, 113] on div "2" at bounding box center [88, 112] width 6 height 6
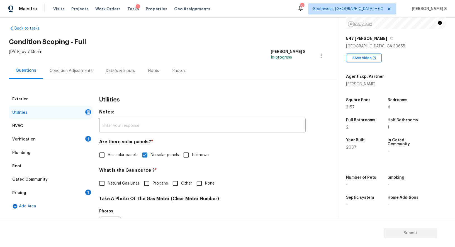
click at [86, 113] on div "2" at bounding box center [88, 112] width 6 height 6
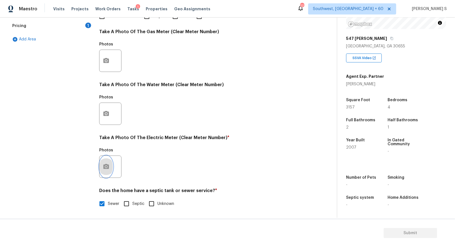
click at [110, 171] on button "button" at bounding box center [105, 167] width 13 height 22
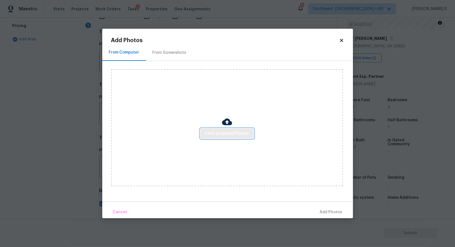
click at [230, 135] on span "Click to Upload Photos" at bounding box center [227, 133] width 45 height 7
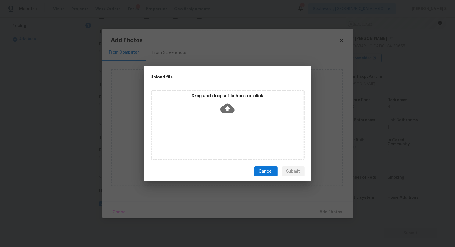
click at [230, 135] on div "Drag and drop a file here or click" at bounding box center [228, 125] width 154 height 70
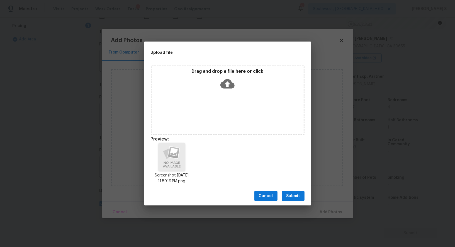
click at [294, 194] on span "Submit" at bounding box center [293, 196] width 14 height 7
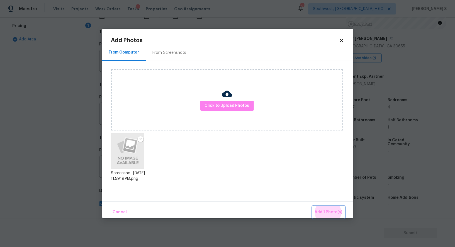
click at [313, 206] on button "Add 1 Photo(s)" at bounding box center [329, 212] width 32 height 12
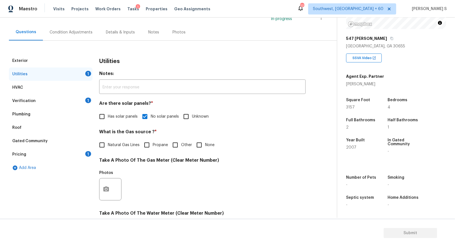
scroll to position [0, 0]
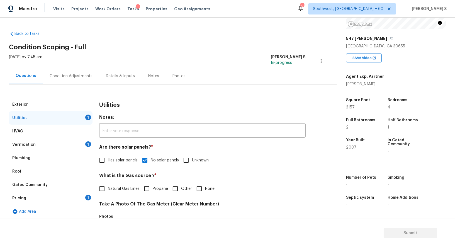
click at [79, 70] on div "Condition Adjustments" at bounding box center [71, 76] width 56 height 16
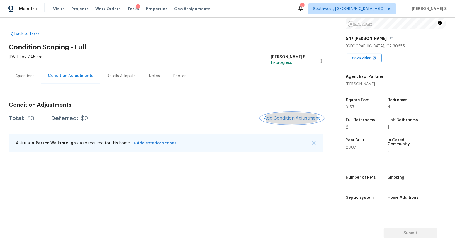
click at [275, 116] on span "Add Condition Adjustment" at bounding box center [292, 118] width 56 height 5
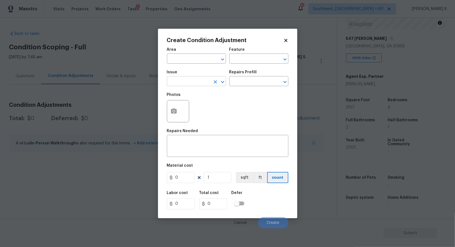
click at [201, 80] on input "text" at bounding box center [188, 81] width 43 height 9
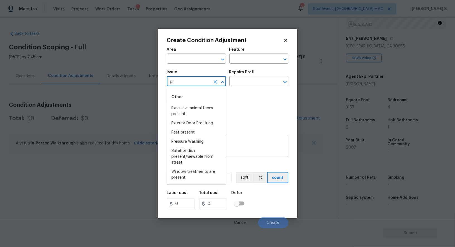
type input "pre"
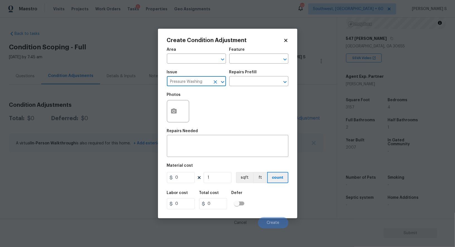
type input "Pressure Washing"
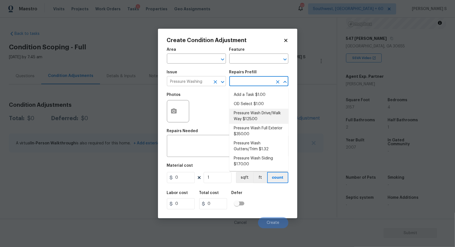
type input "Siding"
type textarea "Pressure wash the driveways/walkways as directed by the PM. Ensure that all deb…"
type input "125"
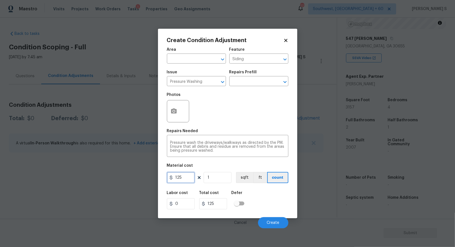
click at [186, 174] on input "125" at bounding box center [181, 177] width 28 height 11
type input "200"
click at [270, 221] on button "Create" at bounding box center [273, 222] width 30 height 11
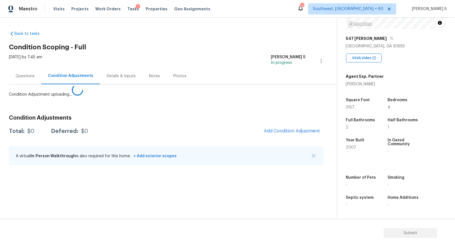
click at [77, 164] on body "Maestro Visits Projects Work Orders Tasks 1 Properties Geo Assignments 777 Sout…" at bounding box center [227, 123] width 455 height 247
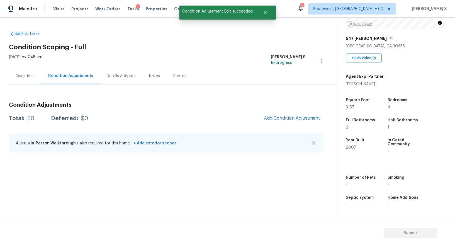
click at [303, 128] on div "Condition Adjustments Total: $0 Deferred: $0 Add Condition Adjustment A virtual…" at bounding box center [166, 128] width 315 height 60
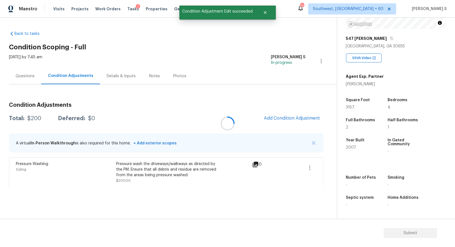
click at [299, 120] on div at bounding box center [227, 123] width 455 height 247
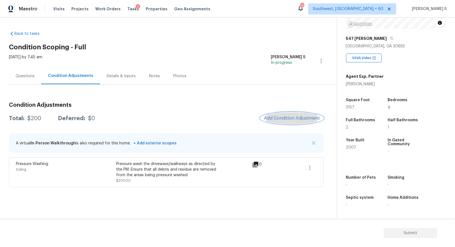
click at [299, 120] on span "Add Condition Adjustment" at bounding box center [292, 118] width 56 height 5
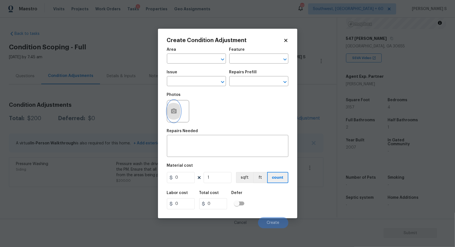
click at [173, 111] on circle "button" at bounding box center [174, 111] width 2 height 2
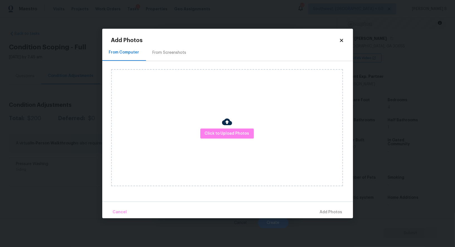
click at [162, 53] on div "From Screenshots" at bounding box center [170, 53] width 34 height 6
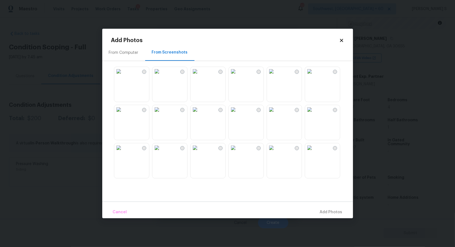
click at [161, 76] on img at bounding box center [156, 71] width 9 height 9
click at [123, 114] on img at bounding box center [118, 109] width 9 height 9
drag, startPoint x: 139, startPoint y: 159, endPoint x: 180, endPoint y: 159, distance: 41.8
click at [123, 152] on img at bounding box center [118, 147] width 9 height 9
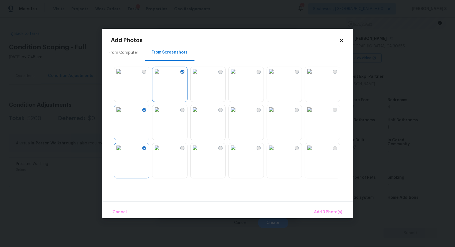
click at [161, 152] on img at bounding box center [156, 147] width 9 height 9
click at [200, 152] on img at bounding box center [195, 147] width 9 height 9
click at [321, 212] on span "Add 5 Photo(s)" at bounding box center [328, 212] width 28 height 7
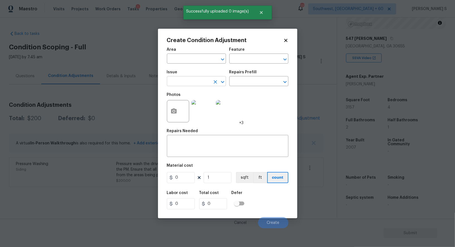
click at [197, 85] on input "text" at bounding box center [188, 81] width 43 height 9
type input "Landscape Package"
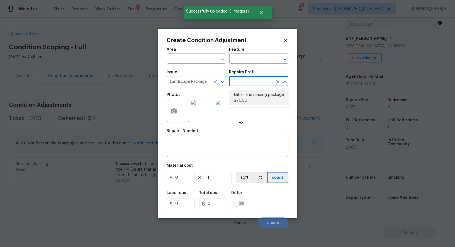
type input "Home Readiness Packages"
type textarea "Mowing of grass up to 6" in height. Mow, edge along driveways & sidewalks, trim…"
type input "70"
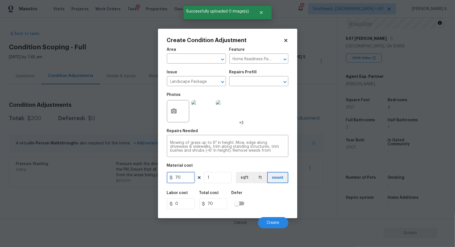
click at [191, 174] on input "70" at bounding box center [181, 177] width 28 height 11
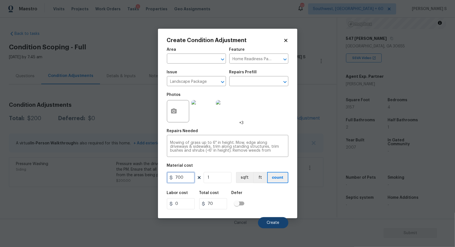
type input "700"
click at [274, 222] on span "Create" at bounding box center [273, 223] width 13 height 4
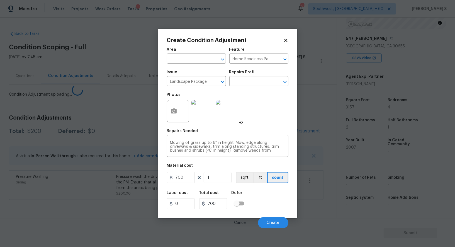
click at [127, 200] on body "Maestro Visits Projects Work Orders Tasks 1 Properties Geo Assignments 777 Sout…" at bounding box center [227, 123] width 455 height 247
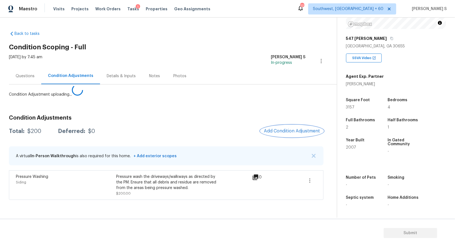
click at [297, 128] on button "Add Condition Adjustment" at bounding box center [292, 131] width 63 height 12
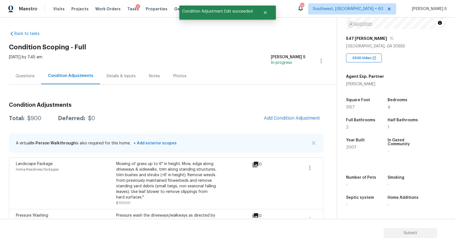
click at [181, 110] on div "Condition Adjustments Total: $900 Deferred: $0 Add Condition Adjustment A virtu…" at bounding box center [166, 168] width 315 height 141
click at [280, 117] on span "Add Condition Adjustment" at bounding box center [292, 118] width 56 height 5
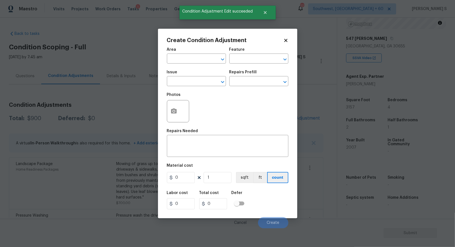
click at [161, 119] on div "Create Condition Adjustment Area ​ Feature ​ Issue ​ Repairs Prefill ​ Photos R…" at bounding box center [227, 124] width 139 height 190
click at [180, 117] on div at bounding box center [178, 111] width 22 height 22
click at [175, 108] on button "button" at bounding box center [173, 111] width 13 height 22
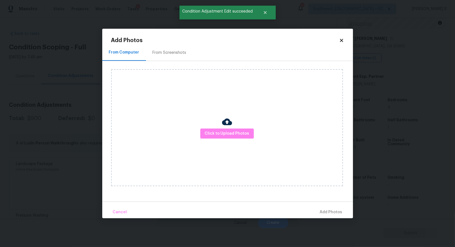
click at [178, 54] on div "From Screenshots" at bounding box center [170, 53] width 34 height 6
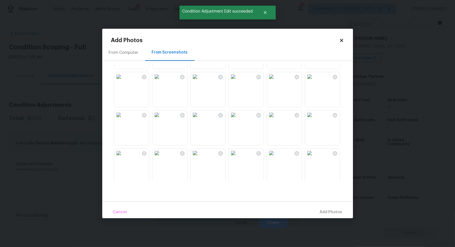
scroll to position [458, 0]
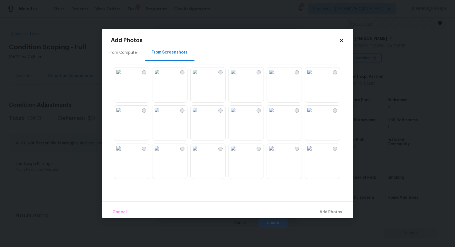
click at [276, 115] on img at bounding box center [271, 110] width 9 height 9
click at [123, 153] on img at bounding box center [118, 148] width 9 height 9
click at [161, 116] on img at bounding box center [156, 112] width 9 height 9
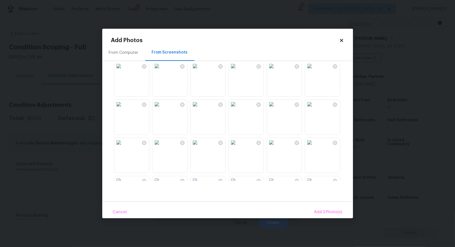
scroll to position [76, 0]
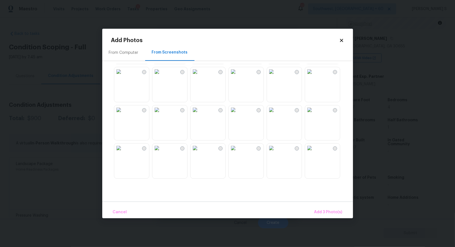
click at [161, 76] on img at bounding box center [156, 71] width 9 height 9
click at [331, 213] on span "Add 4 Photo(s)" at bounding box center [328, 212] width 29 height 7
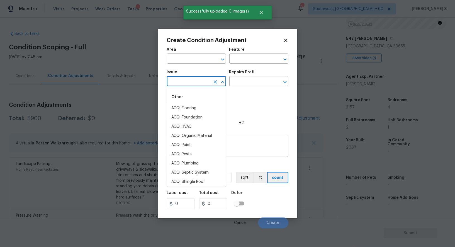
click at [182, 82] on input "text" at bounding box center [188, 81] width 43 height 9
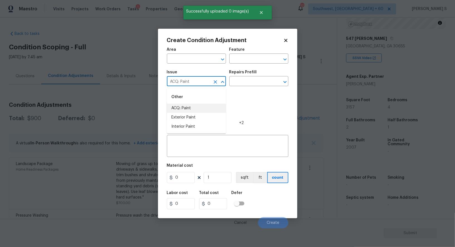
type input "ACQ: Paint"
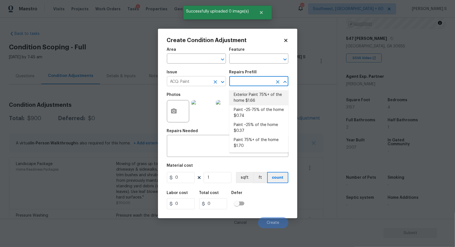
type input "Acquisition"
type textarea "Acquisition Scope: 75%+ of the home exterior will likely require paint"
type input "1.66"
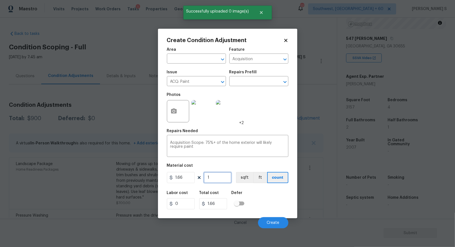
click at [214, 174] on input "1" at bounding box center [218, 177] width 28 height 11
type input "3"
type input "4.98"
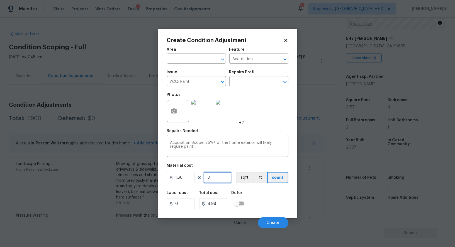
type input "31"
type input "51.46"
type input "315"
type input "522.9"
type input "3157"
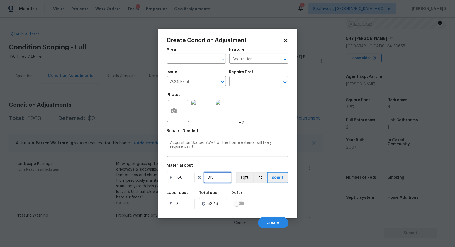
type input "5240.62"
type input "3157"
click at [240, 181] on button "sqft" at bounding box center [244, 177] width 17 height 11
click at [244, 193] on div "Defer" at bounding box center [240, 194] width 16 height 7
click at [271, 223] on span "Create" at bounding box center [273, 223] width 13 height 4
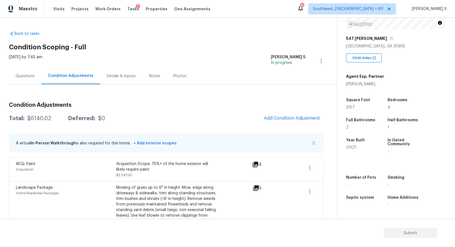
scroll to position [46, 0]
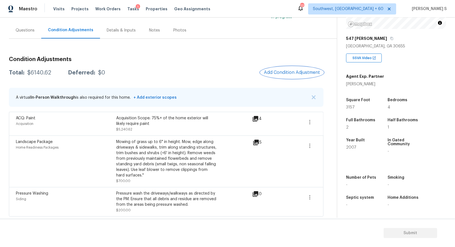
click at [283, 74] on span "Add Condition Adjustment" at bounding box center [292, 72] width 56 height 5
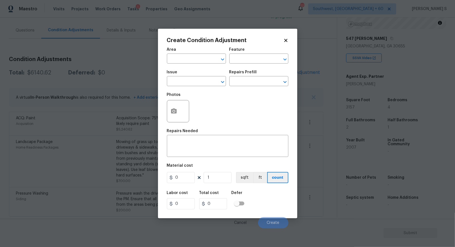
click at [186, 88] on span "Issue ​" at bounding box center [196, 78] width 59 height 23
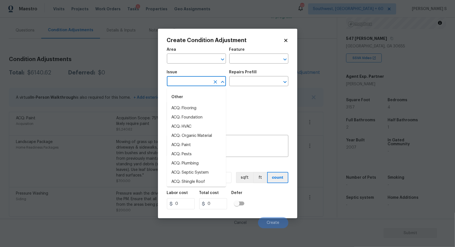
click at [186, 85] on input "text" at bounding box center [188, 81] width 43 height 9
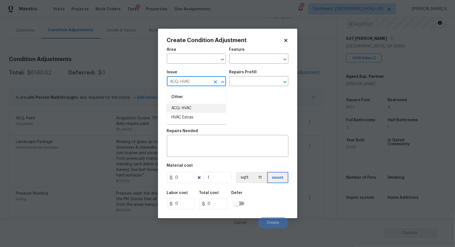
type input "ACQ: HVAC"
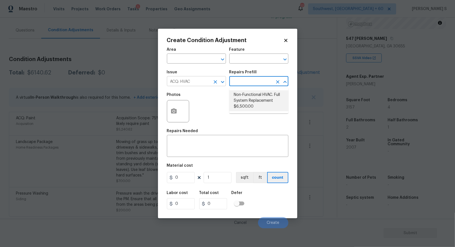
type input "Acquisition"
type textarea "Acquisition Scope: Full System Replacement"
type input "6500"
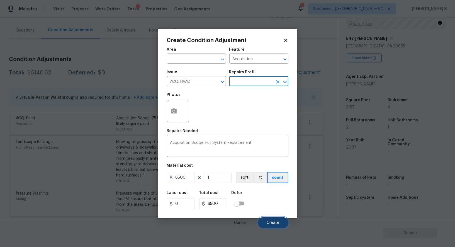
click at [273, 225] on button "Create" at bounding box center [273, 222] width 30 height 11
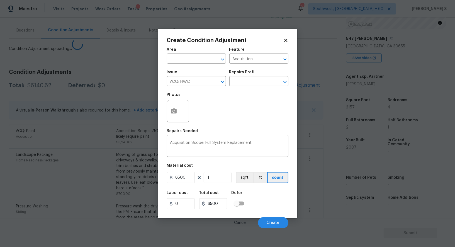
click at [108, 165] on div "Landscape Package Home Readiness Packages" at bounding box center [66, 174] width 100 height 45
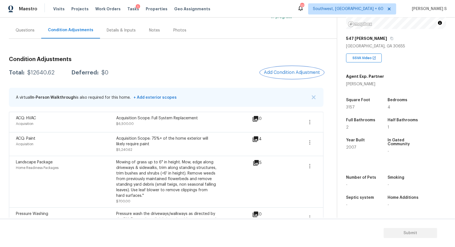
click at [288, 70] on span "Add Condition Adjustment" at bounding box center [292, 72] width 56 height 5
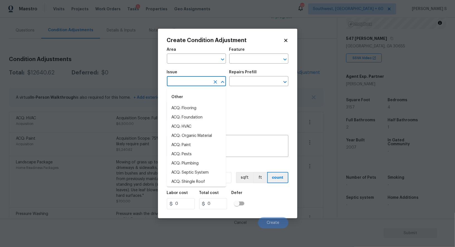
click at [188, 84] on input "text" at bounding box center [188, 81] width 43 height 9
type input "Pet Odor"
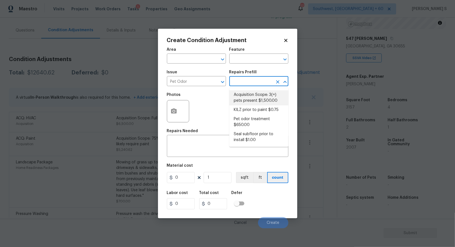
type textarea "Acquisition Scope: 3(+) pets present"
type input "1500"
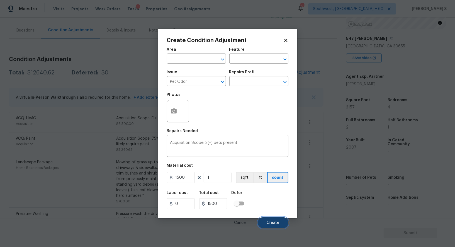
click at [275, 222] on span "Create" at bounding box center [273, 223] width 13 height 4
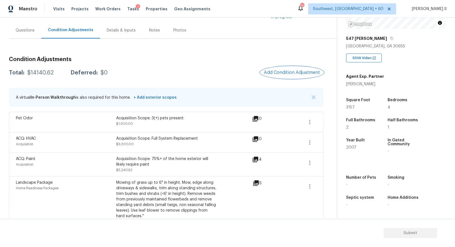
click at [286, 77] on button "Add Condition Adjustment" at bounding box center [292, 73] width 63 height 12
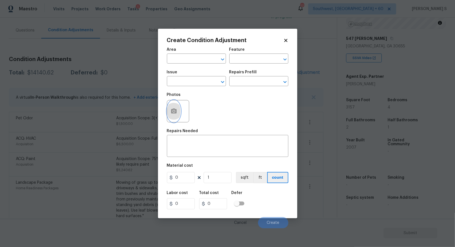
click at [176, 111] on icon "button" at bounding box center [174, 110] width 6 height 5
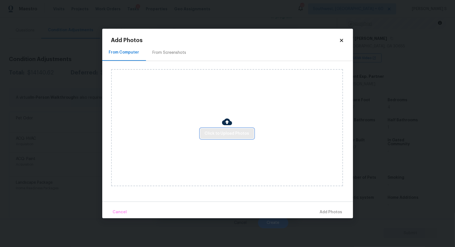
click at [234, 136] on span "Click to Upload Photos" at bounding box center [227, 133] width 45 height 7
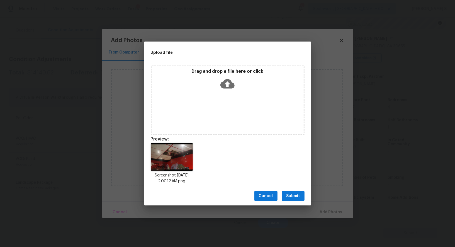
click at [295, 195] on span "Submit" at bounding box center [293, 196] width 14 height 7
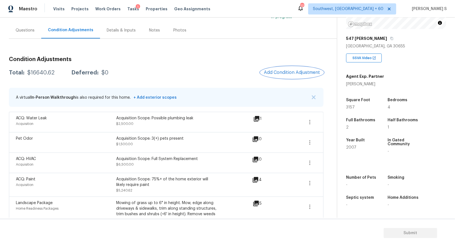
scroll to position [106, 0]
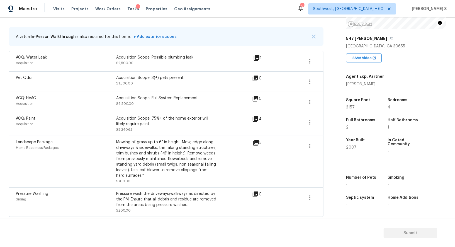
click at [302, 99] on div "ACQ: HVAC Acquisition Acquisition Scope: Full System Replacement $6,500.00 0" at bounding box center [166, 101] width 301 height 13
click at [314, 99] on button "button" at bounding box center [309, 101] width 13 height 13
click at [333, 99] on div "Edit" at bounding box center [341, 101] width 43 height 6
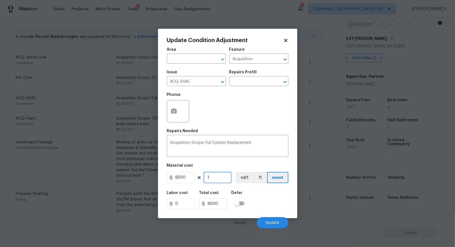
click at [216, 175] on input "1" at bounding box center [218, 177] width 28 height 11
type input "2"
type input "13000"
type input "2"
click at [271, 202] on div "Labor cost 0 Total cost 13000 Defer" at bounding box center [228, 200] width 122 height 25
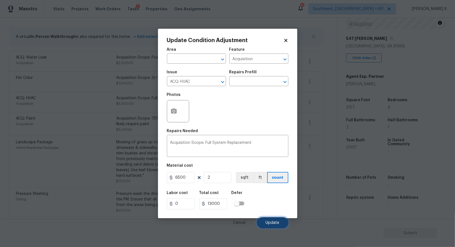
click at [273, 227] on button "Update" at bounding box center [272, 222] width 31 height 11
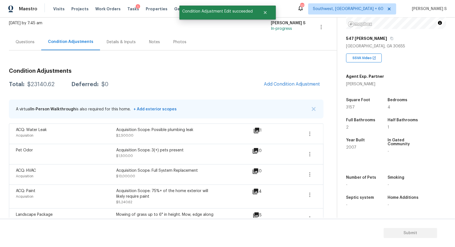
scroll to position [13, 0]
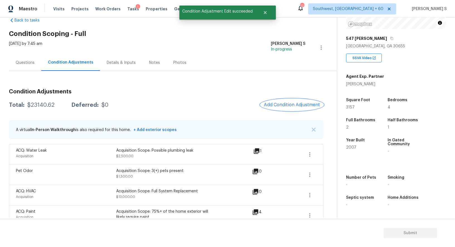
click at [299, 106] on span "Add Condition Adjustment" at bounding box center [292, 104] width 56 height 5
click at [116, 123] on body "Maestro Visits Projects Work Orders Tasks 1 Properties Geo Assignments 777 Sout…" at bounding box center [227, 123] width 455 height 247
click at [293, 104] on span "Add Condition Adjustment" at bounding box center [292, 104] width 56 height 5
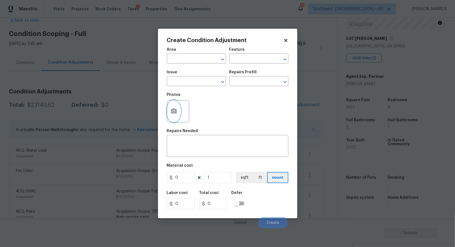
click at [176, 113] on icon "button" at bounding box center [174, 110] width 6 height 5
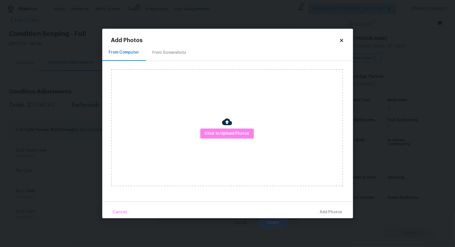
click at [205, 127] on div "Click to Upload Photos" at bounding box center [227, 127] width 232 height 117
click at [206, 129] on button "Click to Upload Photos" at bounding box center [227, 133] width 54 height 10
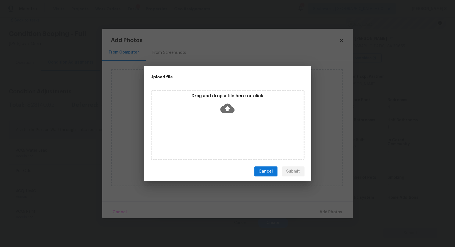
click at [206, 129] on div "Drag and drop a file here or click" at bounding box center [228, 125] width 154 height 70
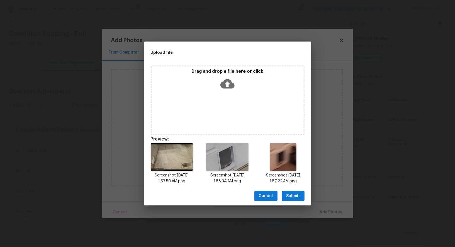
click at [295, 201] on div "Cancel Submit" at bounding box center [227, 195] width 167 height 19
click at [293, 193] on span "Submit" at bounding box center [293, 196] width 14 height 7
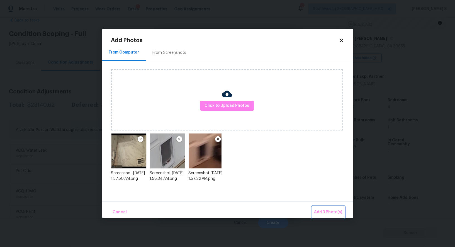
click at [332, 209] on span "Add 3 Photo(s)" at bounding box center [328, 212] width 28 height 7
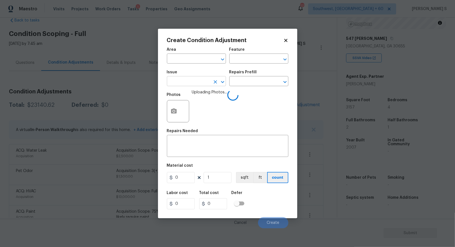
click at [190, 84] on input "text" at bounding box center [188, 81] width 43 height 9
type input "Interior Door"
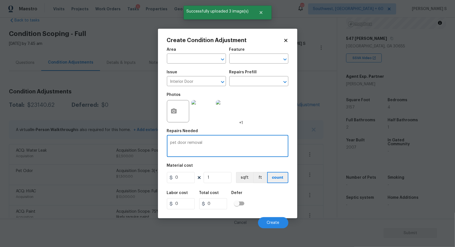
type textarea "pet door removal"
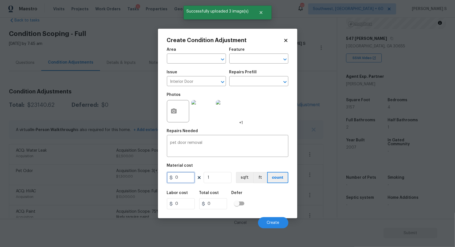
click at [181, 175] on input "0" at bounding box center [181, 177] width 28 height 11
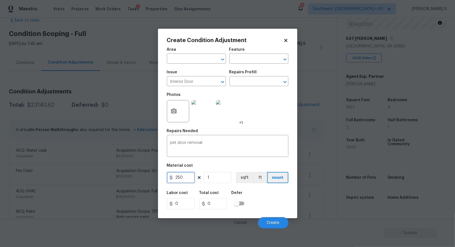
type input "250"
type input "43"
type input "10750"
type input "4"
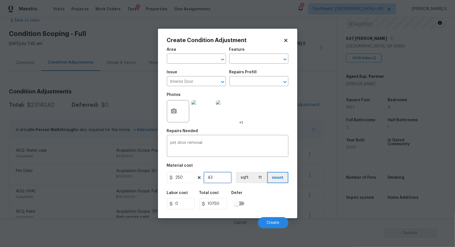
type input "1000"
type input "0"
type input "3"
type input "750"
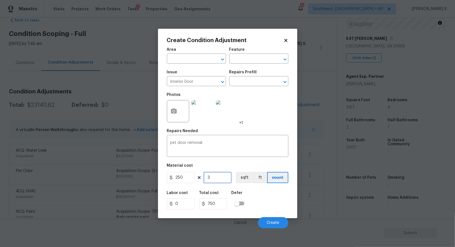
type input "3"
click at [275, 205] on div "Labor cost 0 Total cost 750 Defer" at bounding box center [228, 200] width 122 height 25
click at [271, 219] on button "Create" at bounding box center [273, 222] width 30 height 11
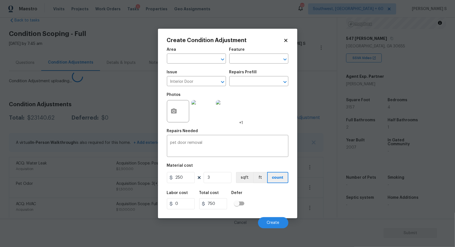
click at [35, 184] on body "Maestro Visits Projects Work Orders Tasks 1 Properties Geo Assignments 777 Sout…" at bounding box center [227, 123] width 455 height 247
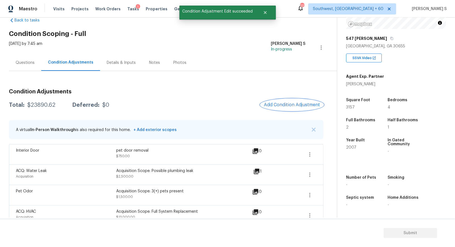
click at [292, 102] on span "Add Condition Adjustment" at bounding box center [292, 104] width 56 height 5
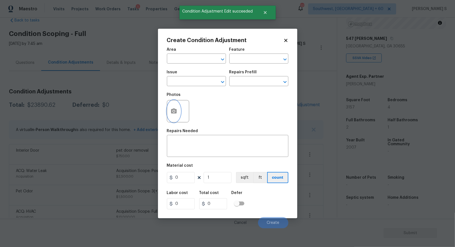
click at [172, 107] on button "button" at bounding box center [173, 111] width 13 height 22
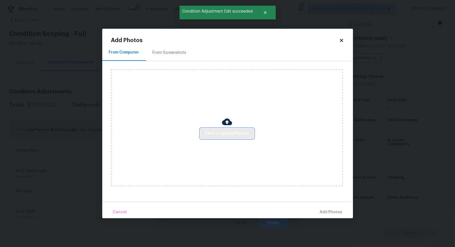
click at [216, 136] on span "Click to Upload Photos" at bounding box center [227, 133] width 45 height 7
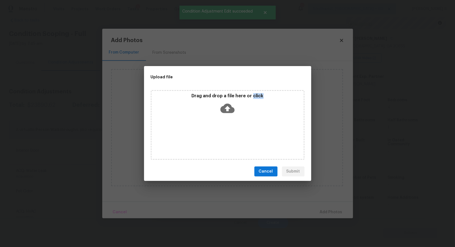
click at [216, 136] on div "Drag and drop a file here or click" at bounding box center [228, 125] width 154 height 70
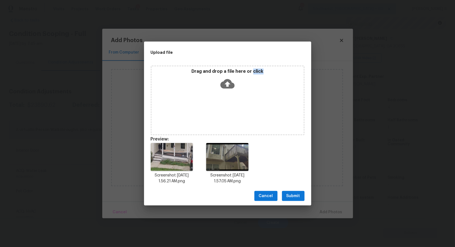
click at [296, 195] on span "Submit" at bounding box center [293, 196] width 14 height 7
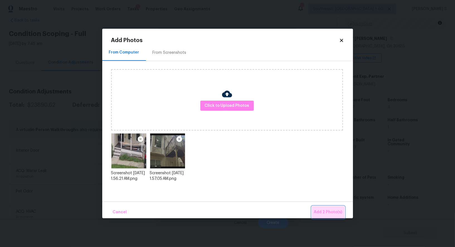
click at [332, 213] on span "Add 2 Photo(s)" at bounding box center [328, 212] width 28 height 7
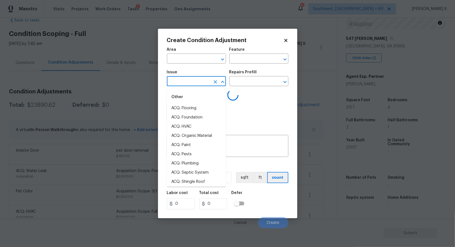
click at [181, 86] on input "text" at bounding box center [188, 81] width 43 height 9
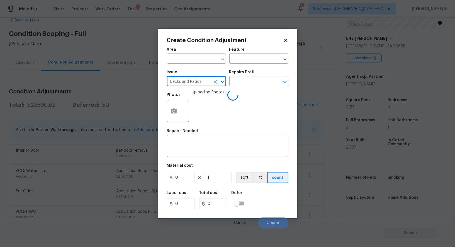
type input "Decks and Patios"
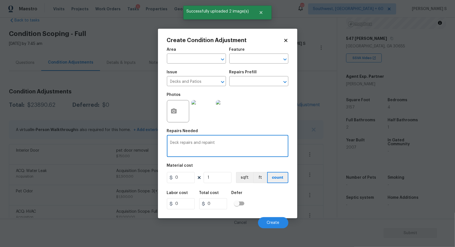
type textarea "Deck repairs and repaint"
click at [188, 180] on input "0" at bounding box center [181, 177] width 28 height 11
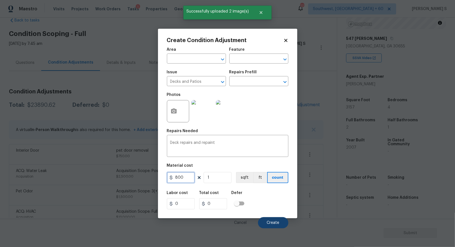
type input "800"
click at [269, 226] on button "Create" at bounding box center [273, 222] width 30 height 11
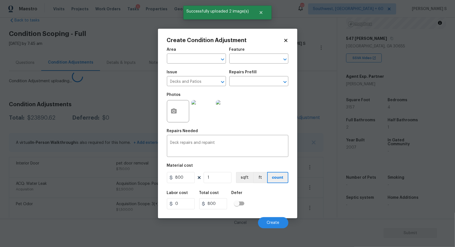
click at [122, 190] on body "Maestro Visits Projects Work Orders Tasks 1 Properties Geo Assignments 777 Sout…" at bounding box center [227, 123] width 455 height 247
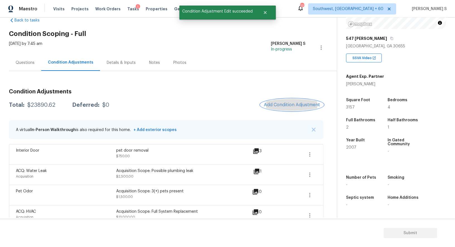
click at [297, 109] on button "Add Condition Adjustment" at bounding box center [292, 105] width 63 height 12
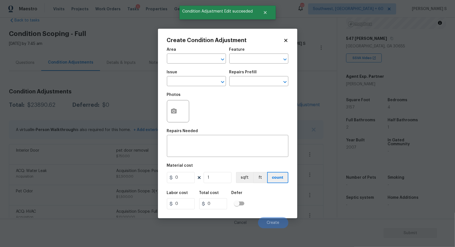
click at [297, 106] on div "Create Condition Adjustment Area ​ Feature ​ Issue ​ Repairs Prefill ​ Photos R…" at bounding box center [227, 124] width 139 height 190
click at [177, 112] on icon "button" at bounding box center [174, 111] width 7 height 7
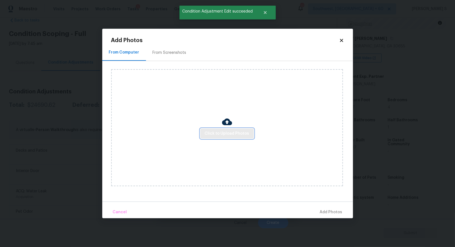
click at [213, 135] on span "Click to Upload Photos" at bounding box center [227, 133] width 45 height 7
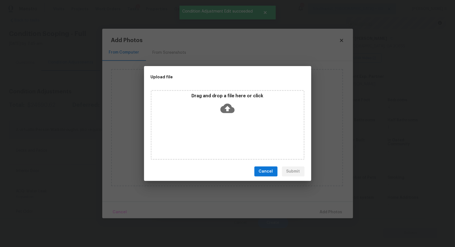
click at [213, 135] on div "Drag and drop a file here or click" at bounding box center [228, 125] width 154 height 70
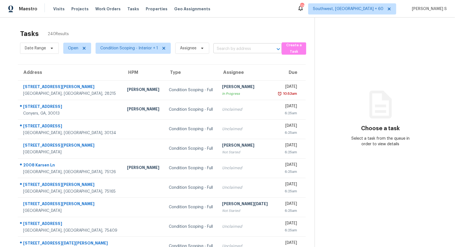
click at [222, 51] on input "text" at bounding box center [239, 49] width 53 height 9
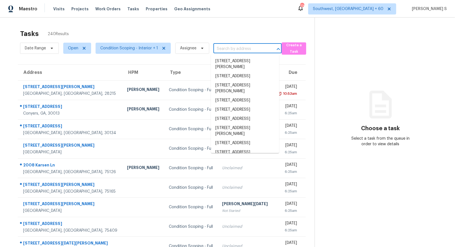
click at [222, 51] on input "text" at bounding box center [239, 49] width 53 height 9
paste input "[STREET_ADDRESS]"
type input "[STREET_ADDRESS]"
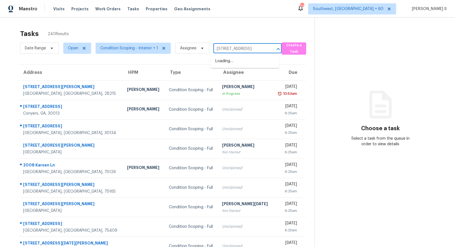
scroll to position [0, 27]
click at [231, 60] on li "[STREET_ADDRESS]" at bounding box center [245, 61] width 68 height 9
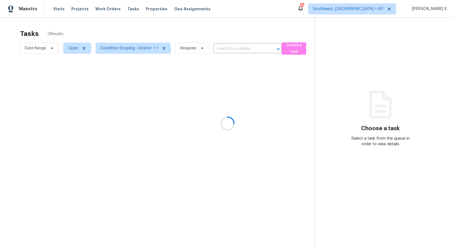
type input "[STREET_ADDRESS]"
click at [241, 96] on div at bounding box center [227, 123] width 455 height 247
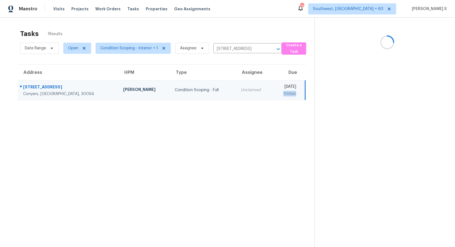
click at [273, 96] on td "[DATE] 11:59am" at bounding box center [289, 90] width 33 height 20
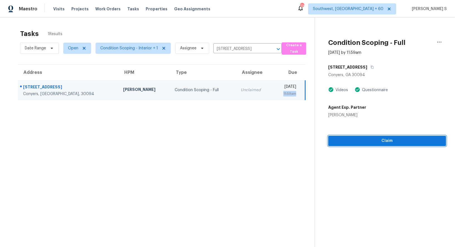
click at [350, 136] on button "Claim" at bounding box center [387, 141] width 118 height 10
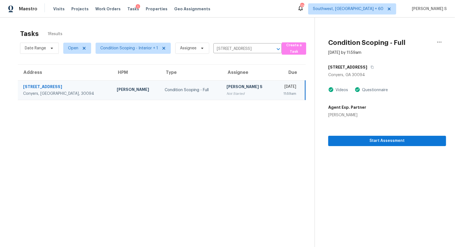
click at [279, 93] on div "11:59am" at bounding box center [287, 94] width 17 height 6
click at [362, 142] on span "Start Assessment" at bounding box center [387, 140] width 109 height 7
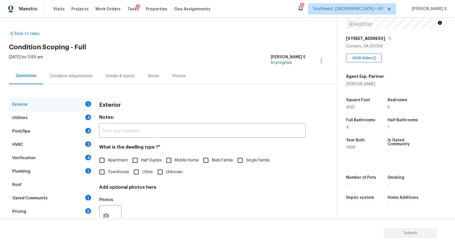
click at [243, 152] on h4 "What is the dwelling type ? *" at bounding box center [202, 148] width 207 height 8
click at [243, 158] on input "Single Family" at bounding box center [240, 160] width 12 height 12
checkbox input "true"
click at [85, 115] on div "Utilities 4" at bounding box center [51, 117] width 84 height 13
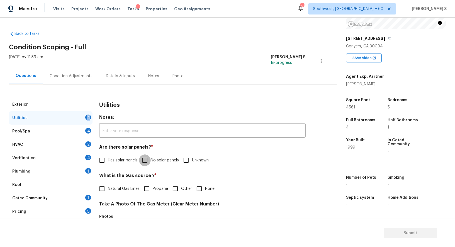
click at [145, 162] on input "No solar panels" at bounding box center [145, 160] width 12 height 12
checkbox input "true"
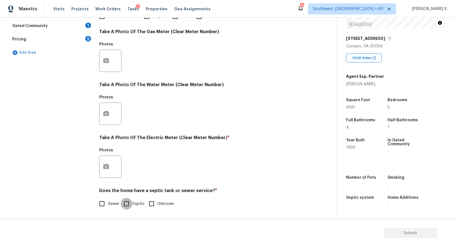
click at [126, 202] on input "Septic" at bounding box center [127, 204] width 12 height 12
checkbox input "true"
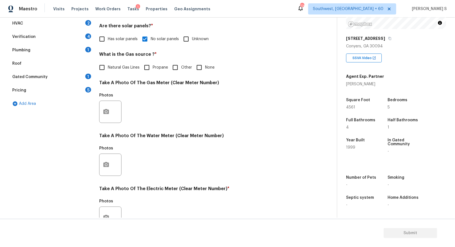
scroll to position [31, 0]
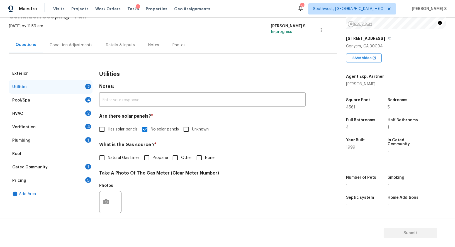
click at [88, 126] on div "4" at bounding box center [88, 127] width 6 height 6
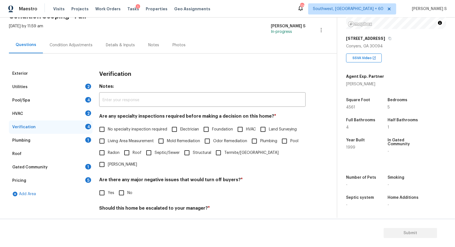
click at [101, 131] on input "No specialty inspection required" at bounding box center [102, 129] width 12 height 12
checkbox input "true"
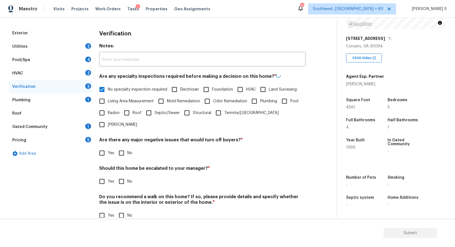
click at [120, 147] on input "No" at bounding box center [122, 153] width 12 height 12
checkbox input "true"
click at [123, 209] on input "No" at bounding box center [122, 215] width 12 height 12
checkbox input "true"
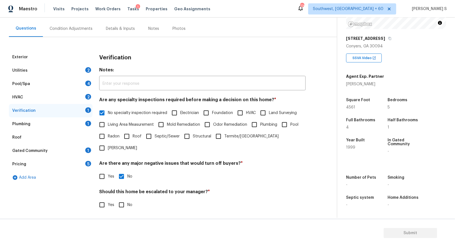
scroll to position [21, 0]
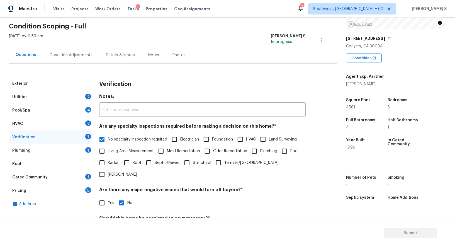
click at [84, 151] on div "Plumbing 1" at bounding box center [51, 150] width 84 height 13
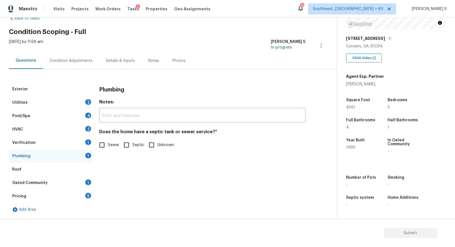
click at [134, 141] on label "Septic" at bounding box center [133, 145] width 24 height 12
click at [132, 141] on input "Septic" at bounding box center [127, 145] width 12 height 12
checkbox input "true"
click at [80, 181] on div "Gated Community 1" at bounding box center [51, 182] width 84 height 13
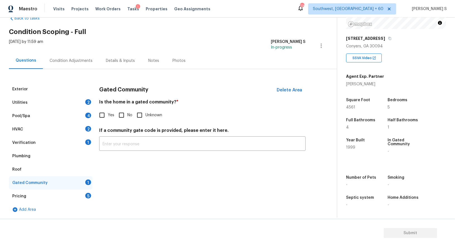
click at [123, 110] on input "No" at bounding box center [122, 115] width 12 height 12
checkbox input "true"
click at [82, 126] on div "HVAC 2" at bounding box center [51, 129] width 84 height 13
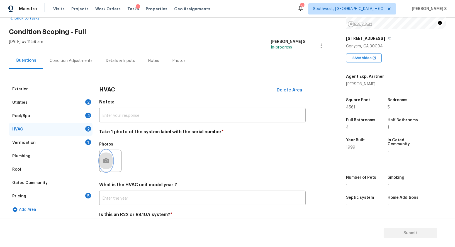
click at [106, 162] on icon "button" at bounding box center [106, 160] width 6 height 5
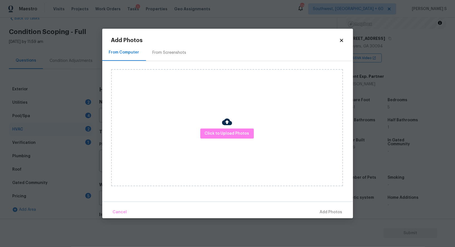
click at [229, 128] on div at bounding box center [227, 123] width 10 height 12
click at [229, 135] on span "Click to Upload Photos" at bounding box center [227, 133] width 45 height 7
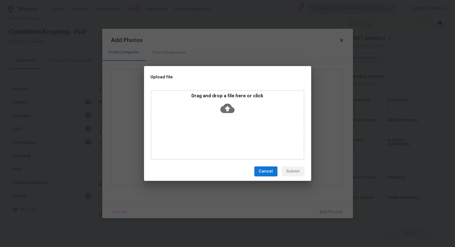
click at [229, 135] on div "Drag and drop a file here or click" at bounding box center [228, 125] width 154 height 70
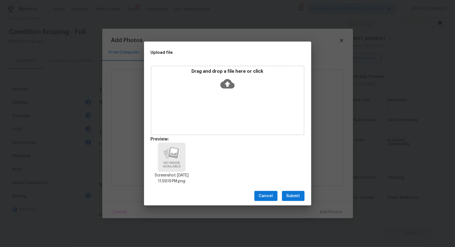
click at [298, 195] on span "Submit" at bounding box center [293, 196] width 14 height 7
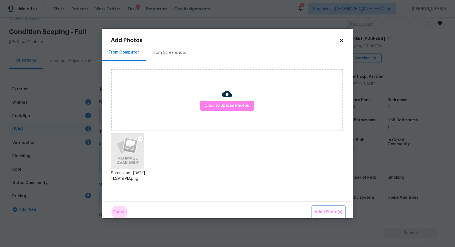
click at [313, 206] on button "Add 1 Photo(s)" at bounding box center [329, 212] width 32 height 12
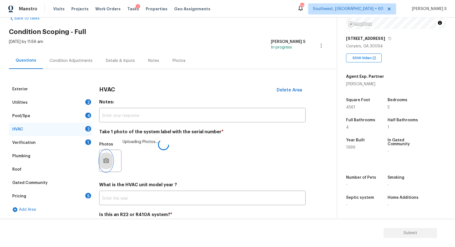
scroll to position [40, 0]
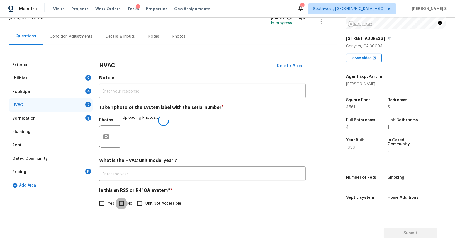
click at [123, 207] on input "No" at bounding box center [122, 204] width 12 height 12
checkbox input "true"
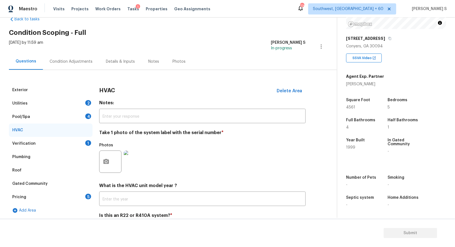
scroll to position [0, 0]
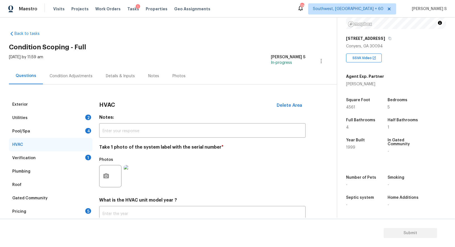
click at [85, 128] on div "Pool/Spa 4" at bounding box center [51, 131] width 84 height 13
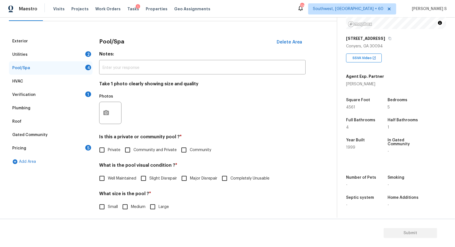
scroll to position [31, 0]
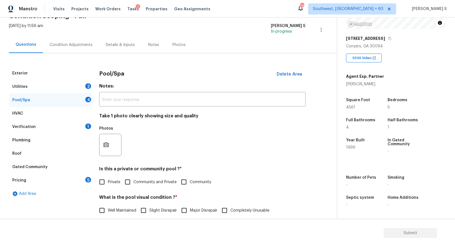
click at [89, 87] on div "2" at bounding box center [88, 86] width 6 height 6
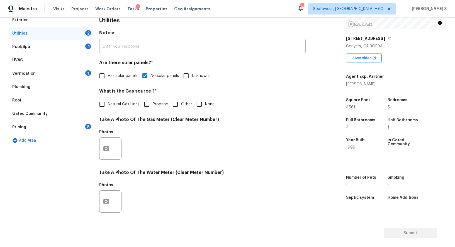
scroll to position [172, 0]
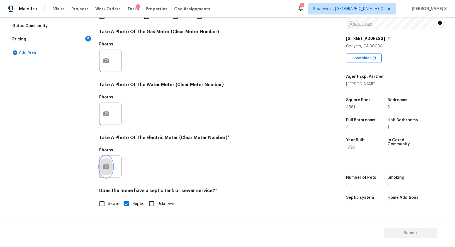
click at [109, 162] on button "button" at bounding box center [105, 167] width 13 height 22
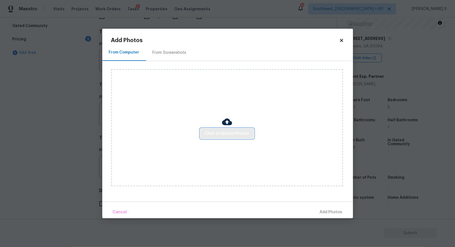
click at [225, 133] on span "Click to Upload Photos" at bounding box center [227, 133] width 45 height 7
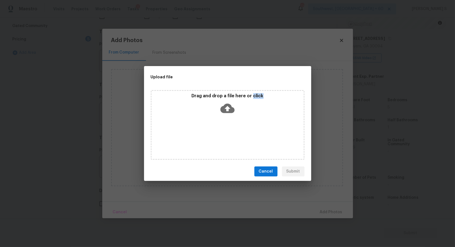
click at [225, 133] on div "Drag and drop a file here or click" at bounding box center [228, 125] width 154 height 70
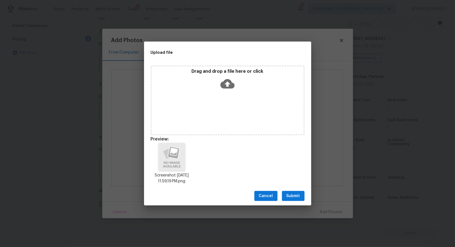
click at [297, 190] on div "Cancel Submit" at bounding box center [227, 195] width 167 height 19
click at [297, 191] on button "Submit" at bounding box center [293, 196] width 23 height 10
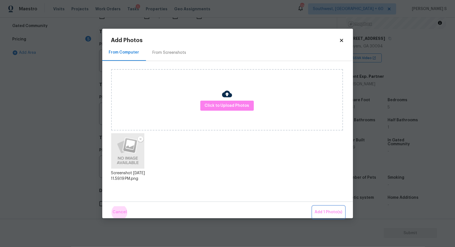
click at [313, 206] on button "Add 1 Photo(s)" at bounding box center [329, 212] width 32 height 12
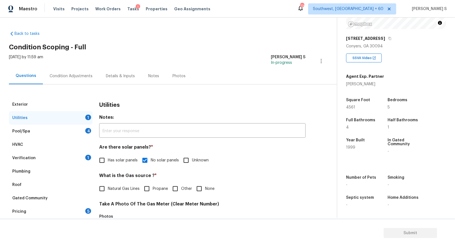
scroll to position [77, 0]
click at [16, 212] on div "Pricing" at bounding box center [19, 212] width 14 height 6
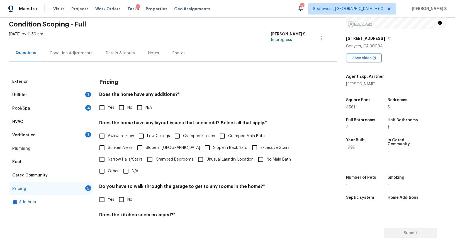
scroll to position [47, 0]
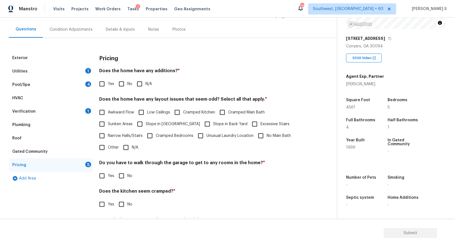
click at [139, 123] on input "Slope in [GEOGRAPHIC_DATA]" at bounding box center [140, 124] width 12 height 12
checkbox input "true"
click at [118, 85] on input "No" at bounding box center [122, 84] width 12 height 12
checkbox input "true"
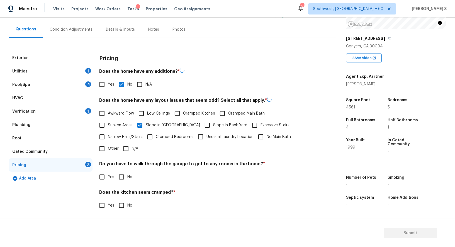
scroll to position [76, 0]
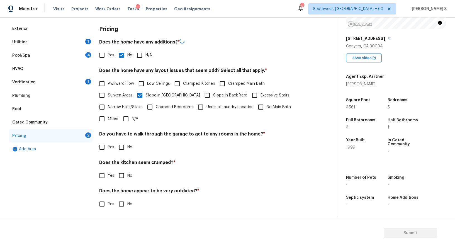
click at [125, 144] on input "No" at bounding box center [122, 147] width 12 height 12
checkbox input "true"
click at [116, 170] on input "No" at bounding box center [122, 176] width 12 height 12
checkbox input "true"
click at [116, 198] on input "No" at bounding box center [122, 204] width 12 height 12
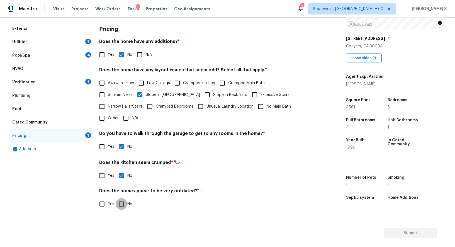
checkbox input "true"
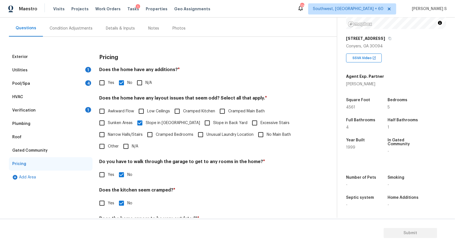
scroll to position [8, 0]
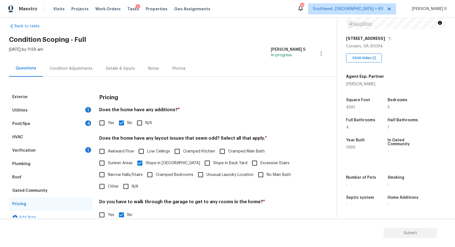
click at [77, 68] on div "Condition Adjustments" at bounding box center [71, 69] width 43 height 6
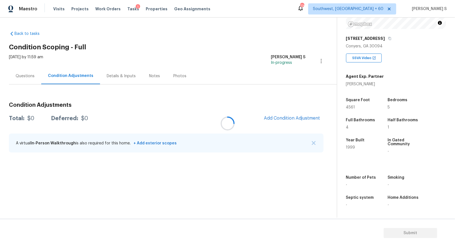
click at [77, 68] on div at bounding box center [227, 123] width 455 height 247
click at [289, 120] on div at bounding box center [227, 123] width 455 height 247
click at [297, 120] on span "Add Condition Adjustment" at bounding box center [292, 118] width 56 height 5
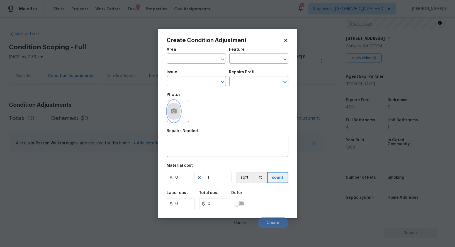
click at [177, 107] on button "button" at bounding box center [173, 111] width 13 height 22
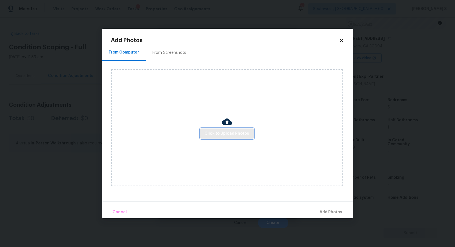
click at [226, 136] on span "Click to Upload Photos" at bounding box center [227, 133] width 45 height 7
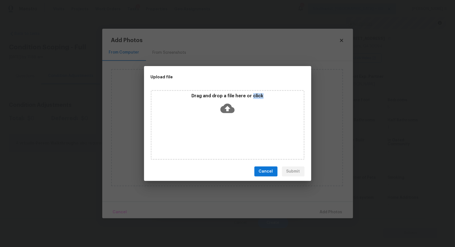
click at [226, 135] on div "Drag and drop a file here or click" at bounding box center [228, 125] width 154 height 70
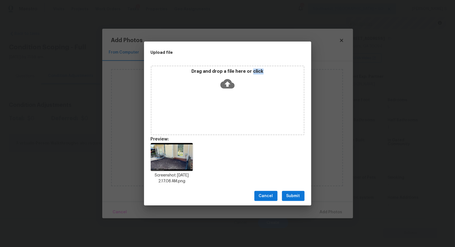
click at [291, 199] on span "Submit" at bounding box center [293, 196] width 14 height 7
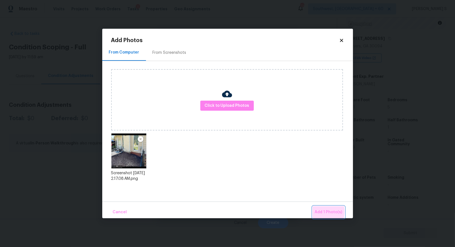
click at [324, 212] on span "Add 1 Photo(s)" at bounding box center [329, 212] width 28 height 7
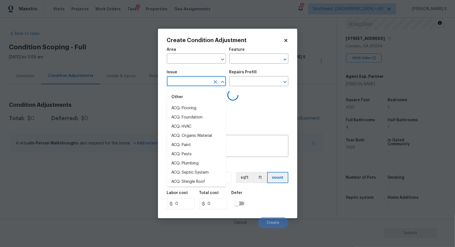
click at [204, 83] on input "text" at bounding box center [188, 81] width 43 height 9
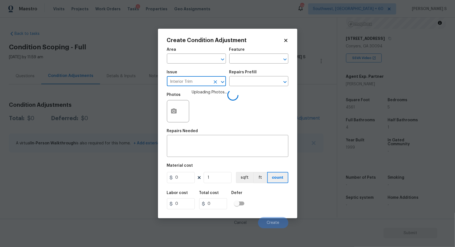
type input "Interior Trim"
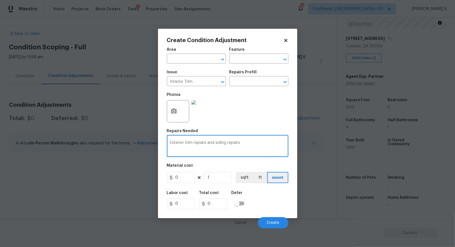
type textarea "Exterior trim repiars and siding repairs"
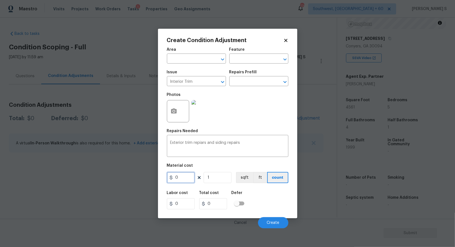
click at [181, 179] on input "0" at bounding box center [181, 177] width 28 height 11
type input "500"
click at [278, 206] on div "Labor cost 0 Total cost 500 Defer" at bounding box center [228, 200] width 122 height 25
click at [275, 220] on button "Create" at bounding box center [273, 222] width 30 height 11
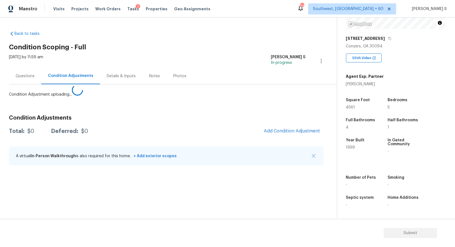
click at [61, 192] on body "Maestro Visits Projects Work Orders Tasks 1 Properties Geo Assignments 778 Sout…" at bounding box center [227, 123] width 455 height 247
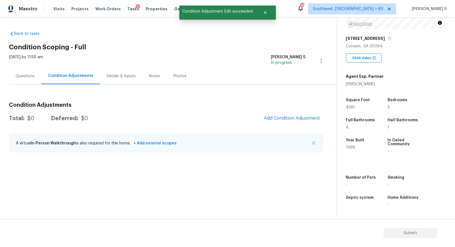
click at [286, 129] on div "Condition Adjustments Total: $0 Deferred: $0 Add Condition Adjustment A virtual…" at bounding box center [166, 128] width 315 height 60
click at [304, 122] on div at bounding box center [227, 123] width 455 height 247
click at [307, 118] on span "Add Condition Adjustment" at bounding box center [292, 118] width 56 height 5
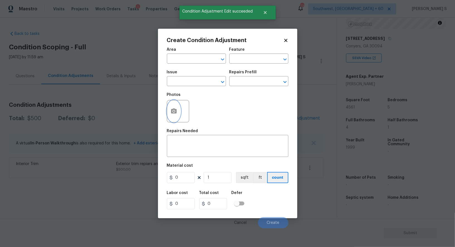
click at [171, 113] on icon "button" at bounding box center [174, 110] width 6 height 5
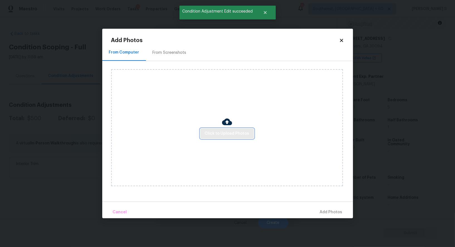
click at [230, 134] on span "Click to Upload Photos" at bounding box center [227, 133] width 45 height 7
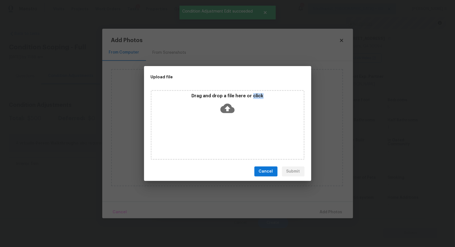
click at [230, 134] on div "Drag and drop a file here or click" at bounding box center [228, 125] width 154 height 70
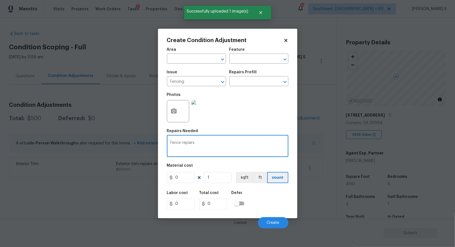
scroll to position [77, 0]
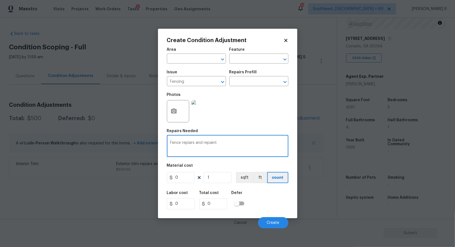
type textarea "Fence repiars and repaint"
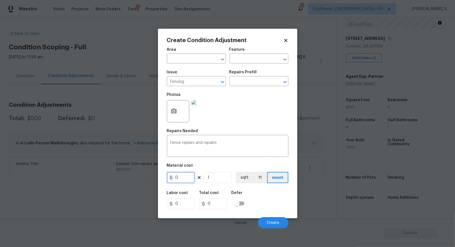
click at [182, 181] on input "0" at bounding box center [181, 177] width 28 height 11
type input "900"
click at [289, 204] on div "Create Condition Adjustment Area ​ Feature ​ Issue Fencing ​ Repairs Prefill ​ …" at bounding box center [227, 124] width 139 height 190
click at [275, 220] on button "Create" at bounding box center [273, 222] width 30 height 11
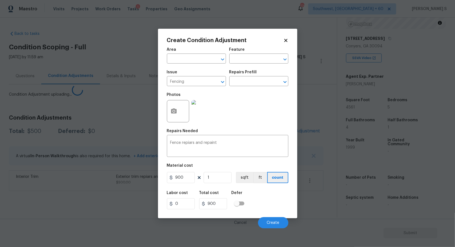
click at [139, 189] on body "Maestro Visits Projects Work Orders Tasks 1 Properties Geo Assignments 778 Sout…" at bounding box center [227, 123] width 455 height 247
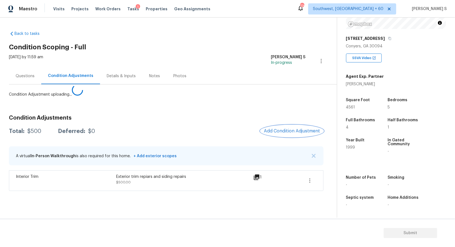
click at [294, 125] on div "Condition Adjustments Total: $500 Deferred: $0 Add Condition Adjustment A virtu…" at bounding box center [166, 151] width 315 height 80
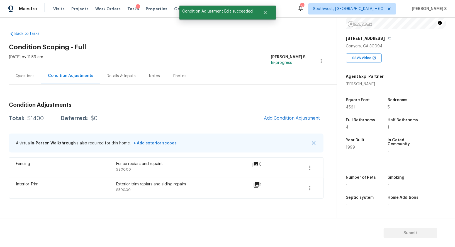
click at [294, 126] on div "Condition Adjustments Total: $1400 Deferred: $0 Add Condition Adjustment A virt…" at bounding box center [166, 148] width 315 height 101
click at [313, 119] on span "Add Condition Adjustment" at bounding box center [292, 118] width 56 height 5
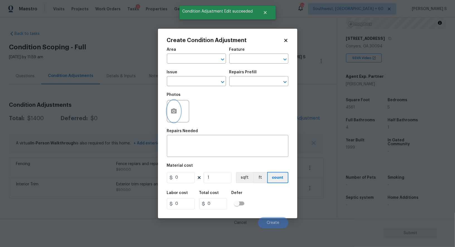
click at [178, 109] on button "button" at bounding box center [173, 111] width 13 height 22
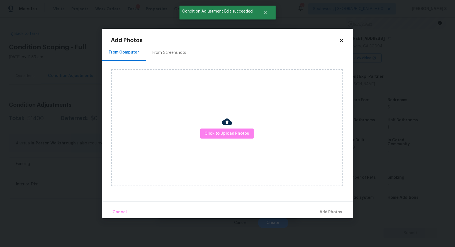
click at [226, 128] on div at bounding box center [227, 123] width 10 height 12
click at [226, 132] on span "Click to Upload Photos" at bounding box center [227, 133] width 45 height 7
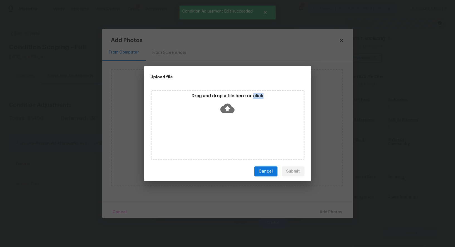
click at [226, 132] on div "Drag and drop a file here or click" at bounding box center [228, 125] width 154 height 70
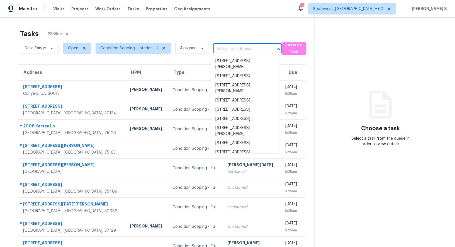
click at [251, 45] on input "text" at bounding box center [239, 49] width 53 height 9
paste input "[STREET_ADDRESS]"
type input "[STREET_ADDRESS]"
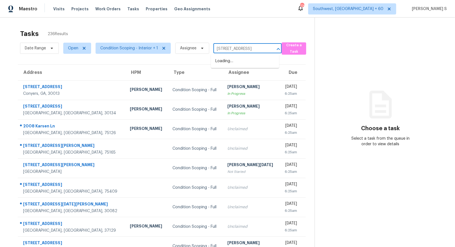
scroll to position [0, 21]
click at [231, 61] on li "[STREET_ADDRESS]" at bounding box center [245, 61] width 68 height 9
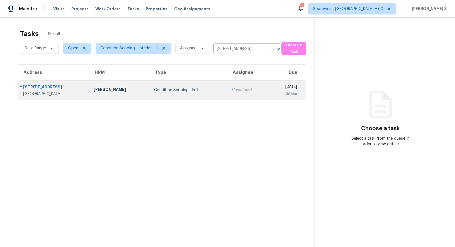
click at [227, 94] on td "Unclaimed" at bounding box center [248, 90] width 42 height 20
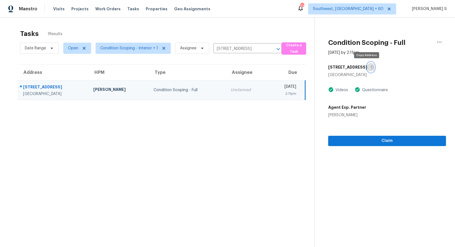
click at [371, 67] on icon "button" at bounding box center [372, 66] width 3 height 3
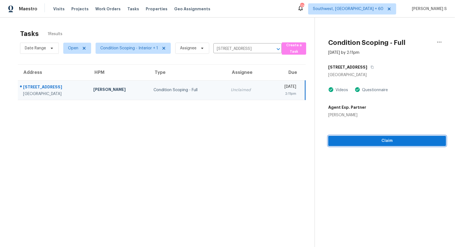
click at [371, 140] on span "Claim" at bounding box center [387, 140] width 109 height 7
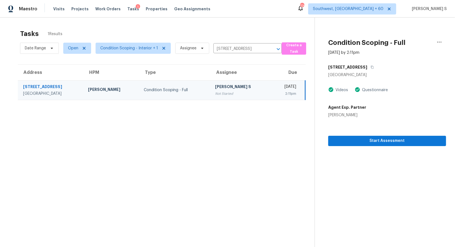
click at [211, 82] on td "[PERSON_NAME] S Not Started" at bounding box center [241, 90] width 60 height 20
click at [349, 139] on span "Start Assessment" at bounding box center [387, 140] width 109 height 7
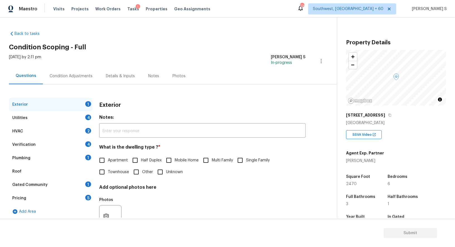
click at [325, 164] on div "Back to tasks Condition Scoping - Full [DATE] by 2:11 pm Anbu Jebakumar S In-pr…" at bounding box center [173, 132] width 328 height 213
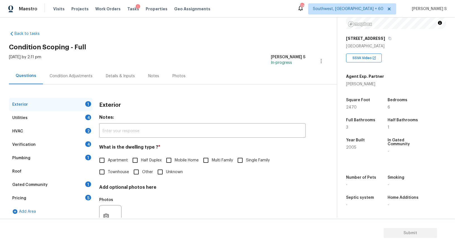
scroll to position [77, 0]
click at [249, 157] on span "Single Family" at bounding box center [258, 160] width 24 height 6
click at [246, 157] on input "Single Family" at bounding box center [240, 160] width 12 height 12
checkbox input "true"
click at [88, 118] on div "4" at bounding box center [88, 118] width 6 height 6
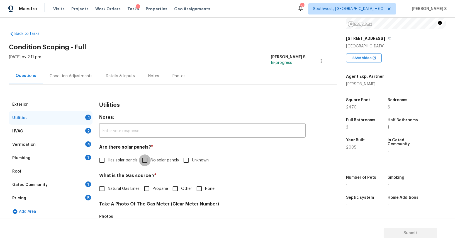
click at [147, 160] on input "No solar panels" at bounding box center [145, 160] width 12 height 12
checkbox input "true"
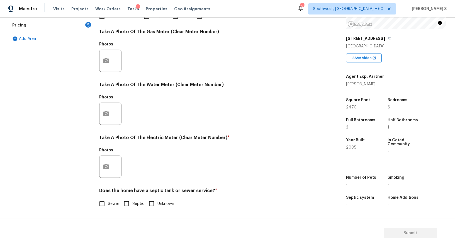
scroll to position [172, 0]
click at [99, 205] on input "Sewer" at bounding box center [102, 204] width 12 height 12
checkbox input "true"
click at [110, 164] on button "button" at bounding box center [105, 167] width 13 height 22
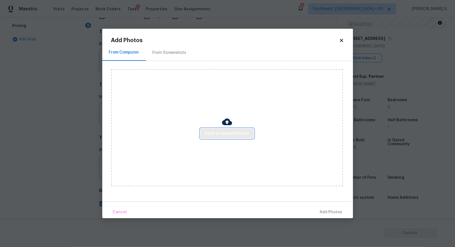
click at [233, 129] on button "Click to Upload Photos" at bounding box center [227, 133] width 54 height 10
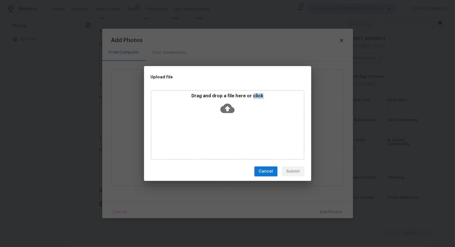
click at [233, 129] on div "Drag and drop a file here or click" at bounding box center [228, 125] width 154 height 70
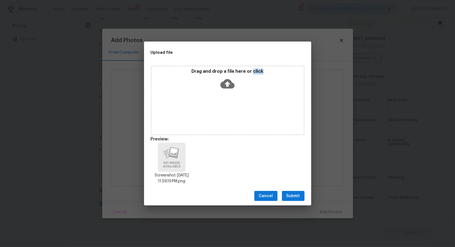
click at [300, 192] on button "Submit" at bounding box center [293, 196] width 23 height 10
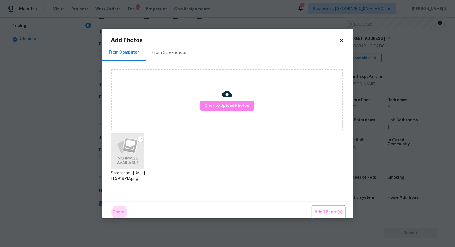
click at [313, 206] on button "Add 1 Photo(s)" at bounding box center [329, 212] width 32 height 12
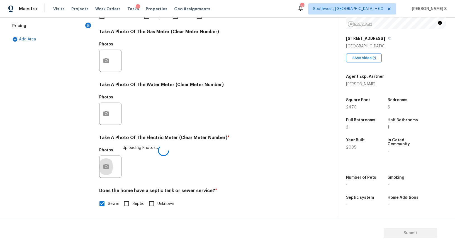
click at [215, 139] on h4 "Take A Photo Of The Electric Meter (Clear Meter Number) *" at bounding box center [202, 139] width 207 height 8
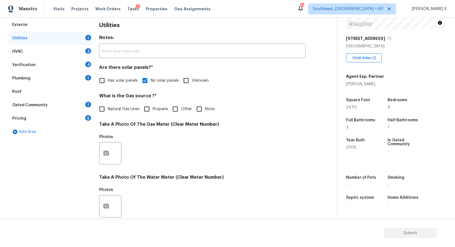
scroll to position [15, 0]
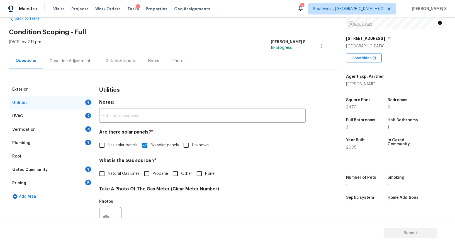
click at [85, 127] on div "Verification 4" at bounding box center [51, 129] width 84 height 13
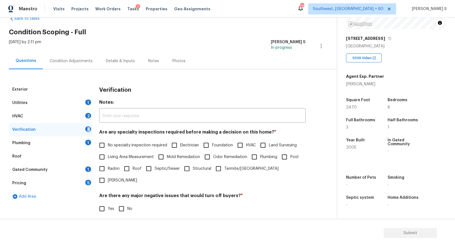
click at [85, 127] on div "Verification 4" at bounding box center [51, 129] width 84 height 13
click at [106, 143] on input "No specialty inspection required" at bounding box center [102, 145] width 12 height 12
checkbox input "true"
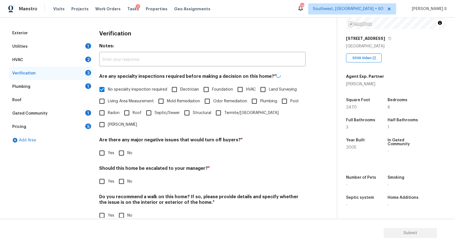
click at [123, 147] on input "No" at bounding box center [122, 153] width 12 height 12
checkbox input "true"
click at [125, 210] on input "No" at bounding box center [122, 216] width 12 height 12
checkbox input "true"
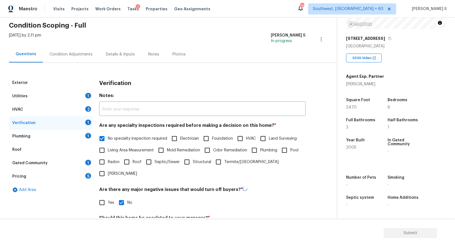
scroll to position [0, 0]
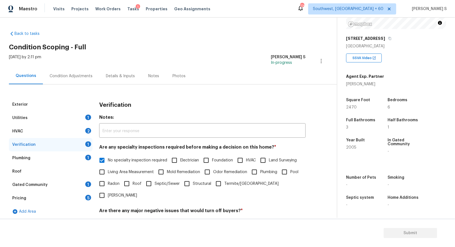
click at [88, 132] on div "2" at bounding box center [88, 131] width 6 height 6
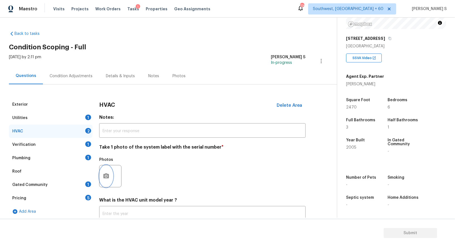
click at [107, 177] on icon "button" at bounding box center [106, 175] width 6 height 5
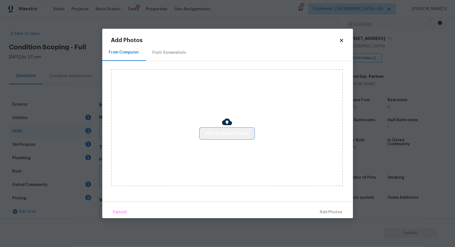
click at [205, 130] on button "Click to Upload Photos" at bounding box center [227, 133] width 54 height 10
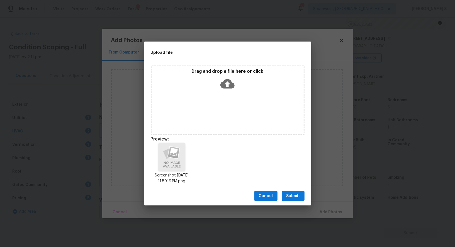
click at [292, 198] on span "Submit" at bounding box center [293, 196] width 14 height 7
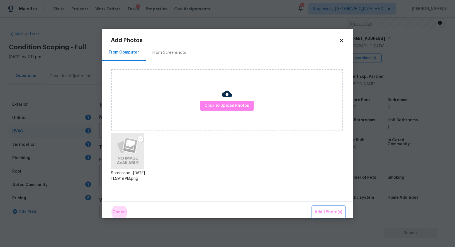
click at [313, 206] on button "Add 1 Photo(s)" at bounding box center [329, 212] width 32 height 12
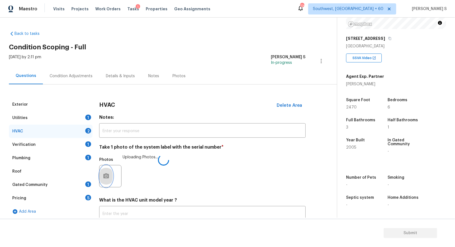
scroll to position [40, 0]
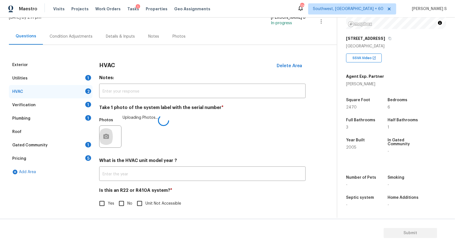
click at [120, 204] on input "No" at bounding box center [122, 204] width 12 height 12
checkbox input "true"
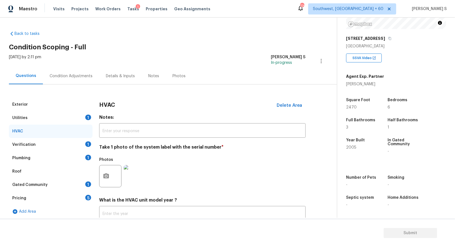
scroll to position [77, 0]
click at [76, 193] on div "Pricing 5" at bounding box center [51, 197] width 84 height 13
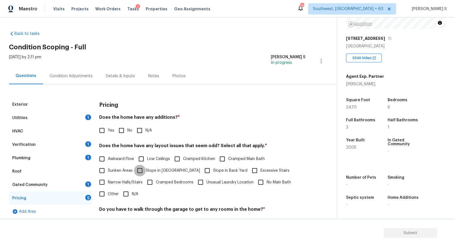
click at [145, 167] on input "Slope in [GEOGRAPHIC_DATA]" at bounding box center [140, 171] width 12 height 12
checkbox input "true"
click at [72, 158] on div "Plumbing 1" at bounding box center [51, 157] width 84 height 13
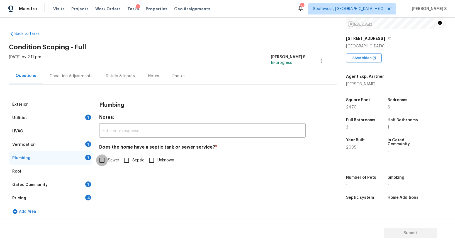
click at [102, 156] on input "Sewer" at bounding box center [102, 160] width 12 height 12
checkbox input "true"
click at [82, 187] on div "Gated Community 1" at bounding box center [51, 184] width 84 height 13
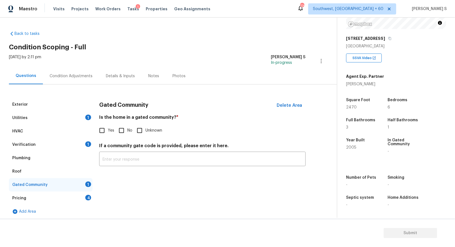
click at [125, 126] on input "No" at bounding box center [122, 131] width 12 height 12
checkbox input "true"
click at [86, 195] on div "Pricing 4" at bounding box center [51, 197] width 84 height 13
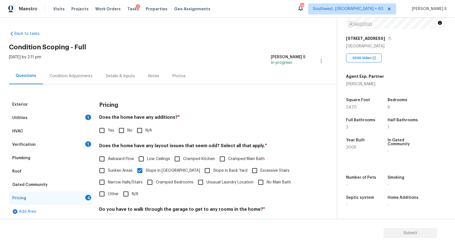
click at [123, 131] on input "No" at bounding box center [122, 131] width 12 height 12
checkbox input "true"
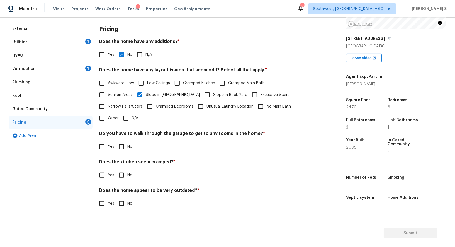
scroll to position [75, 0]
click at [125, 147] on input "No" at bounding box center [122, 147] width 12 height 12
checkbox input "true"
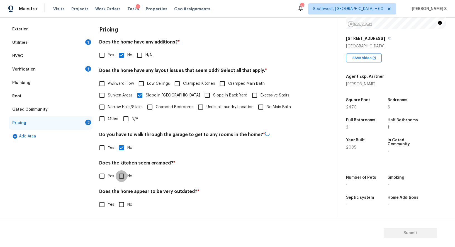
click at [116, 170] on input "No" at bounding box center [122, 176] width 12 height 12
checkbox input "true"
click at [116, 199] on input "No" at bounding box center [122, 205] width 12 height 12
checkbox input "true"
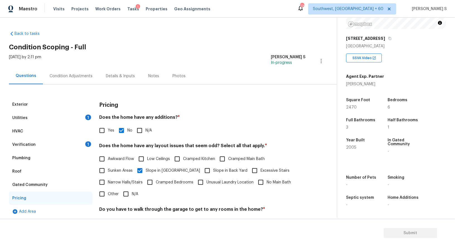
click at [79, 151] on div "Plumbing" at bounding box center [51, 157] width 84 height 13
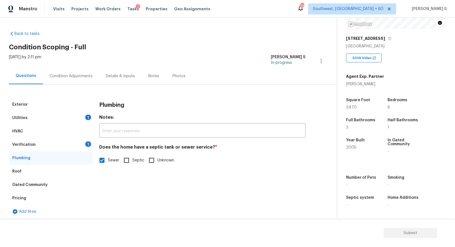
click at [93, 141] on div "Exterior Utilities 1 HVAC Verification 1 Plumbing Roof Gated Community Pricing …" at bounding box center [166, 158] width 315 height 120
click at [86, 141] on div "Verification 1" at bounding box center [51, 144] width 84 height 13
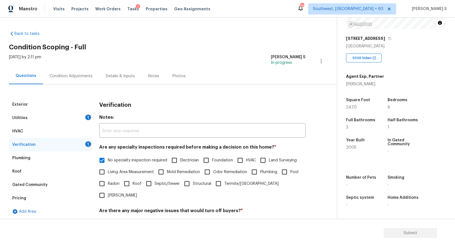
click at [71, 76] on div "Condition Adjustments" at bounding box center [71, 76] width 43 height 6
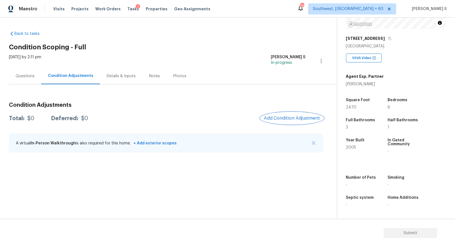
click at [294, 119] on span "Add Condition Adjustment" at bounding box center [292, 118] width 56 height 5
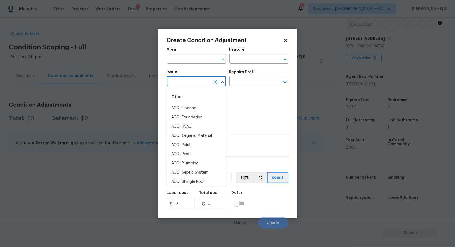
click at [196, 79] on input "text" at bounding box center [188, 81] width 43 height 9
type input "hva"
type input "c"
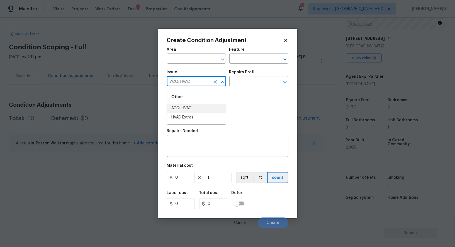
type input "ACQ: HVAC"
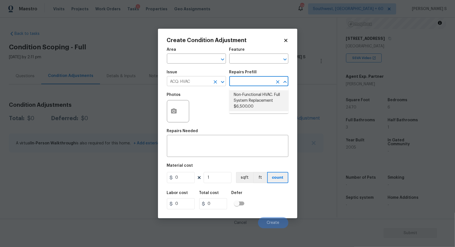
type input "Acquisition"
type textarea "Acquisition Scope: Full System Replacement"
type input "6500"
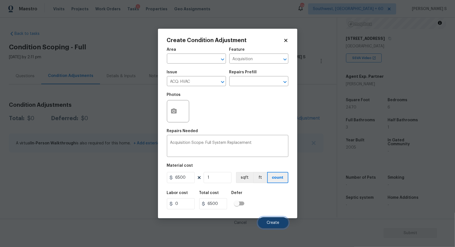
click at [276, 223] on span "Create" at bounding box center [273, 223] width 13 height 4
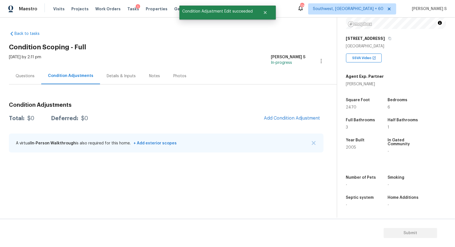
click at [155, 194] on body "Maestro Visits Projects Work Orders Tasks 1 Properties Geo Assignments 779 Sout…" at bounding box center [227, 123] width 455 height 247
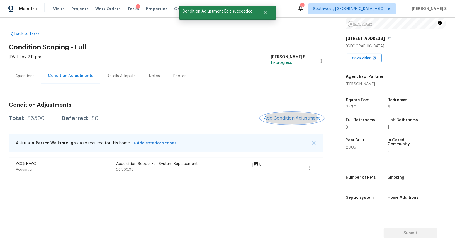
click at [291, 114] on button "Add Condition Adjustment" at bounding box center [292, 118] width 63 height 12
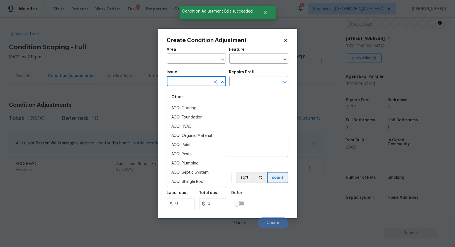
click at [207, 84] on input "text" at bounding box center [188, 81] width 43 height 9
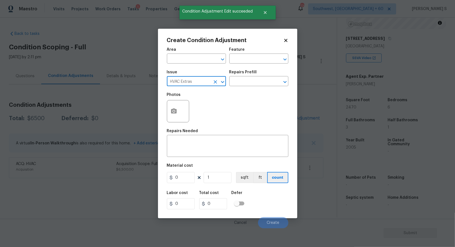
type input "HVAC Extras"
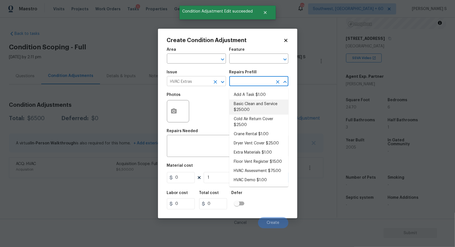
type input "HVAC"
type textarea "General Service HVAC system including: cleaning condenser and evaporator coils,…"
type input "250"
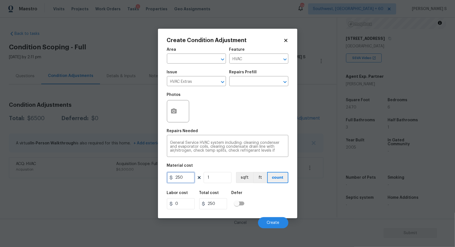
click at [189, 178] on input "250" at bounding box center [181, 177] width 28 height 11
type input "700"
click at [277, 227] on button "Create" at bounding box center [273, 222] width 30 height 11
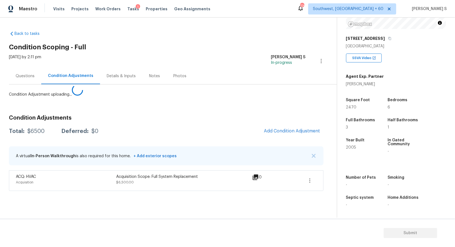
click at [54, 195] on body "Maestro Visits Projects Work Orders Tasks 1 Properties Geo Assignments 779 Sout…" at bounding box center [227, 123] width 455 height 247
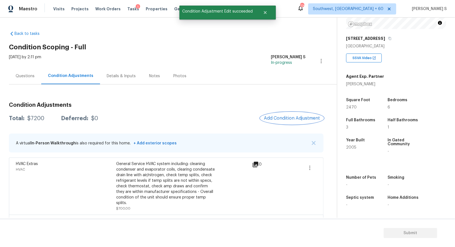
click at [294, 121] on button "Add Condition Adjustment" at bounding box center [292, 118] width 63 height 12
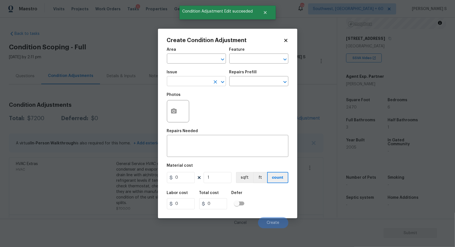
click at [193, 84] on input "text" at bounding box center [188, 81] width 43 height 9
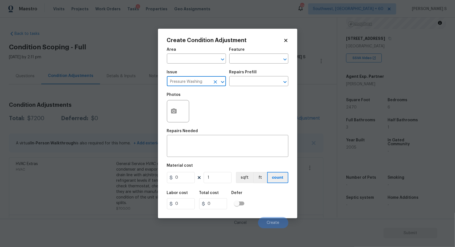
type input "Pressure Washing"
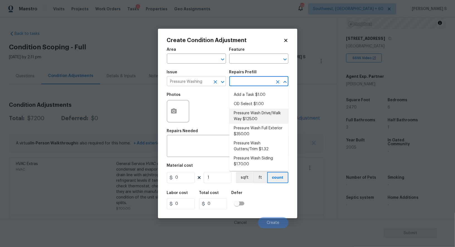
type input "Siding"
type textarea "Pressure wash the driveways/walkways as directed by the PM. Ensure that all deb…"
type input "125"
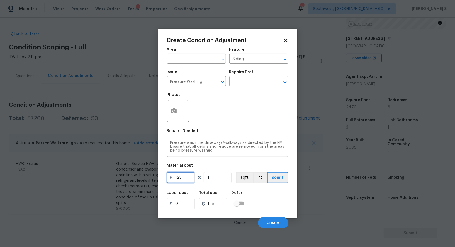
click at [186, 177] on input "125" at bounding box center [181, 177] width 28 height 11
type input "200"
click at [275, 218] on button "Create" at bounding box center [273, 222] width 30 height 11
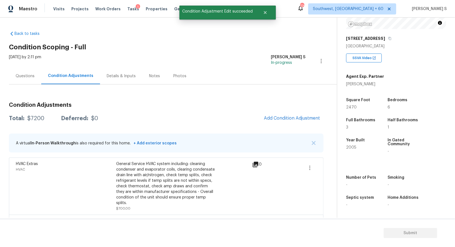
click at [85, 172] on div "HVAC" at bounding box center [66, 170] width 100 height 6
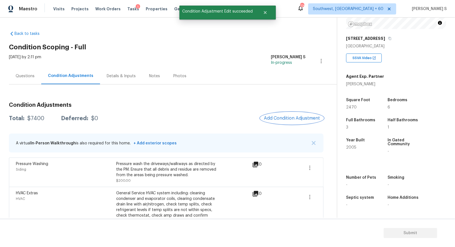
click at [281, 122] on button "Add Condition Adjustment" at bounding box center [292, 118] width 63 height 12
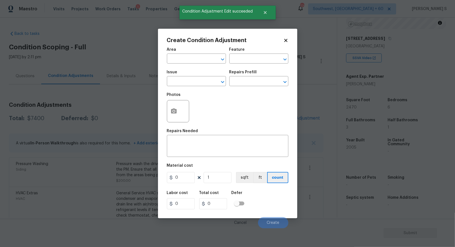
click at [166, 108] on div "Create Condition Adjustment Area ​ Feature ​ Issue ​ Repairs Prefill ​ Photos R…" at bounding box center [227, 124] width 139 height 190
click at [169, 109] on button "button" at bounding box center [173, 111] width 13 height 22
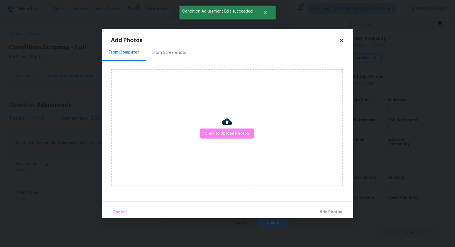
click at [173, 54] on div "From Screenshots" at bounding box center [170, 53] width 34 height 6
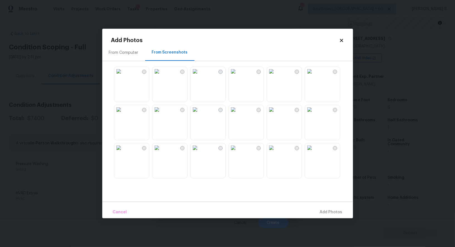
click at [200, 114] on img at bounding box center [195, 109] width 9 height 9
click at [161, 114] on img at bounding box center [156, 109] width 9 height 9
click at [200, 114] on img at bounding box center [195, 109] width 9 height 9
click at [161, 114] on img at bounding box center [156, 109] width 9 height 9
click at [314, 76] on img at bounding box center [309, 71] width 9 height 9
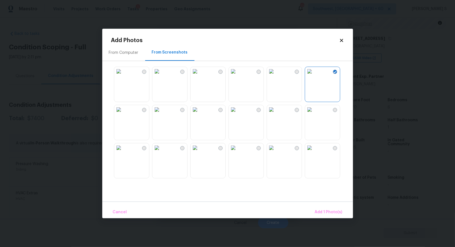
click at [276, 152] on img at bounding box center [271, 147] width 9 height 9
click at [227, 155] on div at bounding box center [232, 122] width 242 height 117
click at [238, 150] on img at bounding box center [233, 147] width 9 height 9
click at [238, 76] on img at bounding box center [233, 71] width 9 height 9
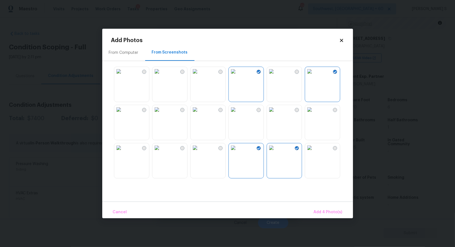
click at [161, 152] on img at bounding box center [156, 147] width 9 height 9
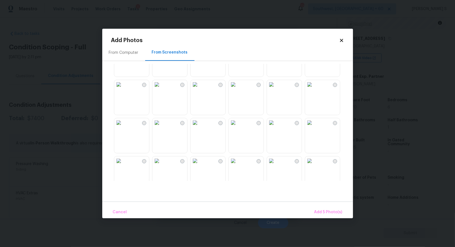
scroll to position [176, 0]
click at [276, 91] on img at bounding box center [271, 86] width 9 height 9
click at [314, 161] on img at bounding box center [309, 162] width 9 height 9
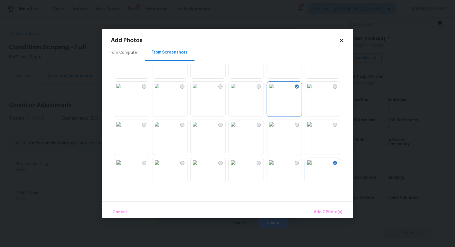
click at [298, 163] on div at bounding box center [297, 163] width 4 height 4
click at [276, 129] on img at bounding box center [271, 124] width 9 height 9
click at [334, 210] on span "Add 9 Photo(s)" at bounding box center [328, 212] width 28 height 7
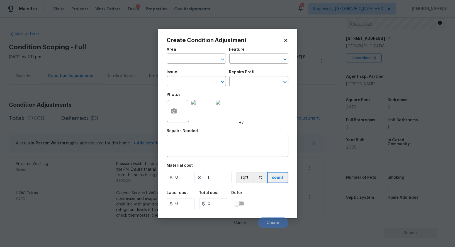
click at [127, 130] on body "Maestro Visits Projects Work Orders Tasks 1 Properties Geo Assignments 779 Sout…" at bounding box center [227, 123] width 455 height 247
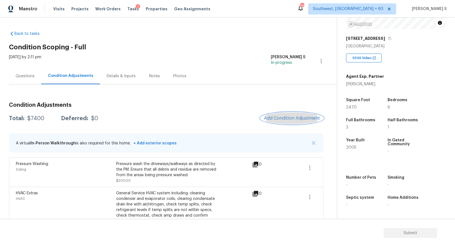
click at [286, 114] on button "Add Condition Adjustment" at bounding box center [292, 118] width 63 height 12
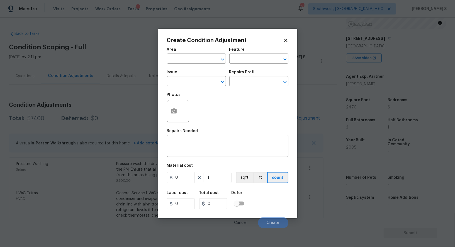
click at [180, 116] on div at bounding box center [178, 111] width 22 height 22
click at [173, 113] on icon "button" at bounding box center [174, 110] width 6 height 5
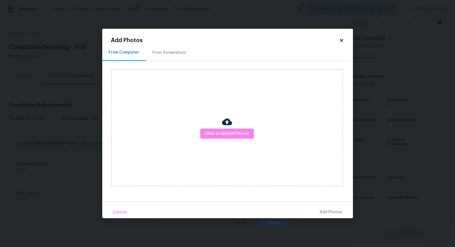
click at [170, 55] on div "From Screenshots" at bounding box center [170, 53] width 34 height 6
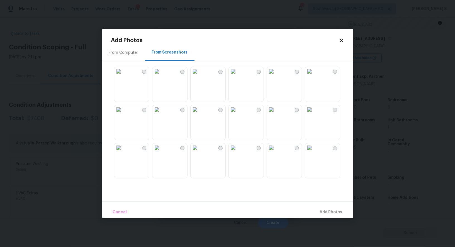
drag, startPoint x: 210, startPoint y: 128, endPoint x: 191, endPoint y: 128, distance: 19.2
click at [200, 114] on img at bounding box center [195, 109] width 9 height 9
click at [161, 114] on img at bounding box center [156, 109] width 9 height 9
click at [314, 149] on img at bounding box center [309, 147] width 9 height 9
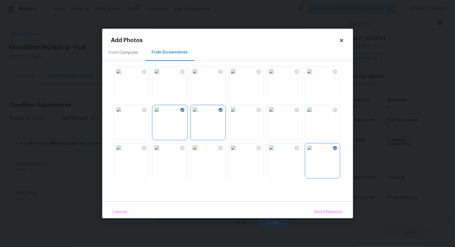
click at [314, 76] on img at bounding box center [309, 71] width 9 height 9
click at [314, 114] on img at bounding box center [309, 109] width 9 height 9
click at [327, 216] on button "Add 4 Photo(s)" at bounding box center [328, 212] width 33 height 12
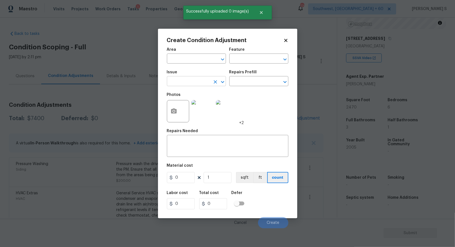
click at [196, 82] on input "text" at bounding box center [188, 81] width 43 height 9
type input "Landscape Package"
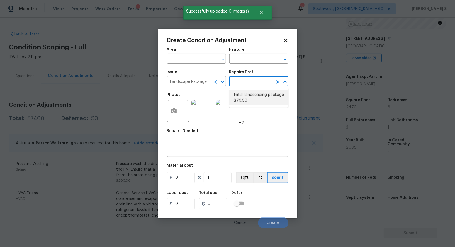
type input "Home Readiness Packages"
type textarea "Mowing of grass up to 6" in height. Mow, edge along driveways & sidewalks, trim…"
type input "70"
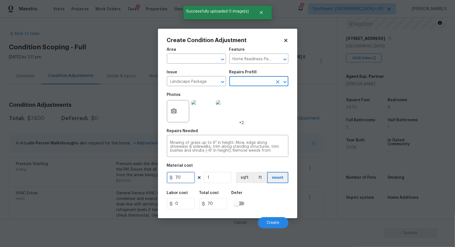
click at [184, 178] on input "70" at bounding box center [181, 177] width 28 height 11
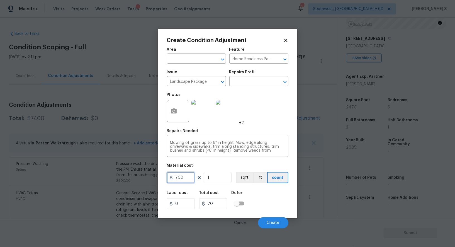
type input "700"
click at [271, 202] on div "Labor cost 0 Total cost 700 Defer" at bounding box center [228, 200] width 122 height 25
click at [281, 221] on button "Create" at bounding box center [273, 222] width 30 height 11
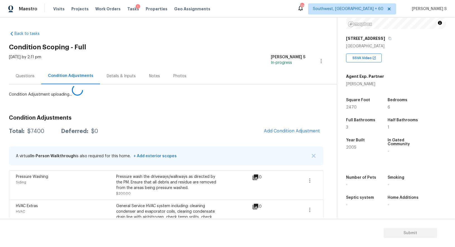
click at [140, 193] on body "Maestro Visits Projects Work Orders Tasks 1 Properties Geo Assignments 779 Sout…" at bounding box center [227, 123] width 455 height 247
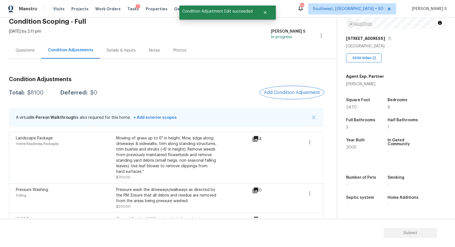
scroll to position [0, 0]
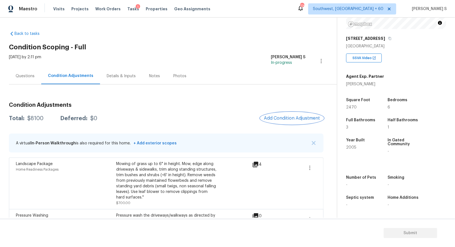
click at [287, 120] on span "Add Condition Adjustment" at bounding box center [292, 118] width 56 height 5
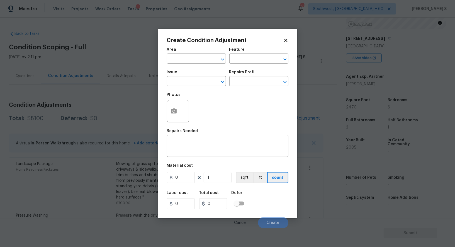
click at [165, 111] on div "Create Condition Adjustment Area ​ Feature ​ Issue ​ Repairs Prefill ​ Photos R…" at bounding box center [227, 124] width 139 height 190
click at [168, 111] on button "button" at bounding box center [173, 111] width 13 height 22
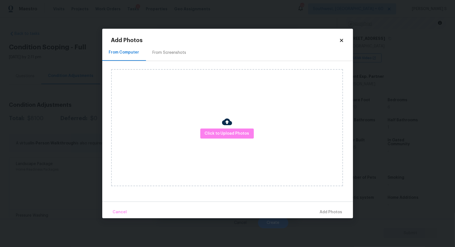
click at [159, 55] on div "From Screenshots" at bounding box center [169, 52] width 47 height 16
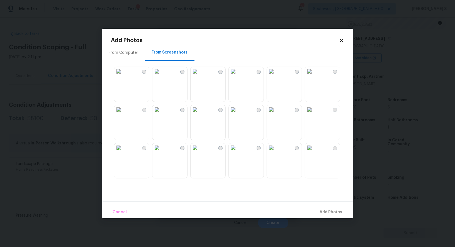
click at [238, 76] on img at bounding box center [233, 71] width 9 height 9
click at [314, 76] on img at bounding box center [309, 71] width 9 height 9
click at [235, 114] on img at bounding box center [233, 109] width 9 height 9
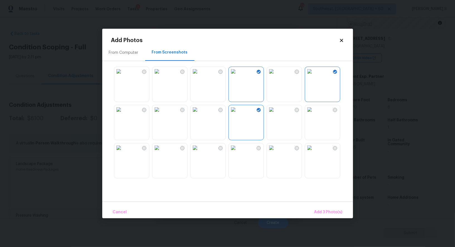
click at [238, 152] on img at bounding box center [233, 147] width 9 height 9
click at [161, 152] on img at bounding box center [156, 147] width 9 height 9
click at [123, 114] on img at bounding box center [118, 109] width 9 height 9
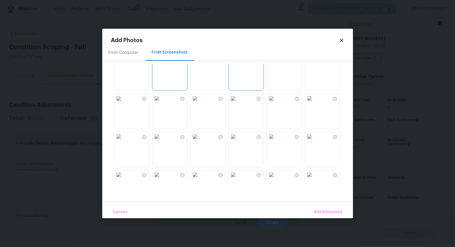
scroll to position [110, 0]
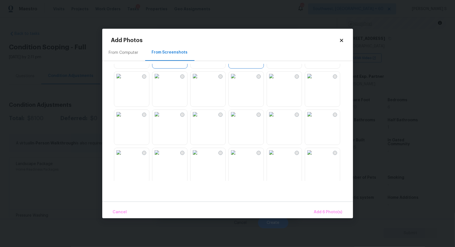
click at [276, 81] on img at bounding box center [271, 76] width 9 height 9
click at [310, 81] on img at bounding box center [309, 76] width 9 height 9
click at [200, 119] on img at bounding box center [195, 114] width 9 height 9
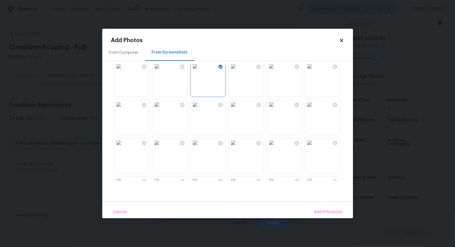
click at [238, 109] on img at bounding box center [233, 104] width 9 height 9
click at [276, 147] on img at bounding box center [271, 142] width 9 height 9
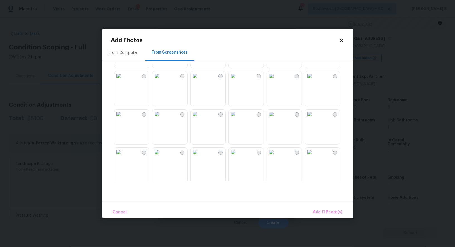
click at [276, 80] on img at bounding box center [271, 75] width 9 height 9
click at [238, 80] on img at bounding box center [233, 75] width 9 height 9
click at [200, 80] on img at bounding box center [195, 75] width 9 height 9
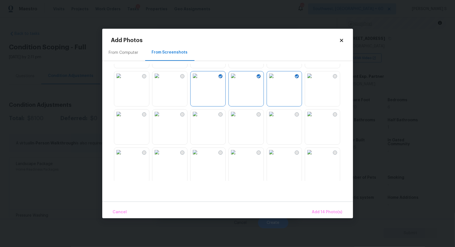
click at [200, 115] on img at bounding box center [195, 114] width 9 height 9
click at [200, 153] on img at bounding box center [195, 152] width 9 height 9
click at [155, 153] on img at bounding box center [156, 152] width 9 height 9
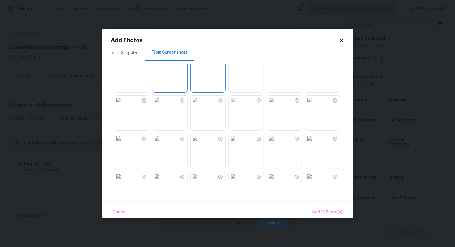
scroll to position [532, 0]
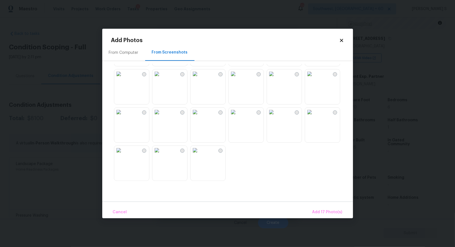
click at [238, 78] on img at bounding box center [233, 73] width 9 height 9
click at [161, 78] on img at bounding box center [156, 73] width 9 height 9
click at [123, 155] on img at bounding box center [118, 150] width 9 height 9
click at [323, 204] on div "Cancel Add 20 Photo(s)" at bounding box center [227, 209] width 251 height 17
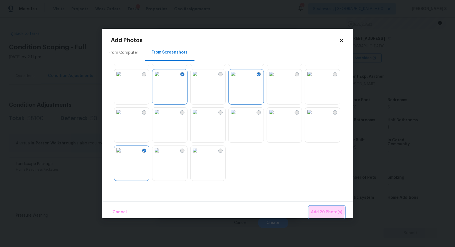
click at [324, 209] on span "Add 20 Photo(s)" at bounding box center [326, 212] width 31 height 7
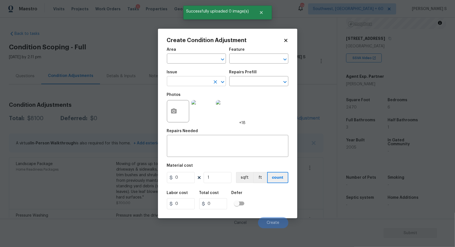
click at [197, 80] on input "text" at bounding box center [188, 81] width 43 height 9
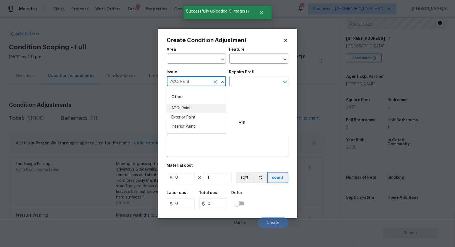
type input "ACQ: Paint"
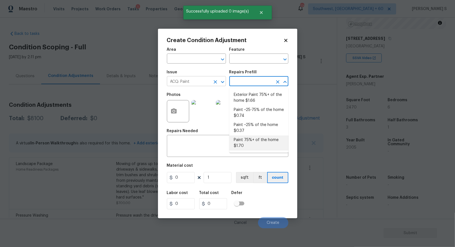
type input "Acquisition"
type textarea "Acquisition Scope: 75%+ of the home will likely require interior paint"
type input "1.7"
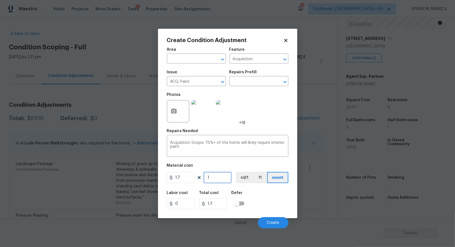
click at [219, 179] on input "1" at bounding box center [218, 177] width 28 height 11
type input "2"
type input "3.4"
type input "25"
type input "42.5"
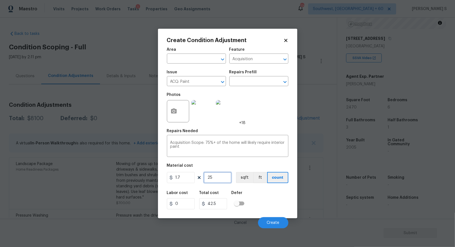
type input "2"
type input "3.4"
type input "24"
type input "40.8"
type input "246"
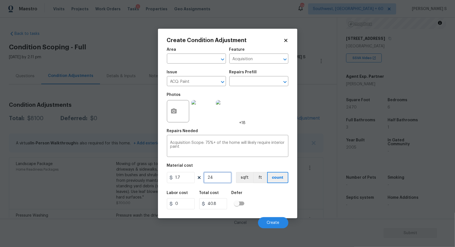
type input "418.2"
type input "2460"
type input "4182"
type input "0"
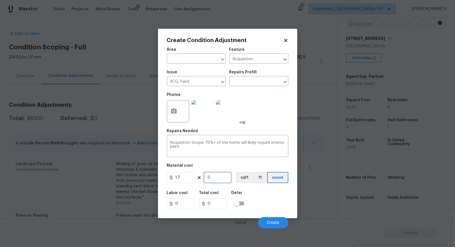
type input "2"
type input "3.4"
type input "24"
type input "40.8"
type input "247"
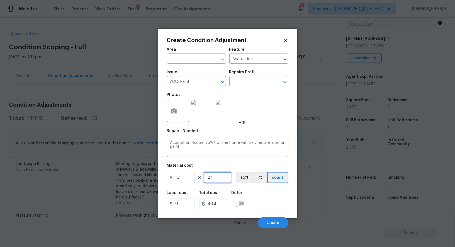
type input "419.9"
type input "2470"
type input "4199"
type input "2470"
click at [247, 181] on button "sqft" at bounding box center [244, 177] width 17 height 11
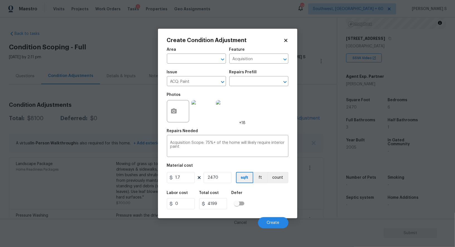
click at [254, 200] on div "Labor cost 0 Total cost 4199 Defer" at bounding box center [228, 200] width 122 height 25
click at [268, 215] on div "Cancel Create" at bounding box center [228, 221] width 122 height 16
click at [269, 221] on span "Create" at bounding box center [273, 223] width 13 height 4
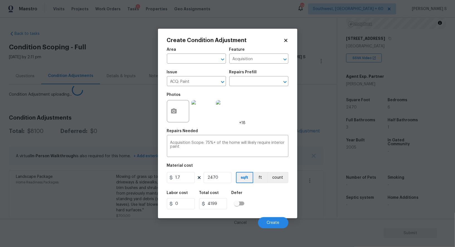
click at [5, 186] on body "Maestro Visits Projects Work Orders Tasks 1 Properties Geo Assignments 779 Sout…" at bounding box center [227, 123] width 455 height 247
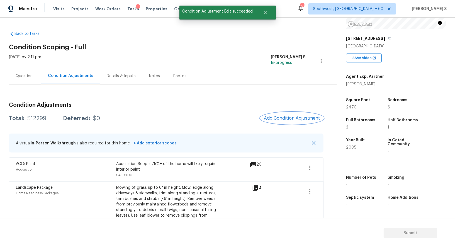
click at [283, 120] on span "Add Condition Adjustment" at bounding box center [292, 118] width 56 height 5
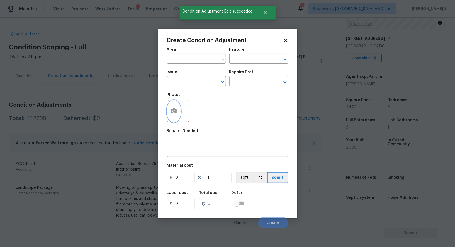
click at [177, 107] on button "button" at bounding box center [173, 111] width 13 height 22
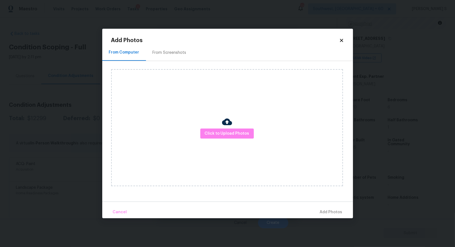
click at [165, 50] on div "From Screenshots" at bounding box center [170, 53] width 34 height 6
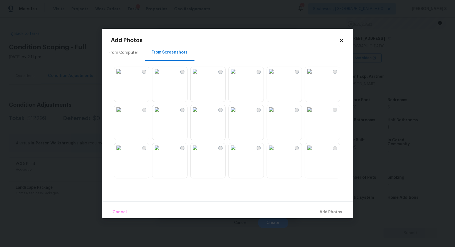
click at [238, 76] on img at bounding box center [233, 71] width 9 height 9
click at [276, 76] on img at bounding box center [271, 71] width 9 height 9
click at [276, 114] on img at bounding box center [271, 109] width 9 height 9
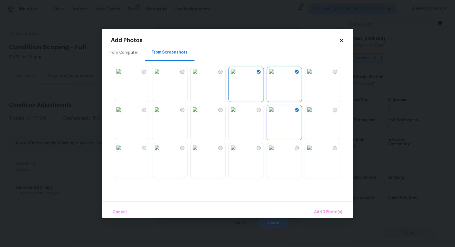
click at [238, 114] on img at bounding box center [233, 109] width 9 height 9
click at [123, 114] on img at bounding box center [118, 109] width 9 height 9
click at [161, 152] on img at bounding box center [156, 147] width 9 height 9
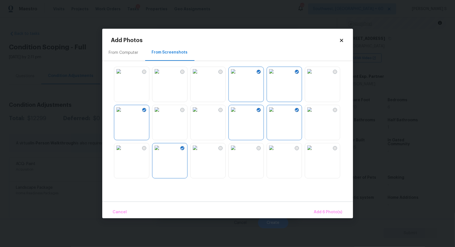
scroll to position [188, 0]
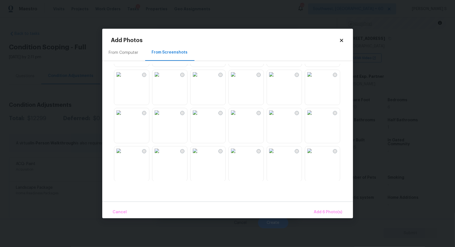
click at [123, 79] on img at bounding box center [118, 74] width 9 height 9
click at [276, 79] on img at bounding box center [271, 74] width 9 height 9
click at [276, 117] on img at bounding box center [271, 112] width 9 height 9
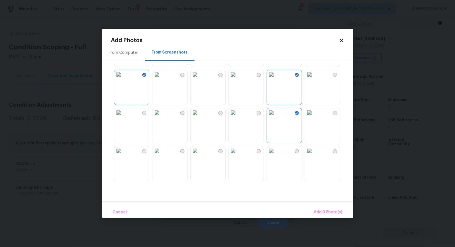
click at [276, 155] on img at bounding box center [271, 150] width 9 height 9
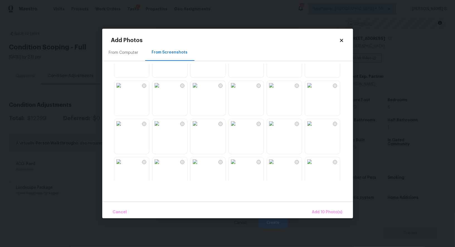
click at [123, 90] on img at bounding box center [118, 85] width 9 height 9
click at [123, 128] on img at bounding box center [118, 123] width 9 height 9
click at [123, 166] on img at bounding box center [118, 161] width 9 height 9
click at [314, 128] on img at bounding box center [309, 123] width 9 height 9
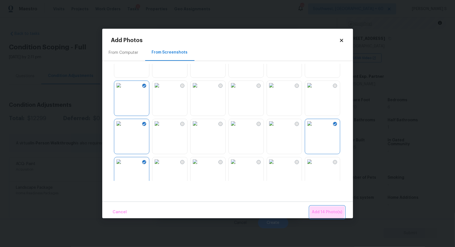
click at [326, 211] on span "Add 14 Photo(s)" at bounding box center [327, 212] width 30 height 7
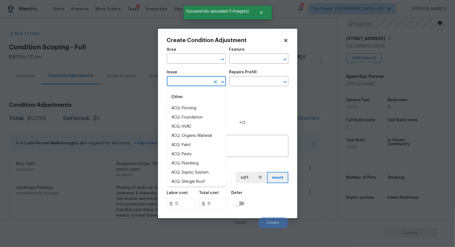
click at [198, 79] on input "text" at bounding box center [188, 81] width 43 height 9
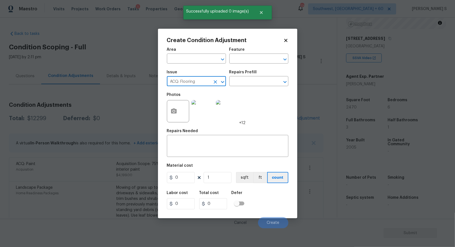
type input "ACQ: Flooring"
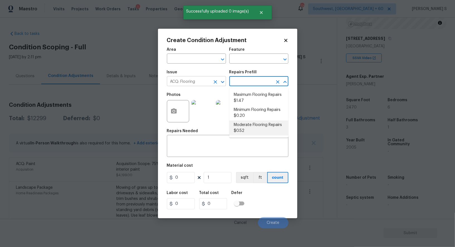
type input "Acquisition"
type textarea "Acquisition Scope: Moderate flooring repairs"
type input "0.52"
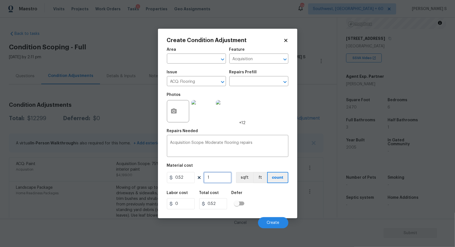
click at [217, 178] on input "1" at bounding box center [218, 177] width 28 height 11
paste input "2470"
type input "2470"
type input "1284.4"
type input "2470"
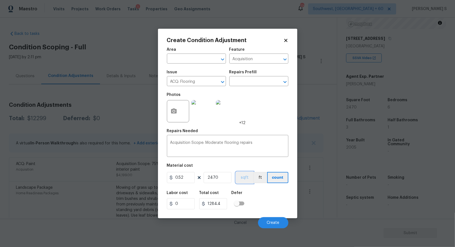
click at [242, 181] on button "sqft" at bounding box center [244, 177] width 17 height 11
click at [257, 195] on div "Labor cost 0 Total cost 1284.4 Defer" at bounding box center [228, 200] width 122 height 25
click at [276, 219] on button "Create" at bounding box center [273, 222] width 30 height 11
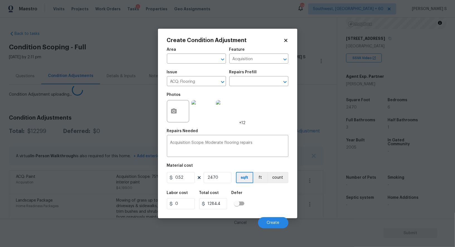
click at [17, 195] on body "Maestro Visits Projects Work Orders Tasks 1 Properties Geo Assignments 779 Sout…" at bounding box center [227, 123] width 455 height 247
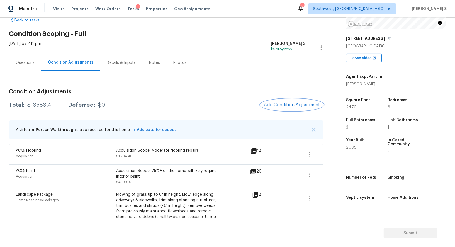
scroll to position [12, 0]
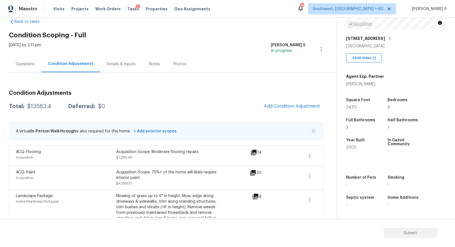
click at [238, 222] on section "Submit" at bounding box center [227, 233] width 455 height 28
click at [288, 99] on div "Condition Adjustments Total: $13583.4 Deferred: $0 Add Condition Adjustment A v…" at bounding box center [166, 217] width 315 height 262
click at [288, 103] on button "Add Condition Adjustment" at bounding box center [292, 106] width 63 height 12
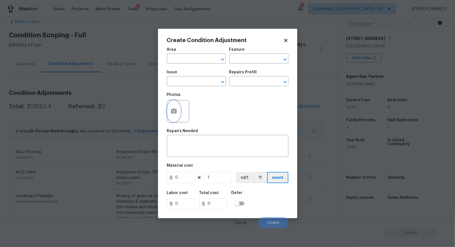
click at [169, 112] on button "button" at bounding box center [173, 111] width 13 height 22
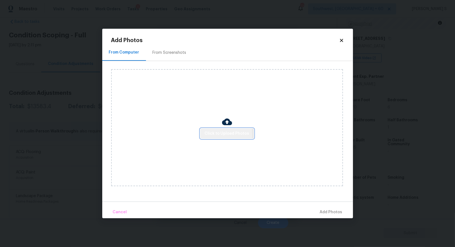
click at [217, 135] on span "Click to Upload Photos" at bounding box center [227, 133] width 45 height 7
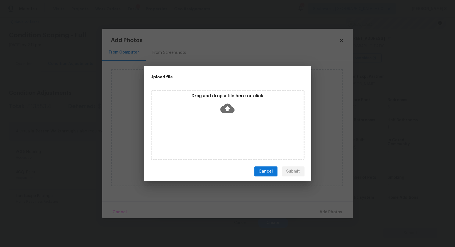
click at [217, 135] on div "Drag and drop a file here or click" at bounding box center [228, 125] width 154 height 70
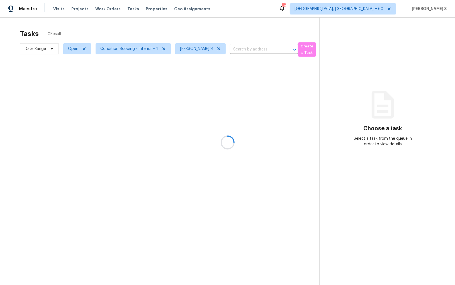
click at [74, 51] on div at bounding box center [227, 142] width 455 height 285
click at [74, 51] on span "Open" at bounding box center [73, 49] width 10 height 6
click at [82, 79] on label "Blocked" at bounding box center [77, 80] width 22 height 6
click at [70, 79] on input "Blocked" at bounding box center [68, 79] width 4 height 4
checkbox input "true"
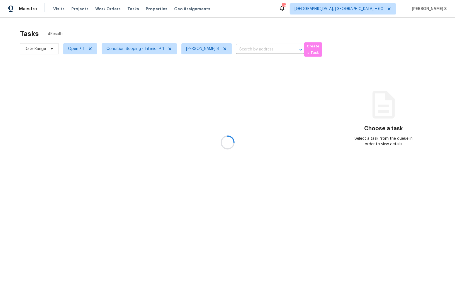
click at [181, 102] on div at bounding box center [227, 142] width 455 height 285
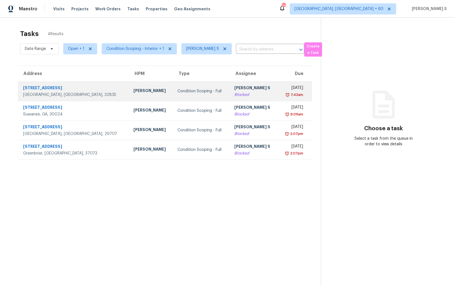
click at [232, 82] on td "[PERSON_NAME] S Blocked" at bounding box center [254, 91] width 48 height 20
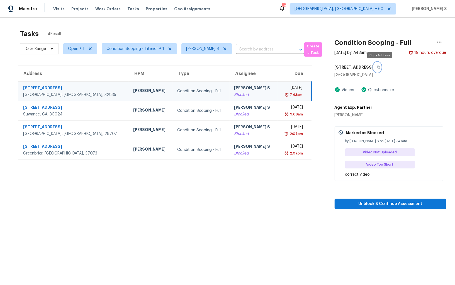
click at [380, 66] on icon "button" at bounding box center [378, 67] width 3 height 3
click at [378, 64] on button "button" at bounding box center [378, 67] width 8 height 10
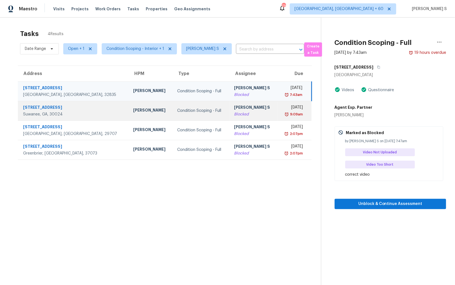
click at [235, 107] on div "[PERSON_NAME] S" at bounding box center [253, 108] width 39 height 7
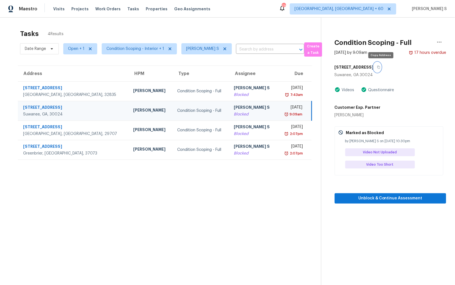
click at [380, 67] on icon "button" at bounding box center [378, 66] width 3 height 3
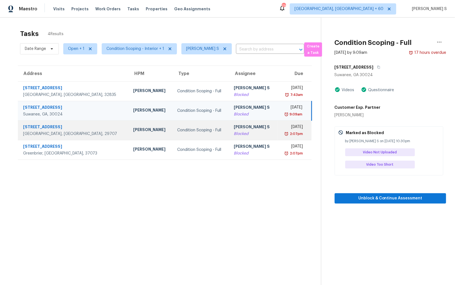
click at [234, 124] on div "[PERSON_NAME] S" at bounding box center [253, 127] width 39 height 7
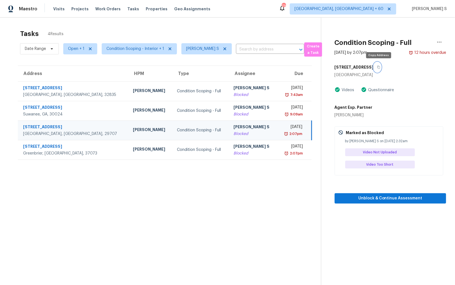
click at [378, 64] on button "button" at bounding box center [378, 67] width 8 height 10
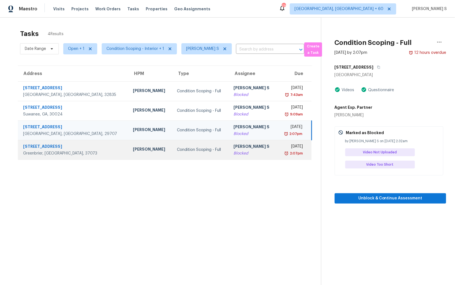
click at [234, 147] on div "[PERSON_NAME] S" at bounding box center [253, 147] width 39 height 7
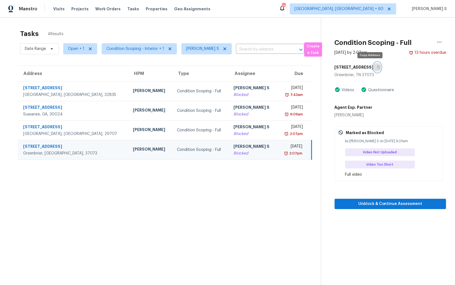
click at [377, 68] on icon "button" at bounding box center [378, 66] width 3 height 3
click at [234, 149] on div "[PERSON_NAME] S" at bounding box center [253, 147] width 39 height 7
click at [382, 204] on span "Unblock & Continue Assessment" at bounding box center [390, 203] width 103 height 7
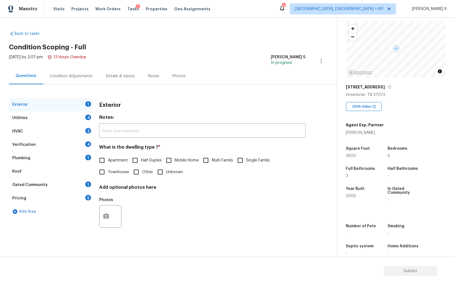
scroll to position [33, 0]
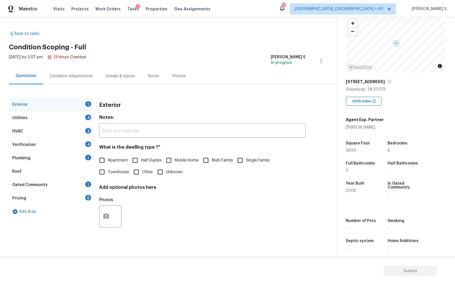
click at [245, 158] on input "Single Family" at bounding box center [240, 160] width 12 height 12
checkbox input "true"
click at [84, 115] on div "Utilities 4" at bounding box center [51, 117] width 84 height 13
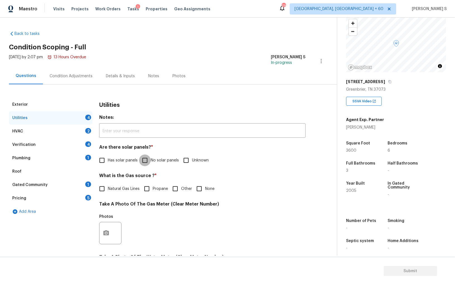
click at [150, 163] on input "No solar panels" at bounding box center [145, 160] width 12 height 12
checkbox input "true"
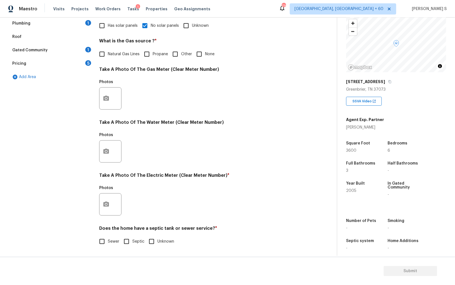
click at [101, 240] on input "Sewer" at bounding box center [102, 241] width 12 height 12
checkbox input "true"
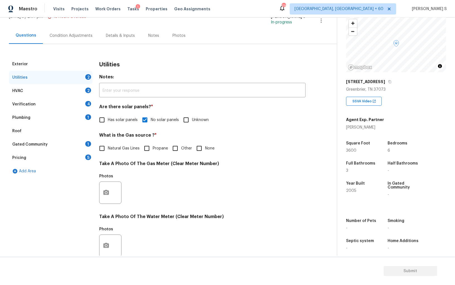
scroll to position [0, 0]
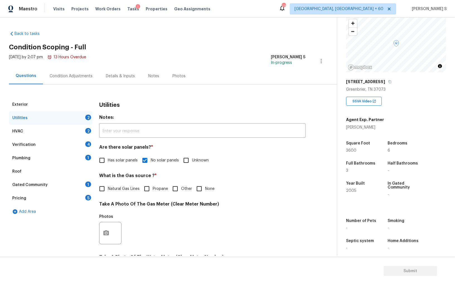
click at [81, 156] on div "Plumbing 1" at bounding box center [51, 157] width 84 height 13
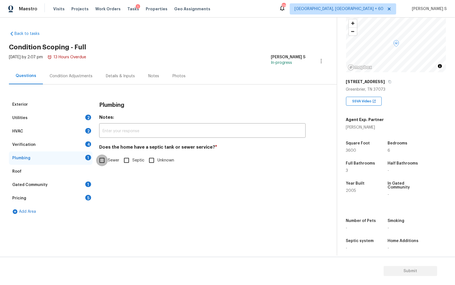
click at [98, 162] on input "Sewer" at bounding box center [102, 160] width 12 height 12
checkbox input "true"
click at [86, 187] on div "Gated Community 1" at bounding box center [51, 184] width 84 height 13
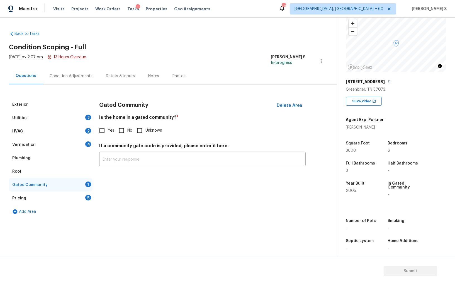
click at [119, 130] on input "No" at bounding box center [122, 131] width 12 height 12
checkbox input "true"
click at [81, 144] on div "Verification 4" at bounding box center [51, 144] width 84 height 13
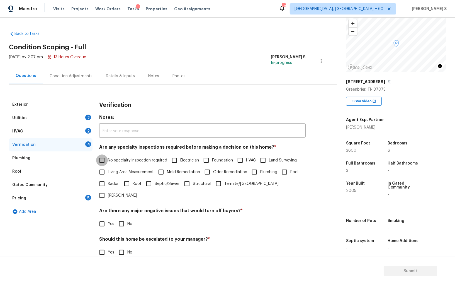
click at [102, 161] on input "No specialty inspection required" at bounding box center [102, 160] width 12 height 12
checkbox input "true"
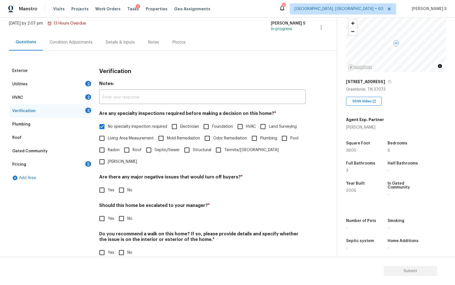
scroll to position [33, 0]
click at [123, 185] on input "No" at bounding box center [122, 191] width 12 height 12
checkbox input "true"
click at [127, 247] on input "No" at bounding box center [122, 253] width 12 height 12
checkbox input "true"
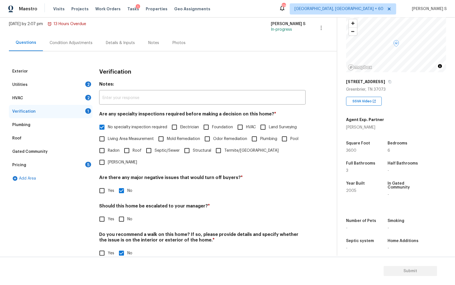
scroll to position [0, 0]
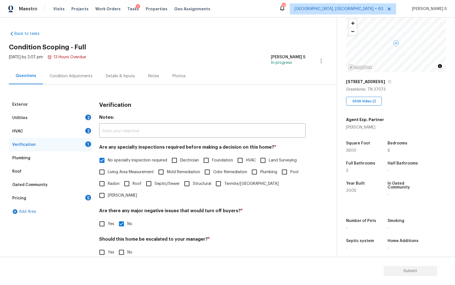
click at [84, 127] on div "HVAC 2" at bounding box center [51, 131] width 84 height 13
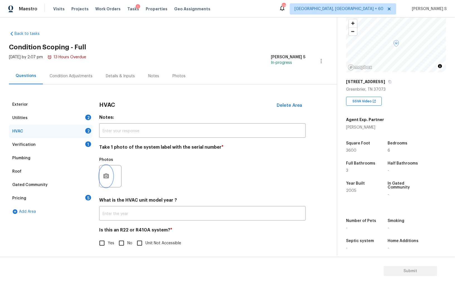
click at [105, 181] on button "button" at bounding box center [105, 176] width 13 height 22
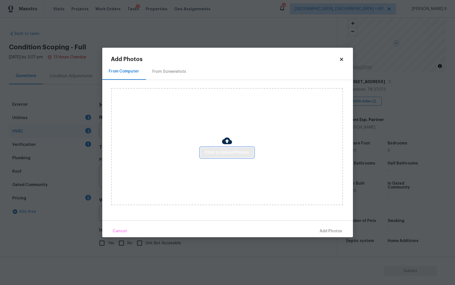
click at [229, 155] on span "Click to Upload Photos" at bounding box center [227, 152] width 45 height 7
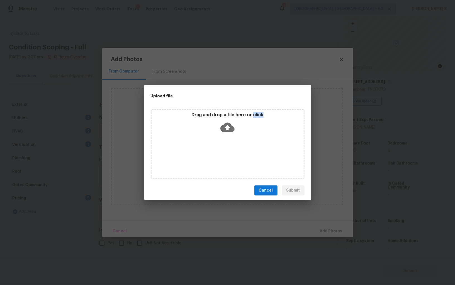
click at [229, 155] on div "Drag and drop a file here or click" at bounding box center [228, 144] width 154 height 70
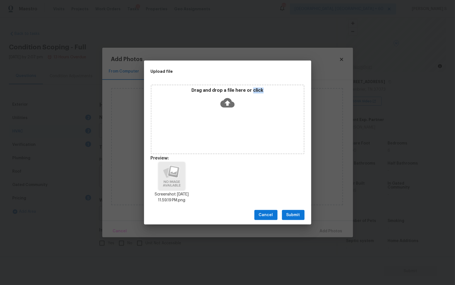
click at [298, 214] on span "Submit" at bounding box center [293, 215] width 14 height 7
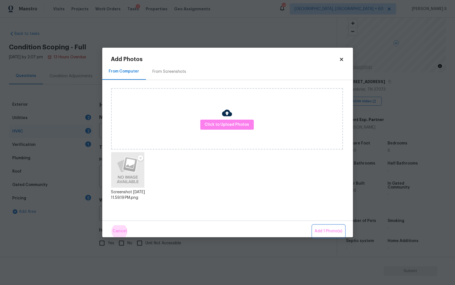
click at [313, 225] on button "Add 1 Photo(s)" at bounding box center [329, 231] width 32 height 12
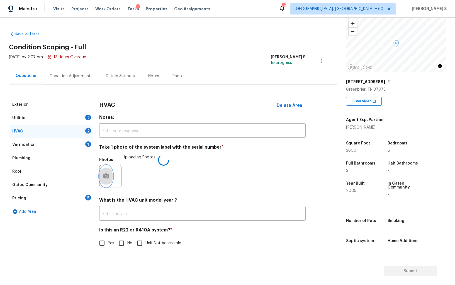
scroll to position [2, 0]
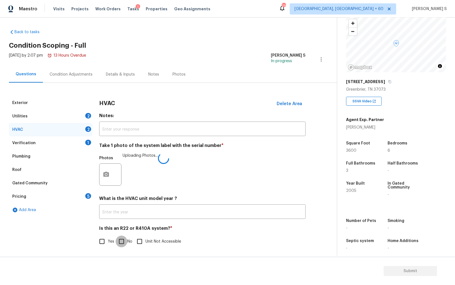
click at [126, 239] on input "No" at bounding box center [122, 241] width 12 height 12
checkbox input "true"
click at [83, 115] on div "Utilities 2" at bounding box center [51, 116] width 84 height 13
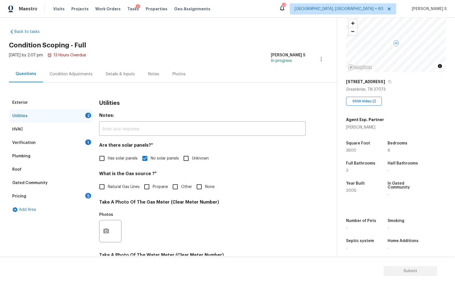
scroll to position [135, 0]
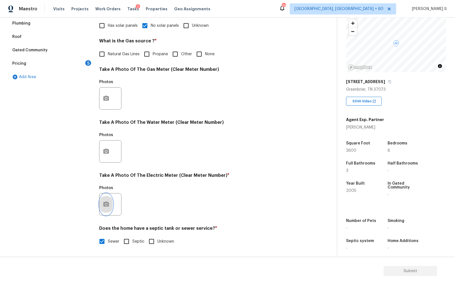
click at [107, 205] on icon "button" at bounding box center [106, 204] width 7 height 7
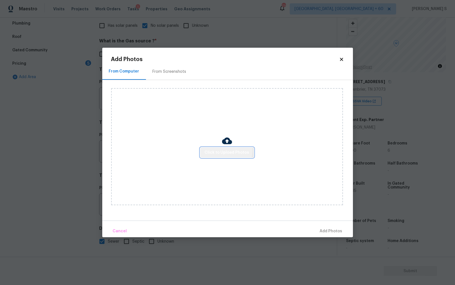
click at [213, 148] on button "Click to Upload Photos" at bounding box center [227, 152] width 54 height 10
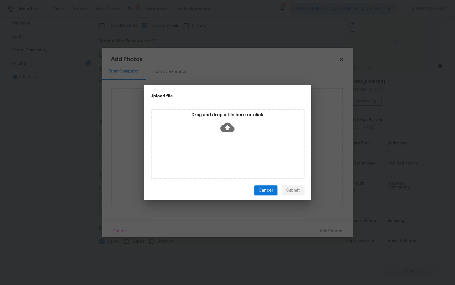
click at [213, 148] on div "Drag and drop a file here or click" at bounding box center [228, 144] width 154 height 70
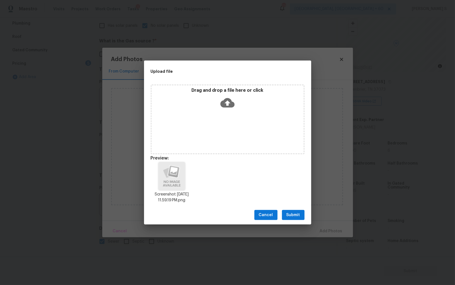
click at [295, 210] on button "Submit" at bounding box center [293, 215] width 23 height 10
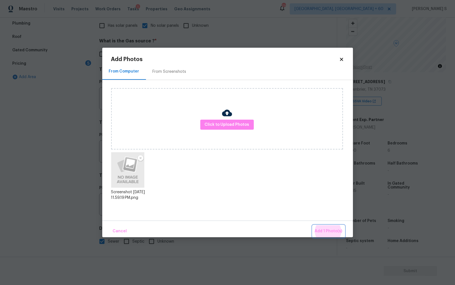
click at [313, 225] on button "Add 1 Photo(s)" at bounding box center [329, 231] width 32 height 12
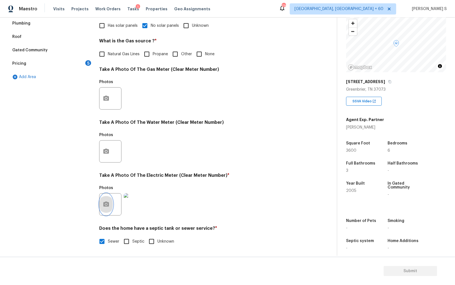
scroll to position [14, 0]
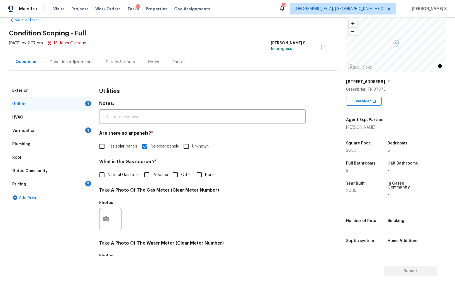
click at [88, 179] on div "Pricing 5" at bounding box center [51, 184] width 84 height 13
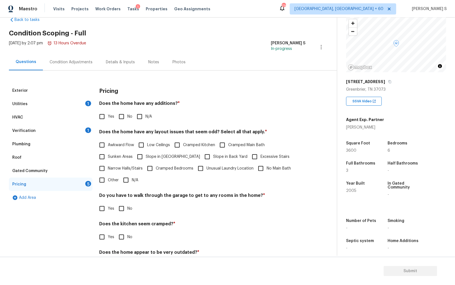
click at [121, 118] on input "No" at bounding box center [122, 117] width 12 height 12
checkbox input "true"
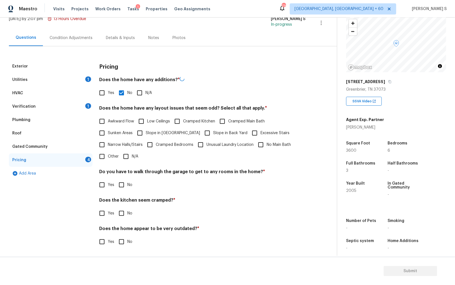
scroll to position [38, 0]
click at [123, 181] on input "No" at bounding box center [122, 185] width 12 height 12
checkbox input "true"
click at [116, 208] on input "No" at bounding box center [122, 214] width 12 height 12
checkbox input "true"
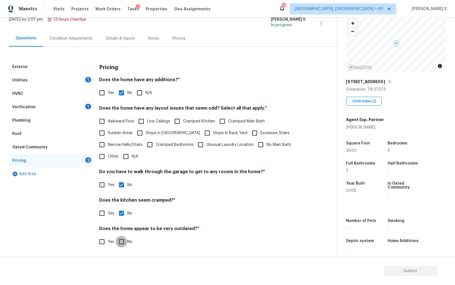
click at [116, 236] on input "No" at bounding box center [122, 242] width 12 height 12
checkbox input "true"
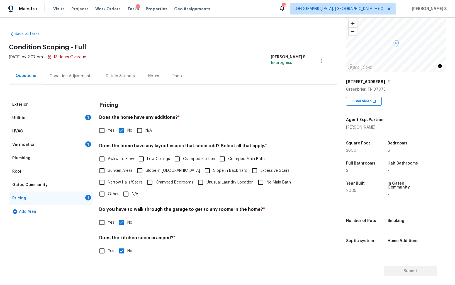
click at [84, 74] on div "Condition Adjustments" at bounding box center [71, 76] width 43 height 6
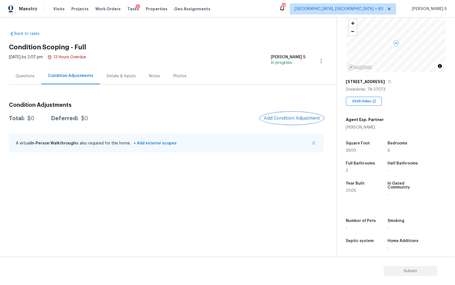
click at [287, 113] on button "Add Condition Adjustment" at bounding box center [292, 118] width 63 height 12
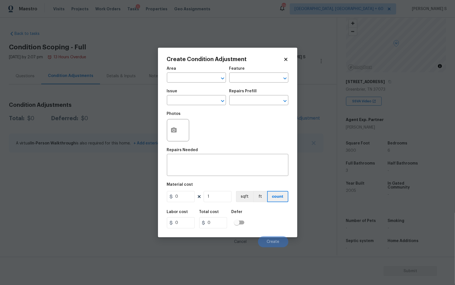
click at [194, 106] on span "Issue ​" at bounding box center [196, 97] width 59 height 23
click at [193, 100] on input "text" at bounding box center [188, 100] width 43 height 9
type input "Pressure Washing"
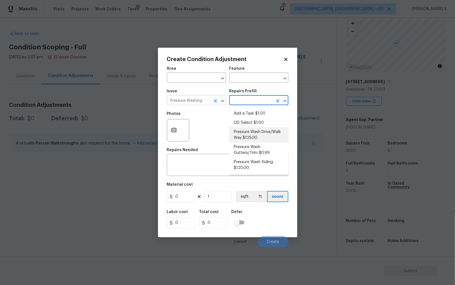
type input "Siding"
type textarea "Pressure wash the driveways/walkways as directed by the PM. Ensure that all deb…"
type input "125"
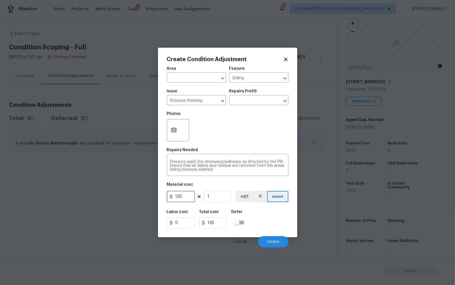
click at [189, 199] on input "125" at bounding box center [181, 196] width 28 height 11
type input "200"
click at [277, 238] on button "Create" at bounding box center [273, 241] width 30 height 11
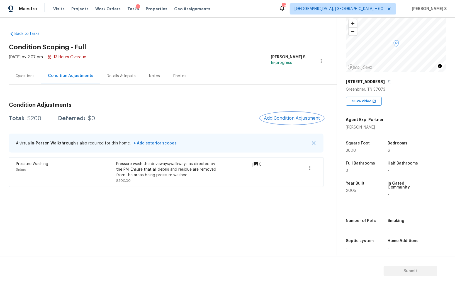
click at [276, 122] on button "Add Condition Adjustment" at bounding box center [292, 118] width 63 height 12
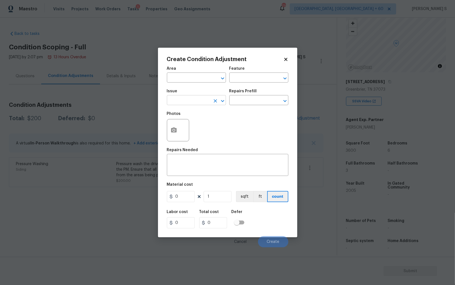
click at [192, 99] on input "text" at bounding box center [188, 100] width 43 height 9
type input "Landscape Package"
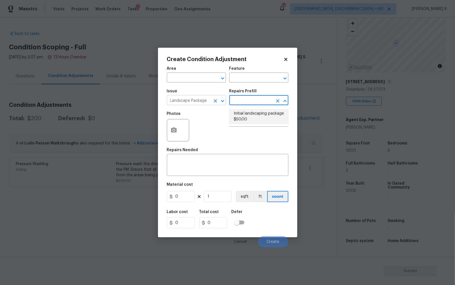
type input "Home Readiness Packages"
type textarea "Mowing of grass up to 6" in height. Mow, edge along driveways & sidewalks, trim…"
type input "50"
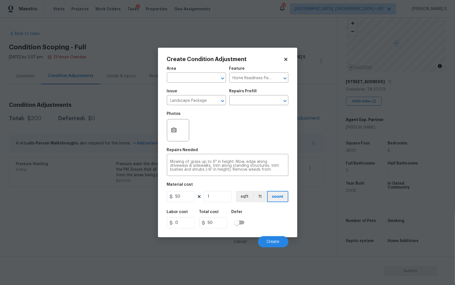
click at [179, 124] on div at bounding box center [178, 130] width 22 height 22
click at [169, 130] on button "button" at bounding box center [173, 130] width 13 height 22
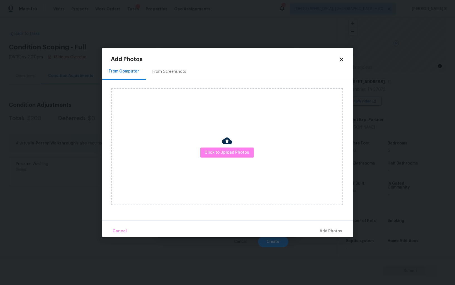
click at [174, 70] on div "From Screenshots" at bounding box center [170, 72] width 34 height 6
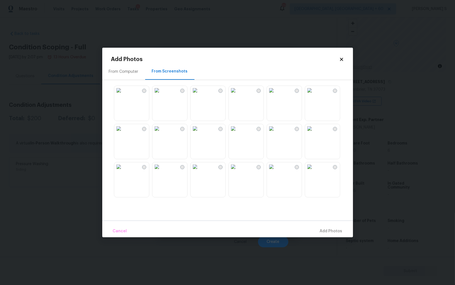
click at [276, 95] on img at bounding box center [271, 90] width 9 height 9
click at [308, 95] on img at bounding box center [309, 90] width 9 height 9
click at [238, 95] on img at bounding box center [233, 90] width 9 height 9
click at [276, 133] on img at bounding box center [271, 128] width 9 height 9
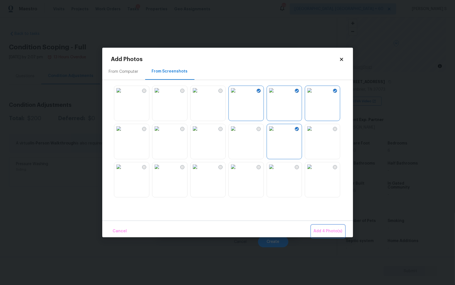
click at [323, 236] on button "Add 4 Photo(s)" at bounding box center [328, 231] width 33 height 12
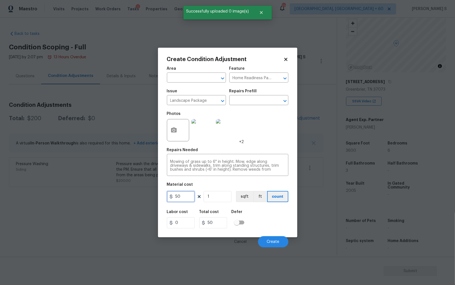
click at [175, 196] on input "50" at bounding box center [181, 196] width 28 height 11
type input "700"
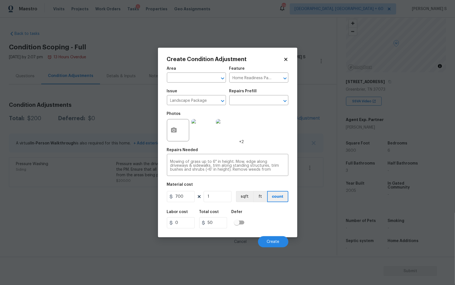
type input "700"
drag, startPoint x: 287, startPoint y: 223, endPoint x: 291, endPoint y: 224, distance: 3.4
click at [287, 223] on div "Labor cost 0 Total cost 700 Defer" at bounding box center [228, 219] width 122 height 25
click at [278, 237] on button "Create" at bounding box center [273, 241] width 30 height 11
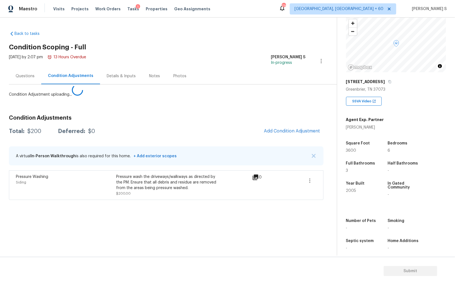
click at [74, 224] on body "Maestro Visits Projects Work Orders Tasks 1 Properties Geo Assignments 779 Albu…" at bounding box center [227, 142] width 455 height 285
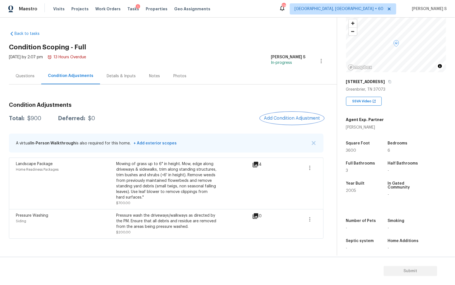
click at [271, 119] on span "Add Condition Adjustment" at bounding box center [292, 118] width 56 height 5
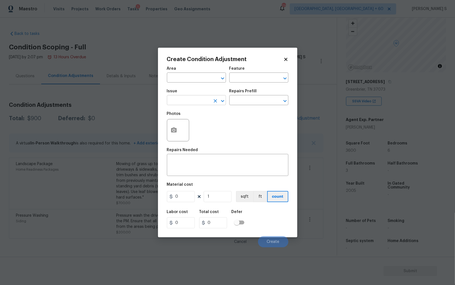
click at [178, 102] on input "text" at bounding box center [188, 100] width 43 height 9
type input "ACQ: HVAC"
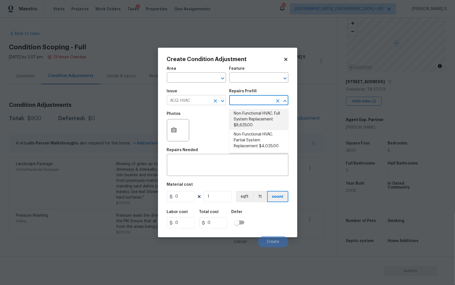
type input "Acquisition"
type textarea "Acquisition Scope: Full System Replacement"
type input "8625"
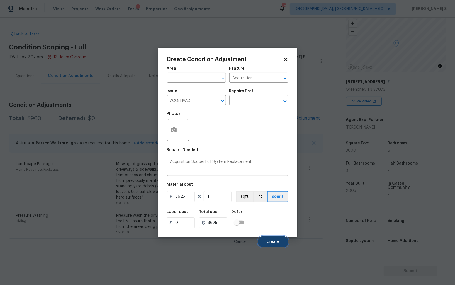
click at [276, 244] on button "Create" at bounding box center [273, 241] width 30 height 11
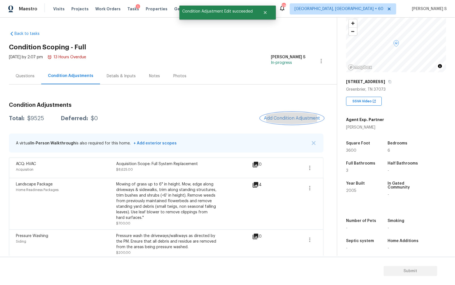
click at [297, 117] on span "Add Condition Adjustment" at bounding box center [292, 118] width 56 height 5
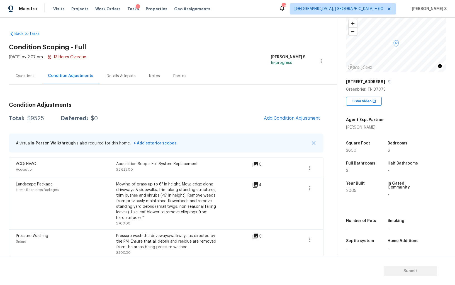
click at [140, 185] on body "Maestro Visits Projects Work Orders Tasks 1 Properties Geo Assignments 779 Albu…" at bounding box center [227, 142] width 455 height 285
click at [28, 69] on div "Questions" at bounding box center [25, 76] width 32 height 16
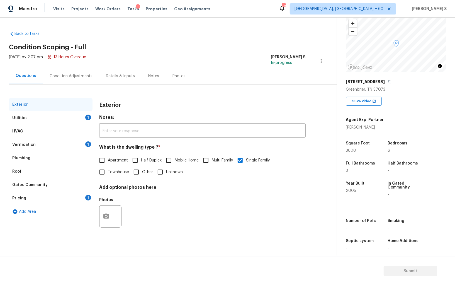
click at [24, 200] on div "Pricing" at bounding box center [19, 198] width 14 height 6
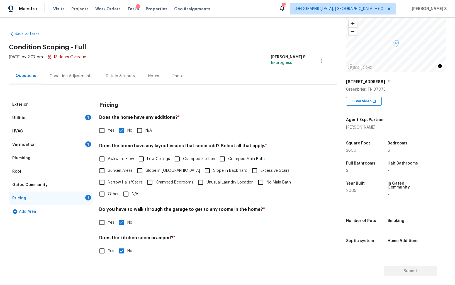
click at [150, 171] on span "Slope in Front Yard" at bounding box center [173, 171] width 54 height 6
click at [146, 171] on input "Slope in Front Yard" at bounding box center [140, 171] width 12 height 12
checkbox input "true"
click at [213, 172] on span "Slope in Back Yard" at bounding box center [230, 171] width 34 height 6
click at [203, 172] on input "Slope in Back Yard" at bounding box center [207, 171] width 12 height 12
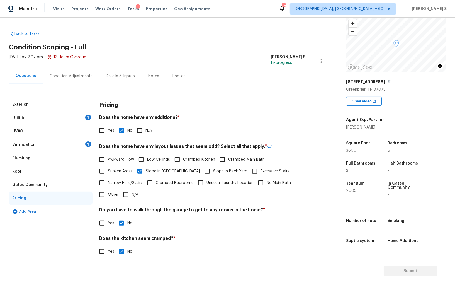
checkbox input "true"
click at [78, 145] on div "Verification 1" at bounding box center [51, 144] width 84 height 13
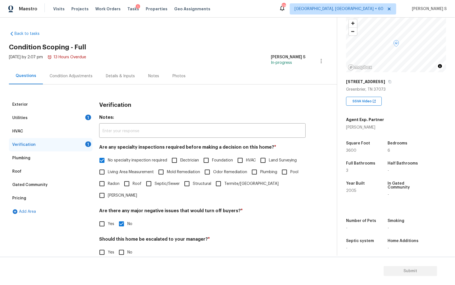
click at [84, 117] on div "Utilities 1" at bounding box center [51, 117] width 84 height 13
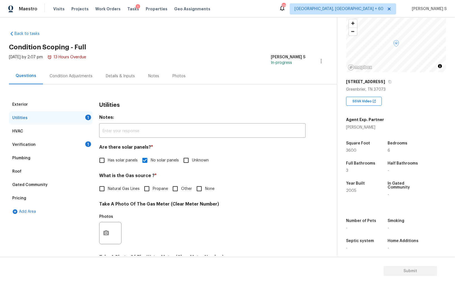
click at [76, 74] on div "Condition Adjustments" at bounding box center [71, 76] width 43 height 6
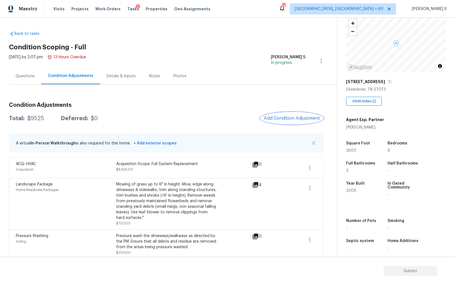
click at [286, 118] on span "Add Condition Adjustment" at bounding box center [292, 118] width 56 height 5
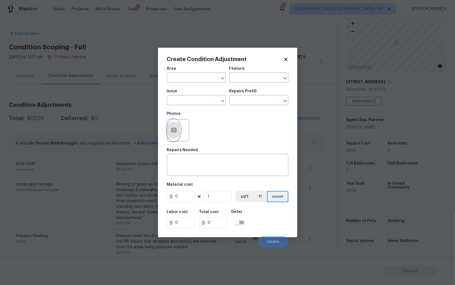
click at [175, 126] on button "button" at bounding box center [173, 130] width 13 height 22
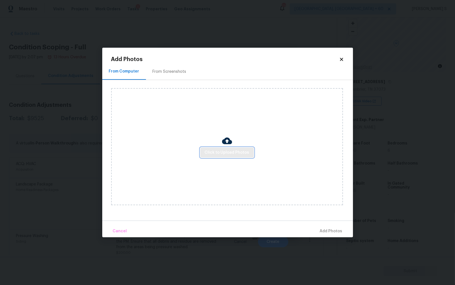
click at [243, 153] on span "Click to Upload Photos" at bounding box center [227, 152] width 45 height 7
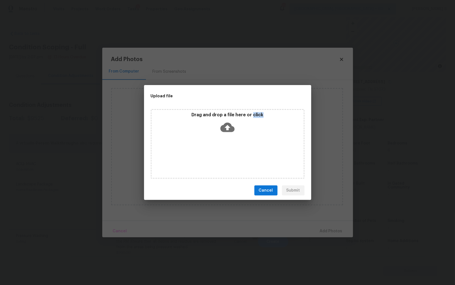
click at [243, 153] on div "Drag and drop a file here or click" at bounding box center [228, 144] width 154 height 70
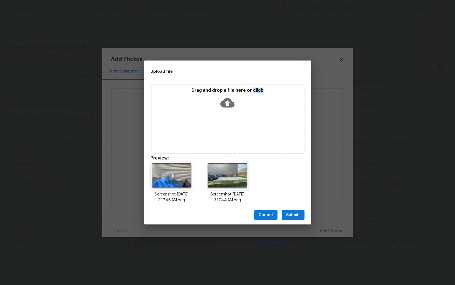
click at [295, 215] on span "Submit" at bounding box center [293, 215] width 14 height 7
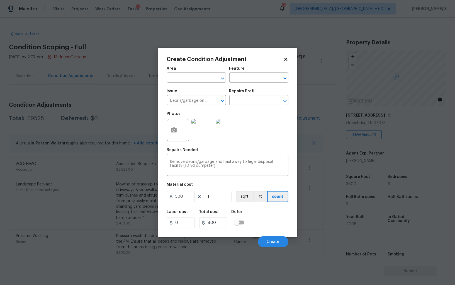
scroll to position [33, 0]
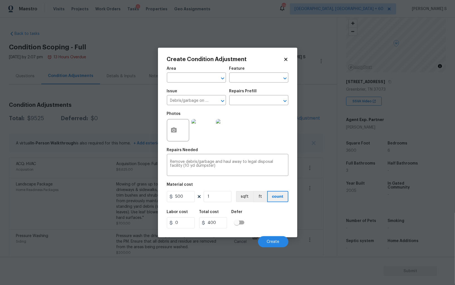
type input "500"
click at [270, 228] on div "Labor cost 0 Total cost 500 Defer" at bounding box center [228, 219] width 122 height 25
click at [275, 240] on button "Create" at bounding box center [273, 241] width 30 height 11
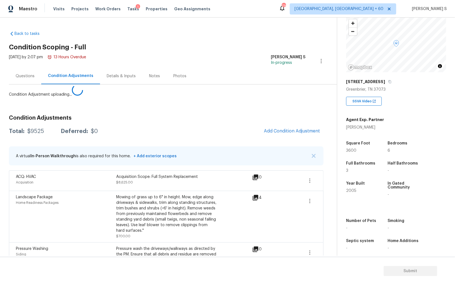
click at [114, 190] on body "Maestro Visits Projects Work Orders Tasks 1 Properties Geo Assignments 779 [GEO…" at bounding box center [227, 142] width 455 height 285
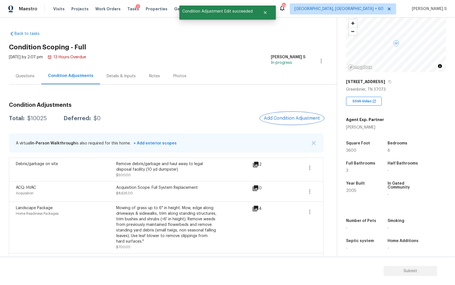
click at [284, 121] on button "Add Condition Adjustment" at bounding box center [292, 118] width 63 height 12
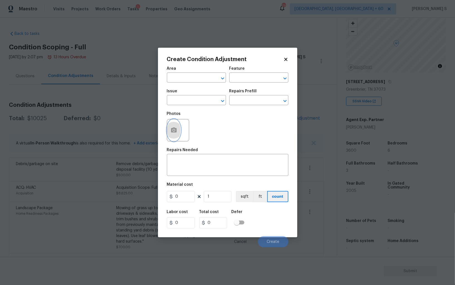
click at [178, 129] on button "button" at bounding box center [173, 130] width 13 height 22
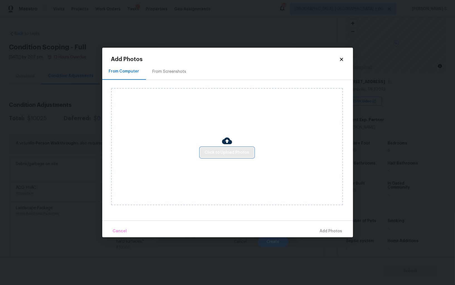
click at [236, 150] on span "Click to Upload Photos" at bounding box center [227, 152] width 45 height 7
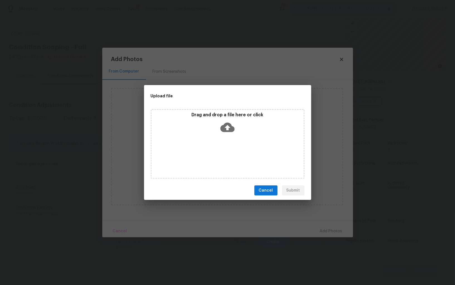
click at [236, 150] on div "Drag and drop a file here or click" at bounding box center [228, 144] width 154 height 70
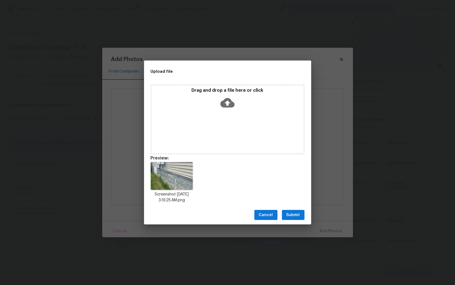
click at [289, 212] on span "Submit" at bounding box center [293, 215] width 14 height 7
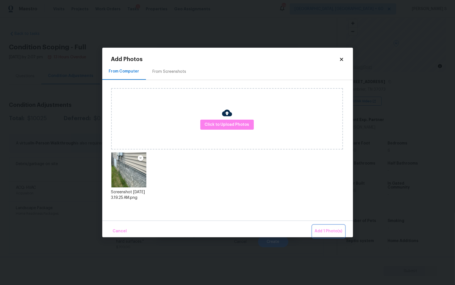
click at [336, 227] on button "Add 1 Photo(s)" at bounding box center [329, 231] width 32 height 12
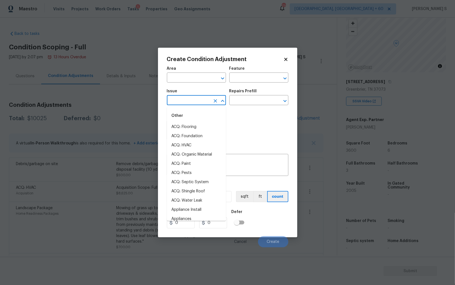
click at [195, 100] on input "text" at bounding box center [188, 100] width 43 height 9
click at [189, 103] on input "text" at bounding box center [188, 100] width 43 height 9
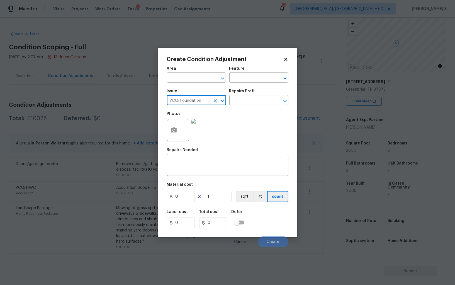
type input "ACQ: Foundation"
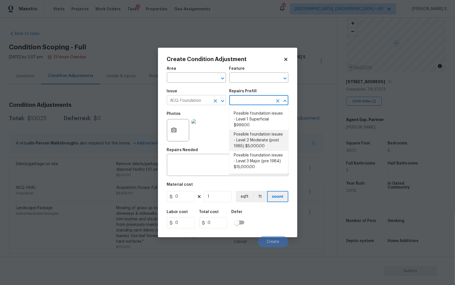
type input "Acquisition"
type textarea "Possible foundation issues - Level 2 Moderate: Disclaimer: This is NOT a techni…"
type input "5000"
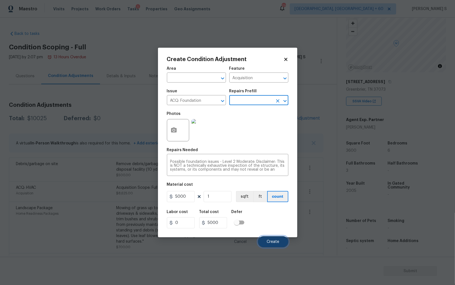
click at [275, 239] on button "Create" at bounding box center [273, 241] width 30 height 11
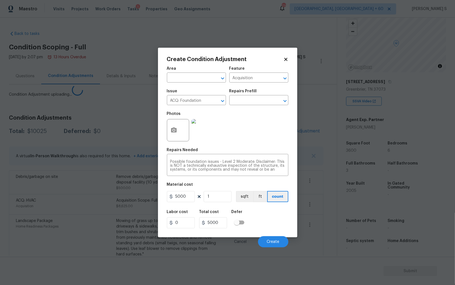
click at [66, 223] on body "Maestro Visits Projects Work Orders Tasks 1 Properties Geo Assignments 779 [GEO…" at bounding box center [227, 142] width 455 height 285
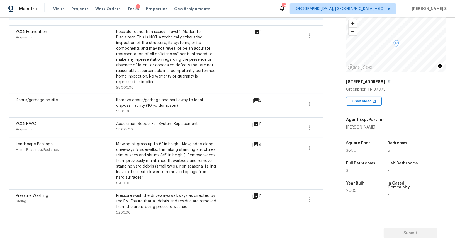
scroll to position [134, 0]
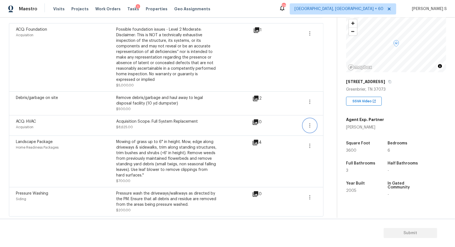
click at [311, 124] on icon "button" at bounding box center [310, 125] width 7 height 7
click at [329, 124] on div "Edit" at bounding box center [341, 124] width 43 height 6
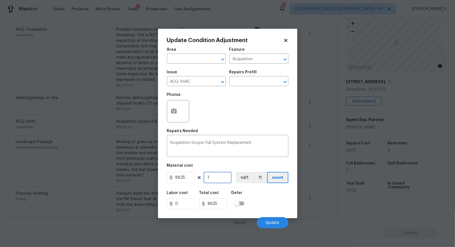
click at [217, 174] on input "1" at bounding box center [218, 177] width 28 height 11
type input "2"
type input "17250"
type input "2"
click at [268, 195] on div "Labor cost 0 Total cost 17250 Defer" at bounding box center [228, 200] width 122 height 25
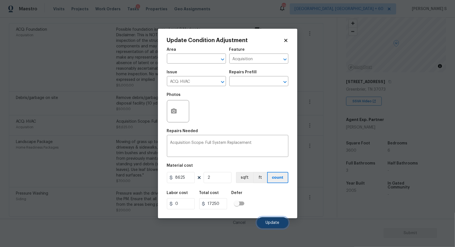
click at [273, 224] on span "Update" at bounding box center [273, 223] width 14 height 4
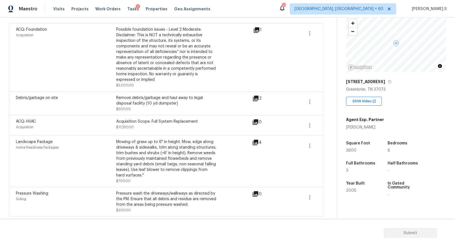
scroll to position [0, 0]
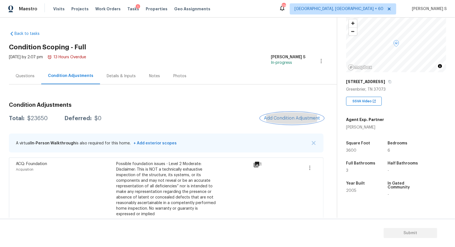
click at [297, 114] on button "Add Condition Adjustment" at bounding box center [292, 118] width 63 height 12
